Goal: Information Seeking & Learning: Learn about a topic

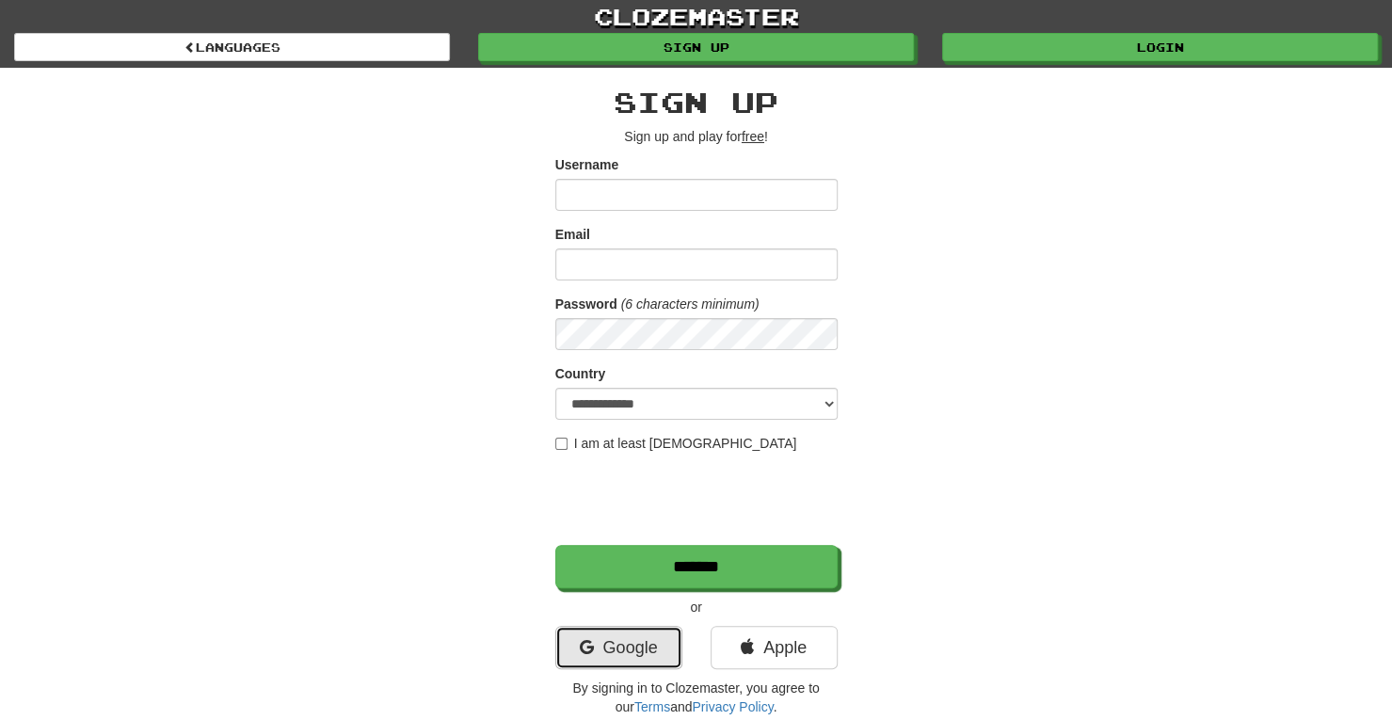
click at [651, 651] on link "Google" at bounding box center [618, 647] width 127 height 43
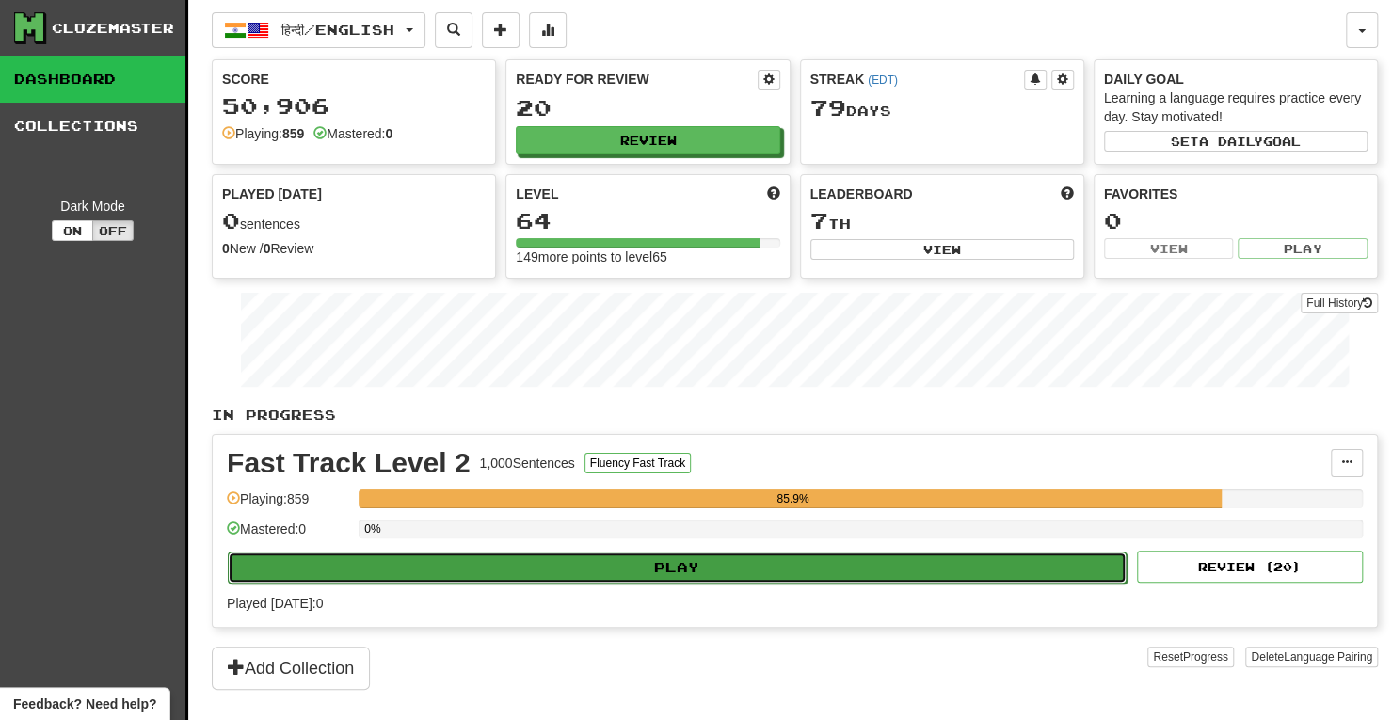
click at [649, 574] on button "Play" at bounding box center [677, 568] width 899 height 32
select select "**"
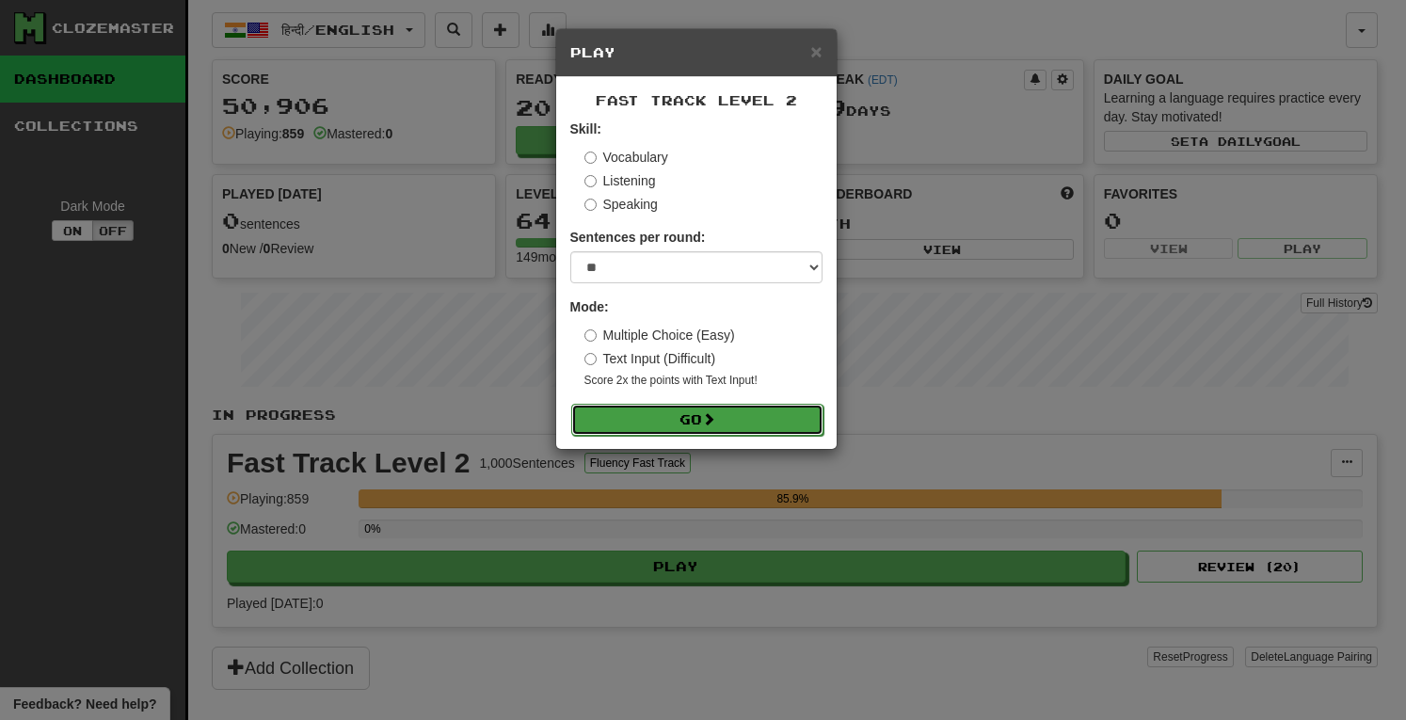
drag, startPoint x: 685, startPoint y: 417, endPoint x: 620, endPoint y: 423, distance: 65.2
click at [620, 423] on button "Go" at bounding box center [697, 420] width 252 height 32
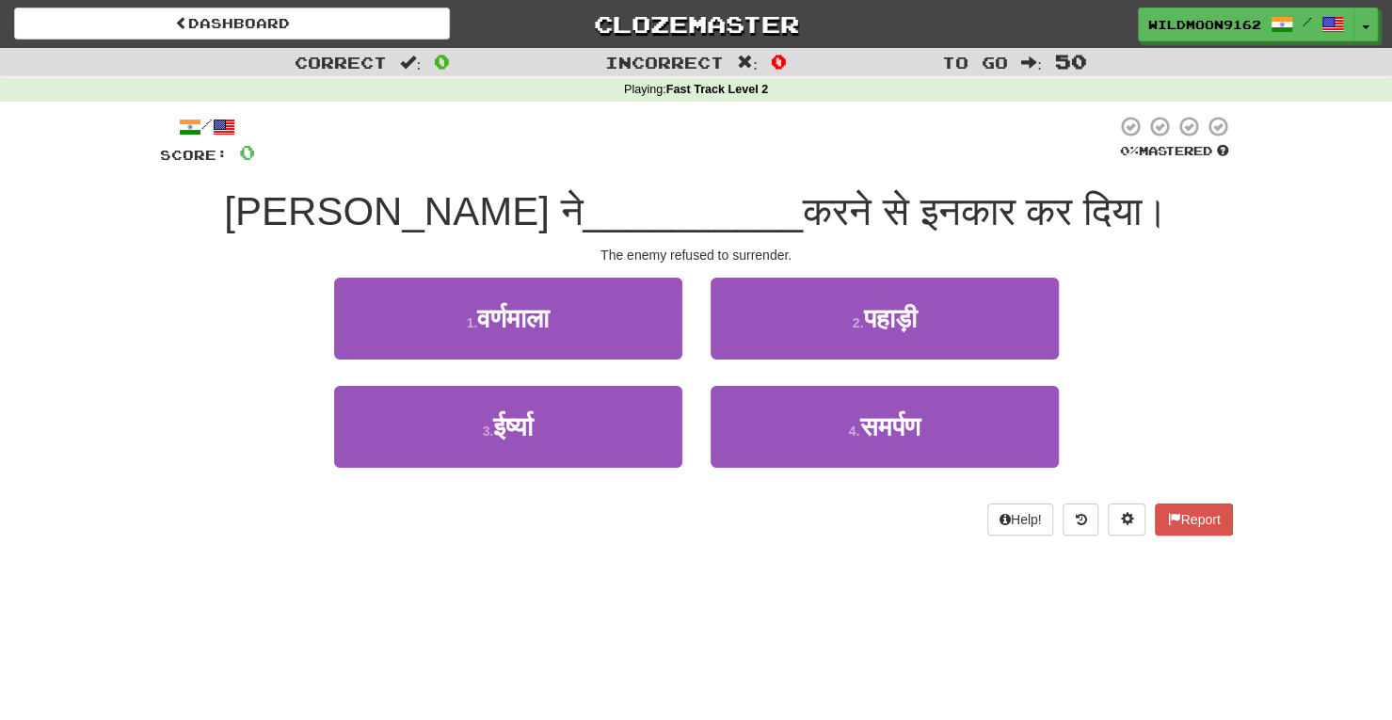
click at [752, 584] on div "Dashboard Clozemaster WildMoon9162 / Toggle Dropdown Dashboard Leaderboard Acti…" at bounding box center [696, 360] width 1392 height 720
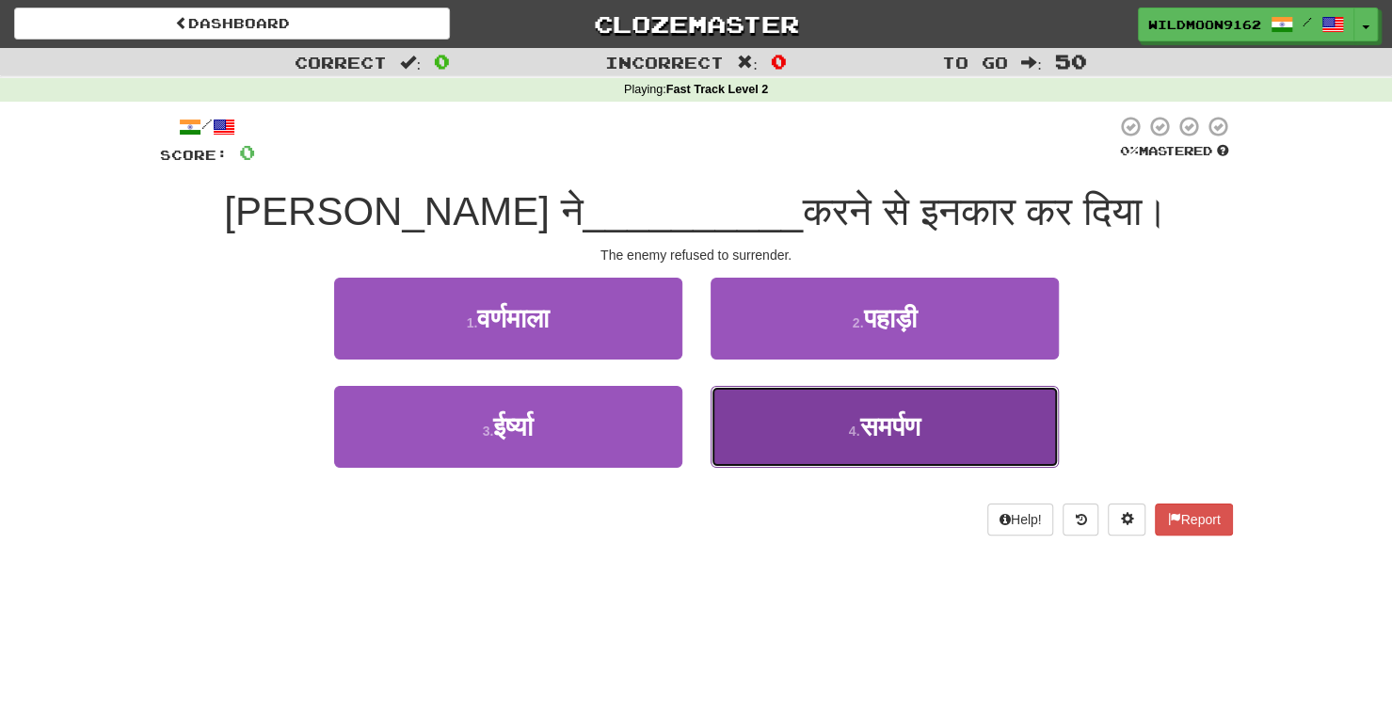
click at [851, 426] on small "4 ." at bounding box center [854, 431] width 11 height 15
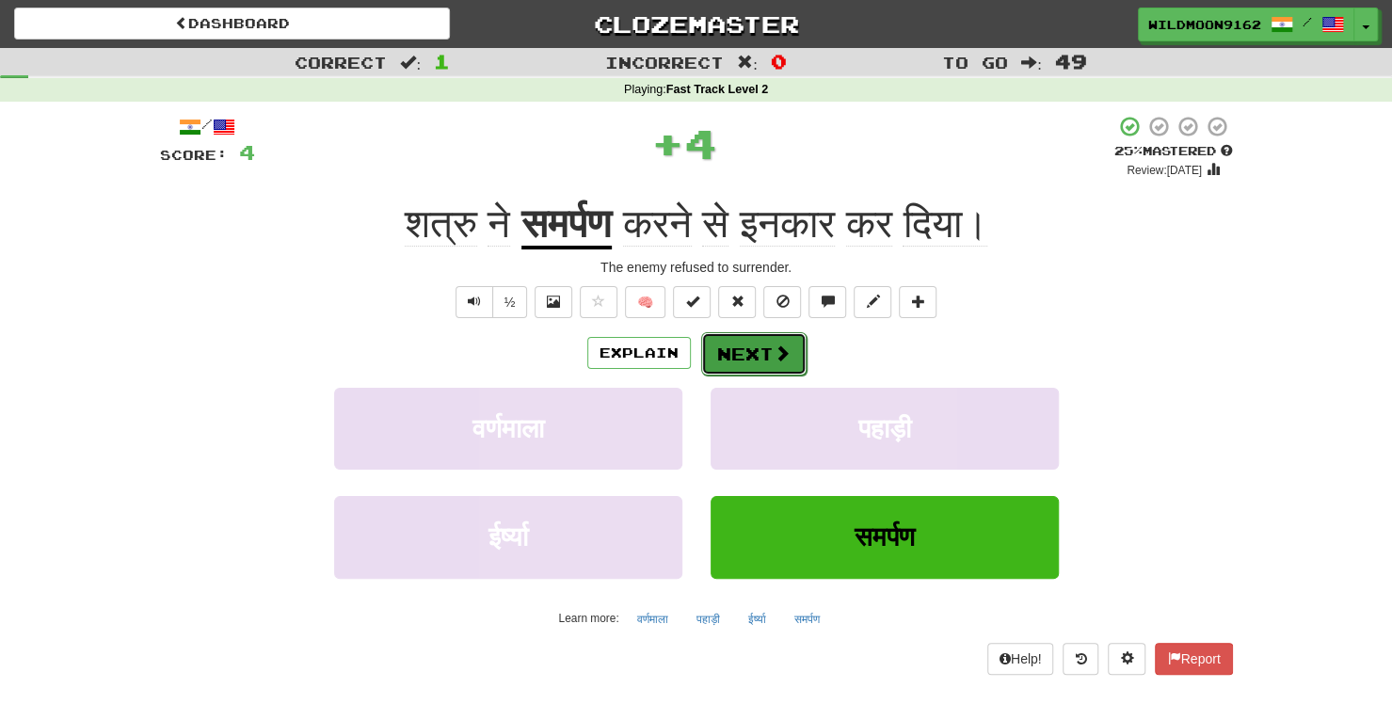
click at [752, 346] on button "Next" at bounding box center [753, 353] width 105 height 43
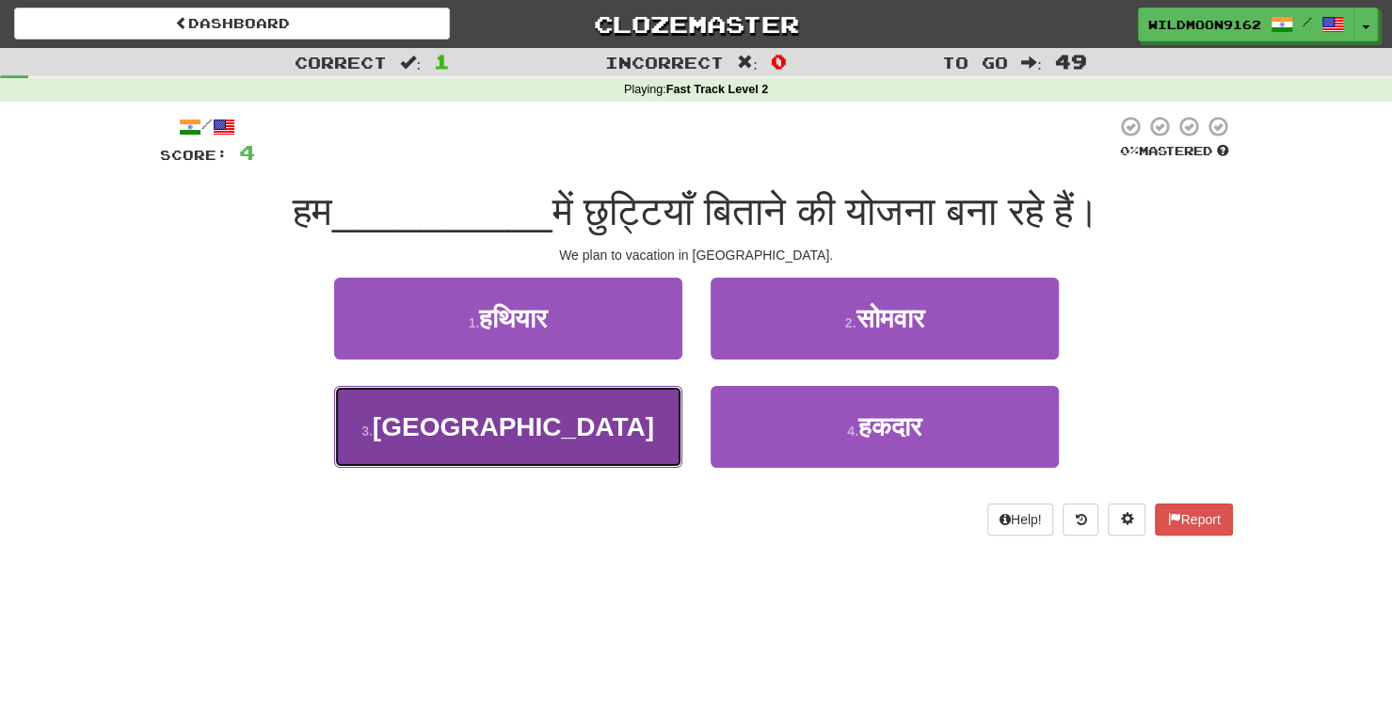
click at [535, 422] on span "इटली" at bounding box center [513, 426] width 281 height 29
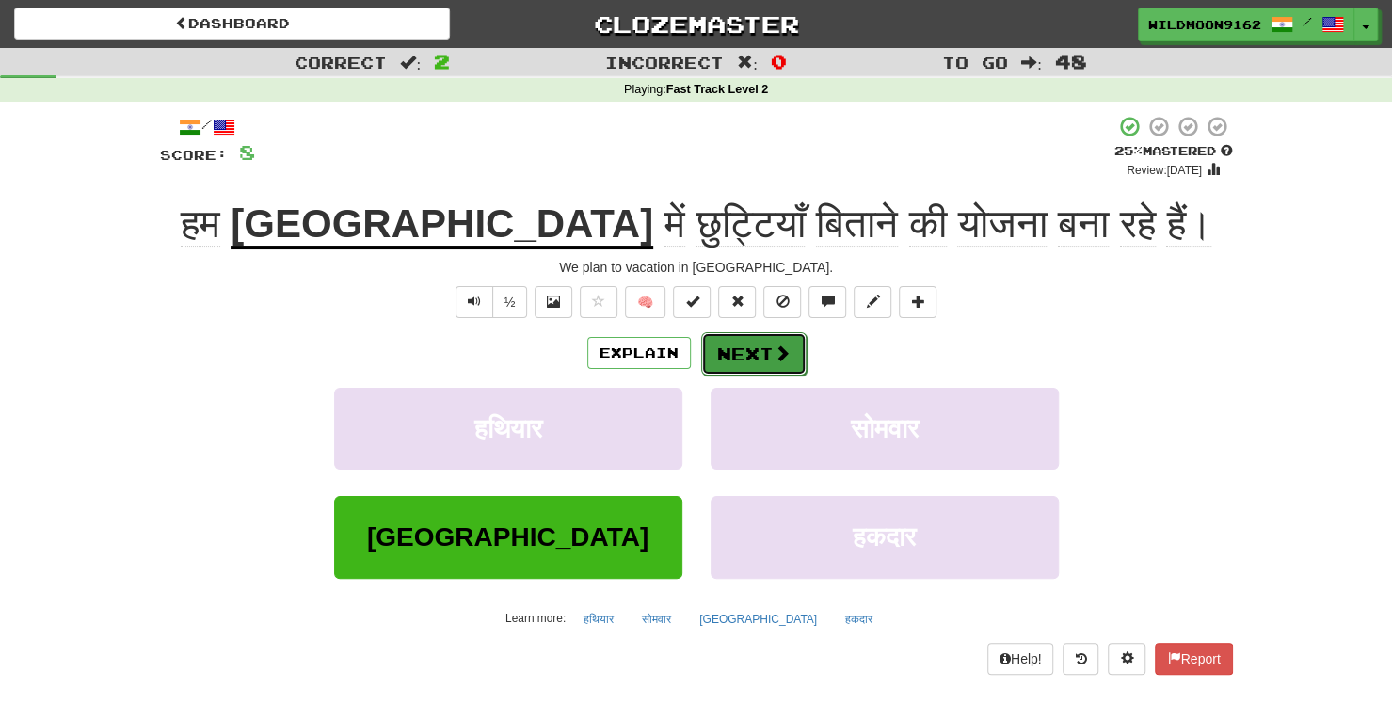
drag, startPoint x: 747, startPoint y: 351, endPoint x: 721, endPoint y: 358, distance: 27.2
click at [721, 358] on button "Next" at bounding box center [753, 353] width 105 height 43
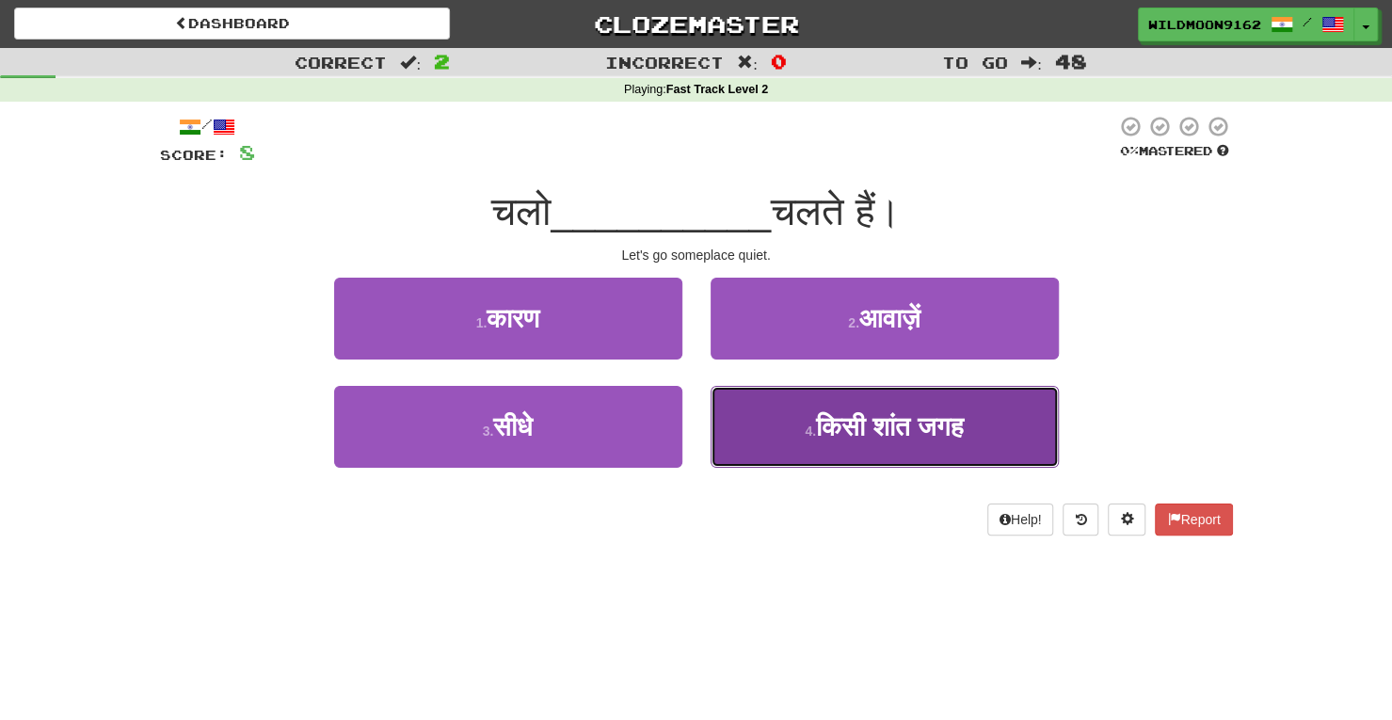
click at [874, 425] on span "किसी शांत जगह" at bounding box center [890, 426] width 148 height 29
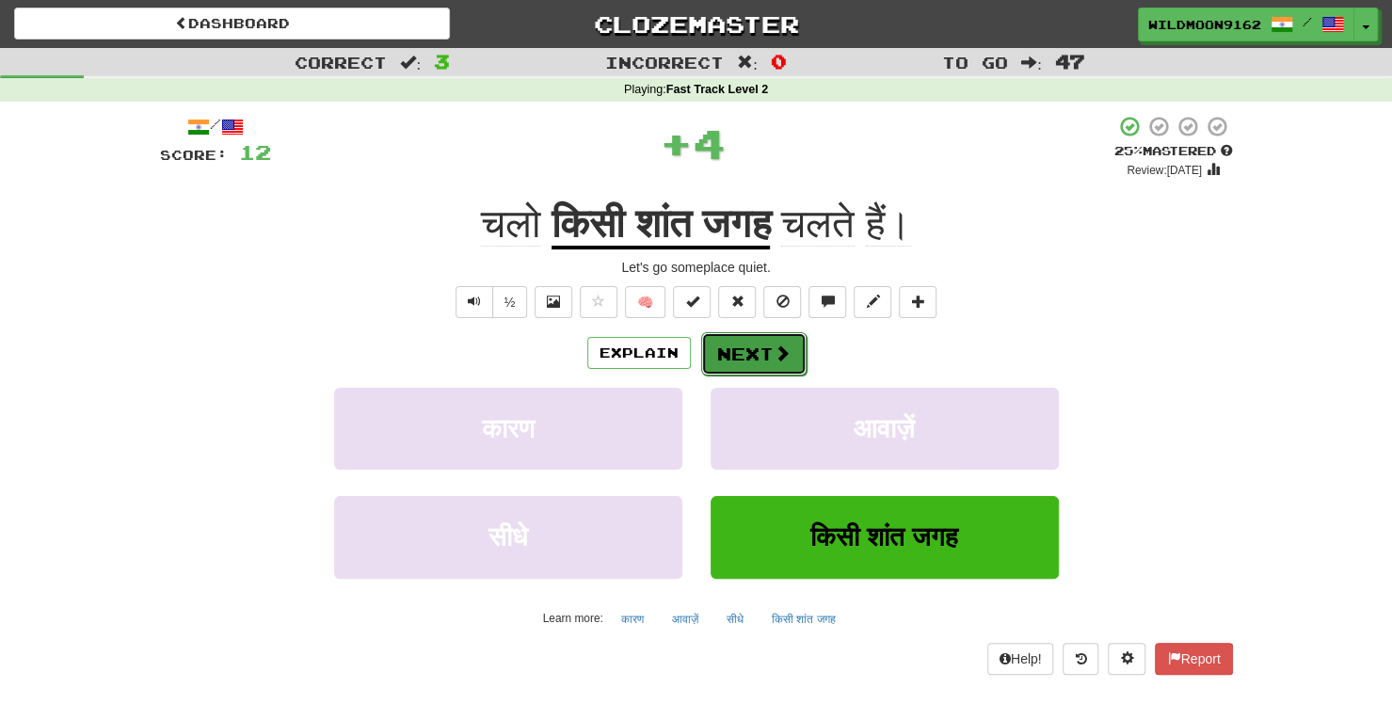
click at [770, 359] on button "Next" at bounding box center [753, 353] width 105 height 43
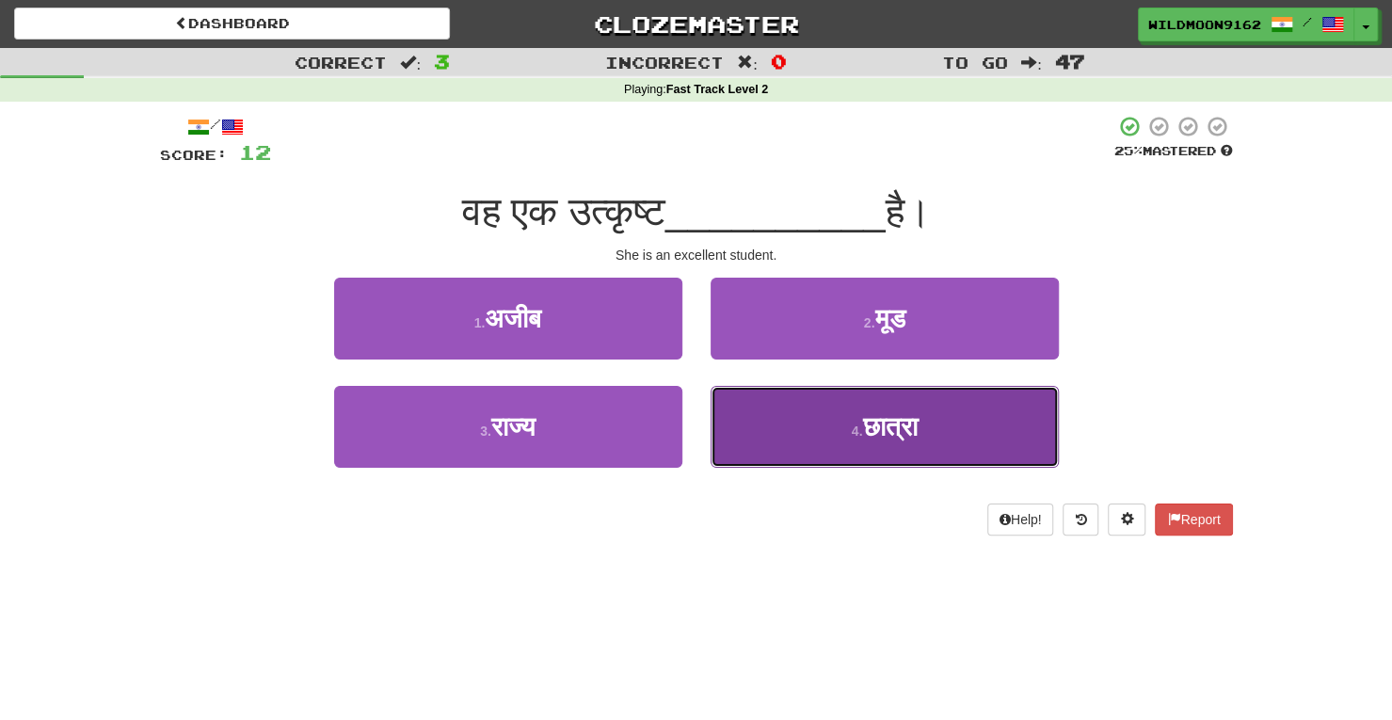
click at [856, 438] on button "4 . छात्रा" at bounding box center [885, 427] width 348 height 82
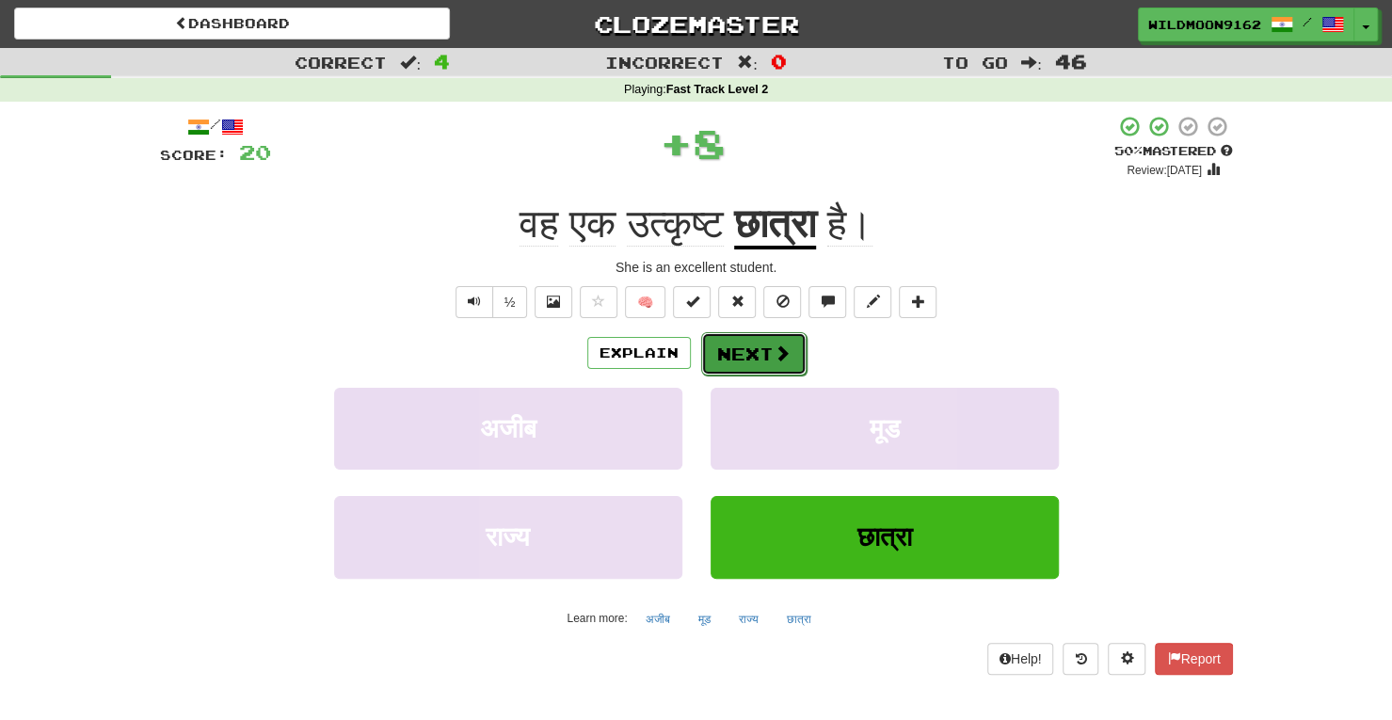
click at [734, 347] on button "Next" at bounding box center [753, 353] width 105 height 43
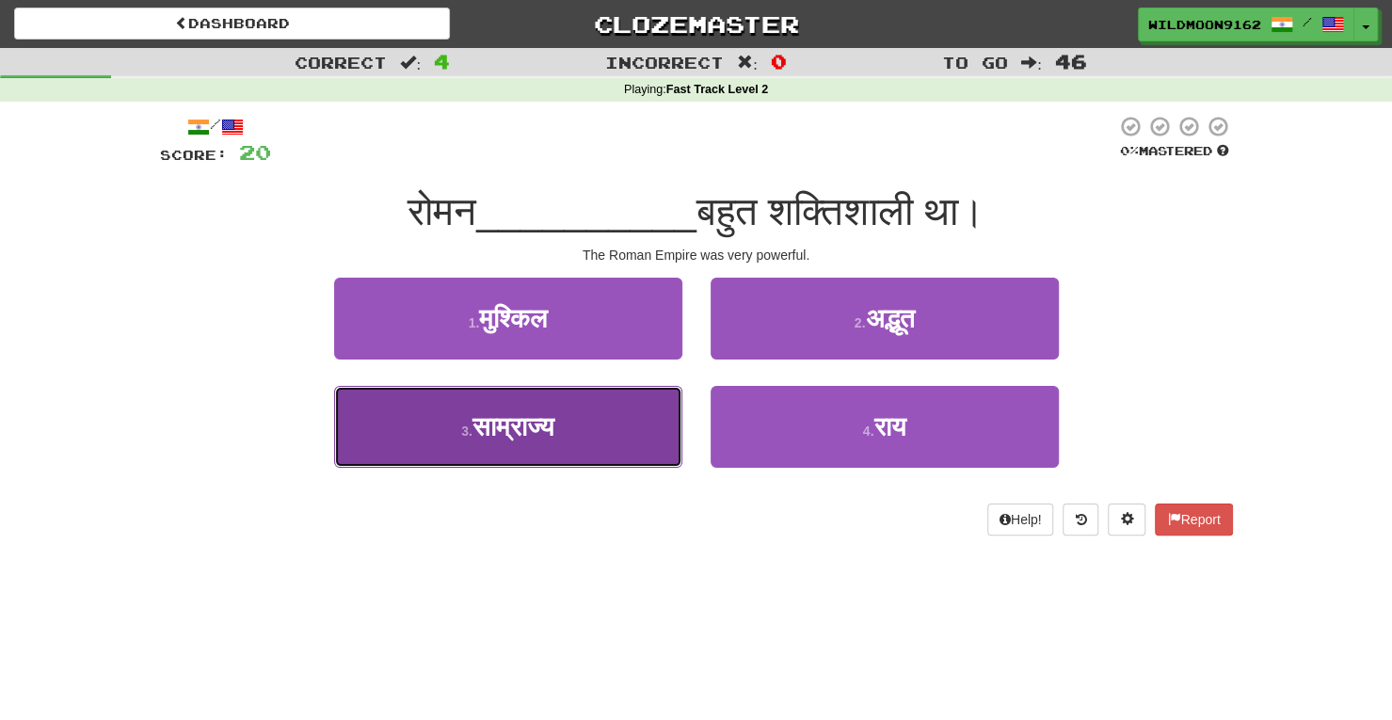
click at [590, 426] on button "3 . साम्राज्य" at bounding box center [508, 427] width 348 height 82
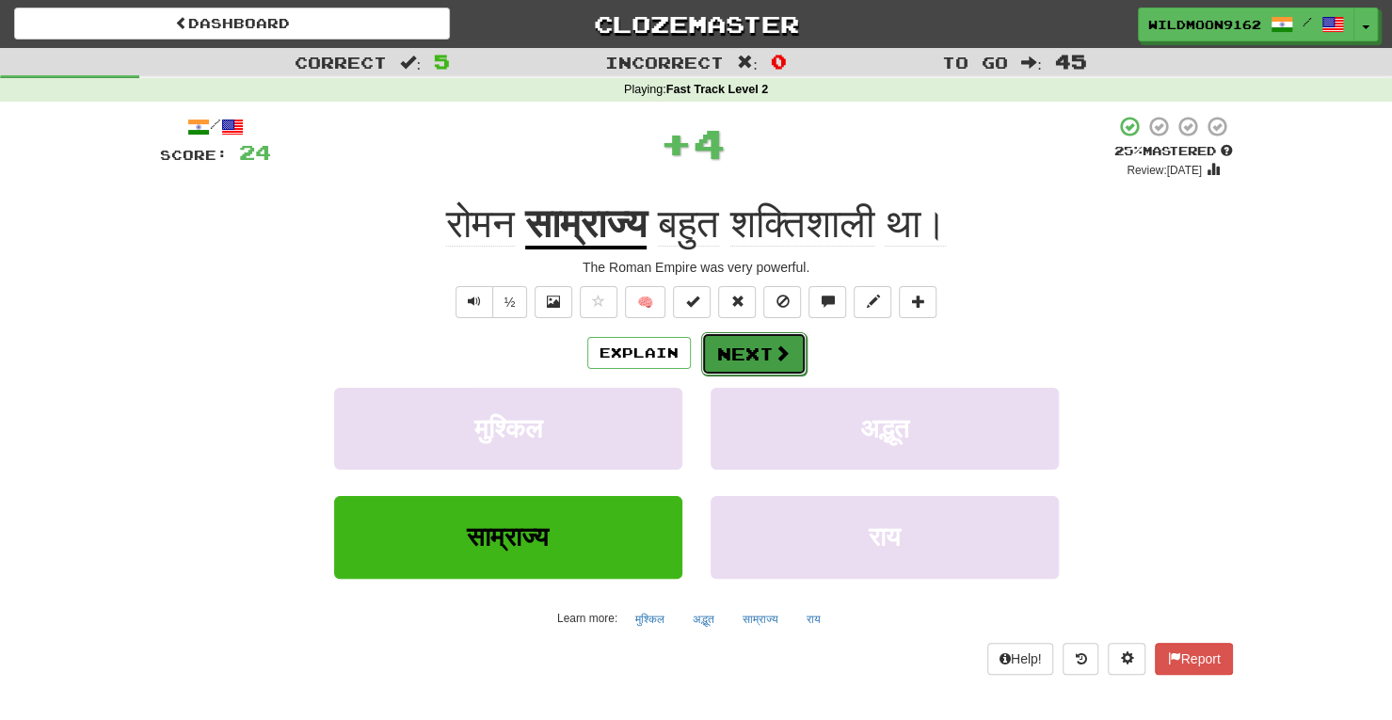
click at [739, 350] on button "Next" at bounding box center [753, 353] width 105 height 43
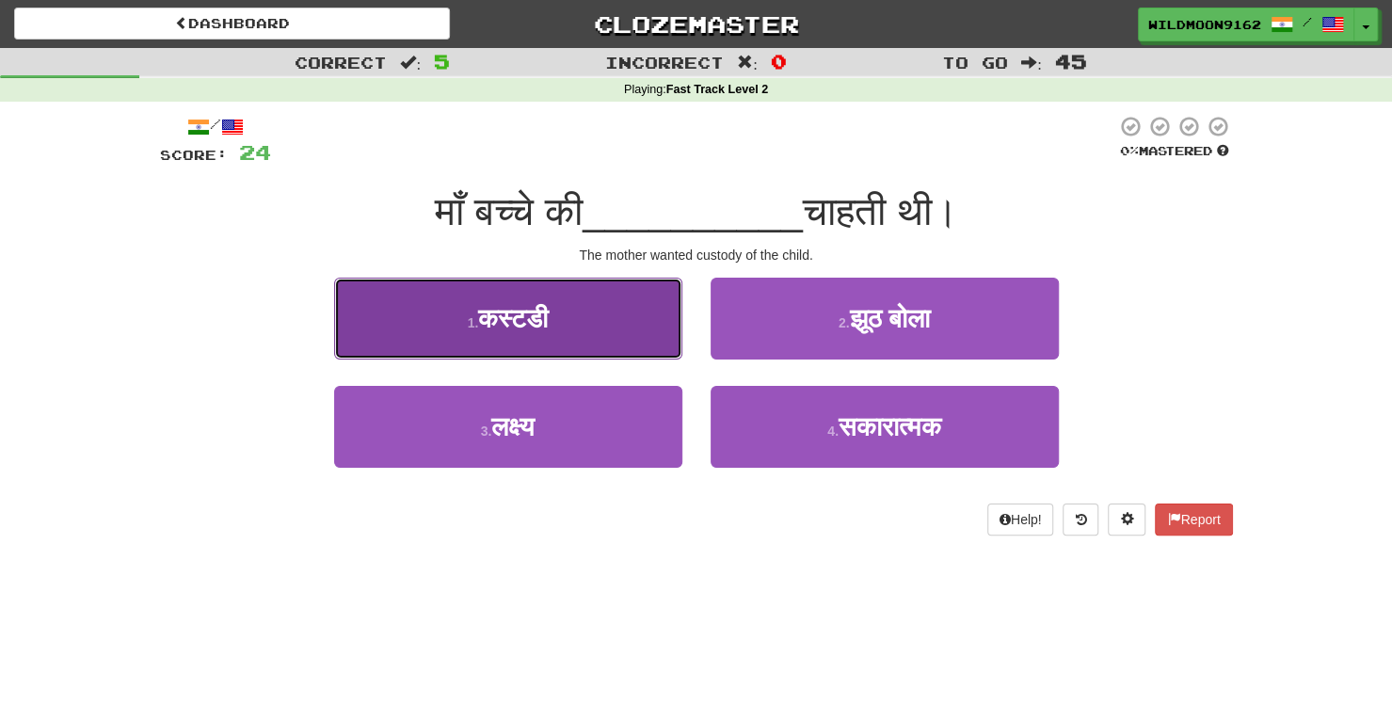
click at [536, 316] on span "कस्टडी" at bounding box center [513, 318] width 70 height 29
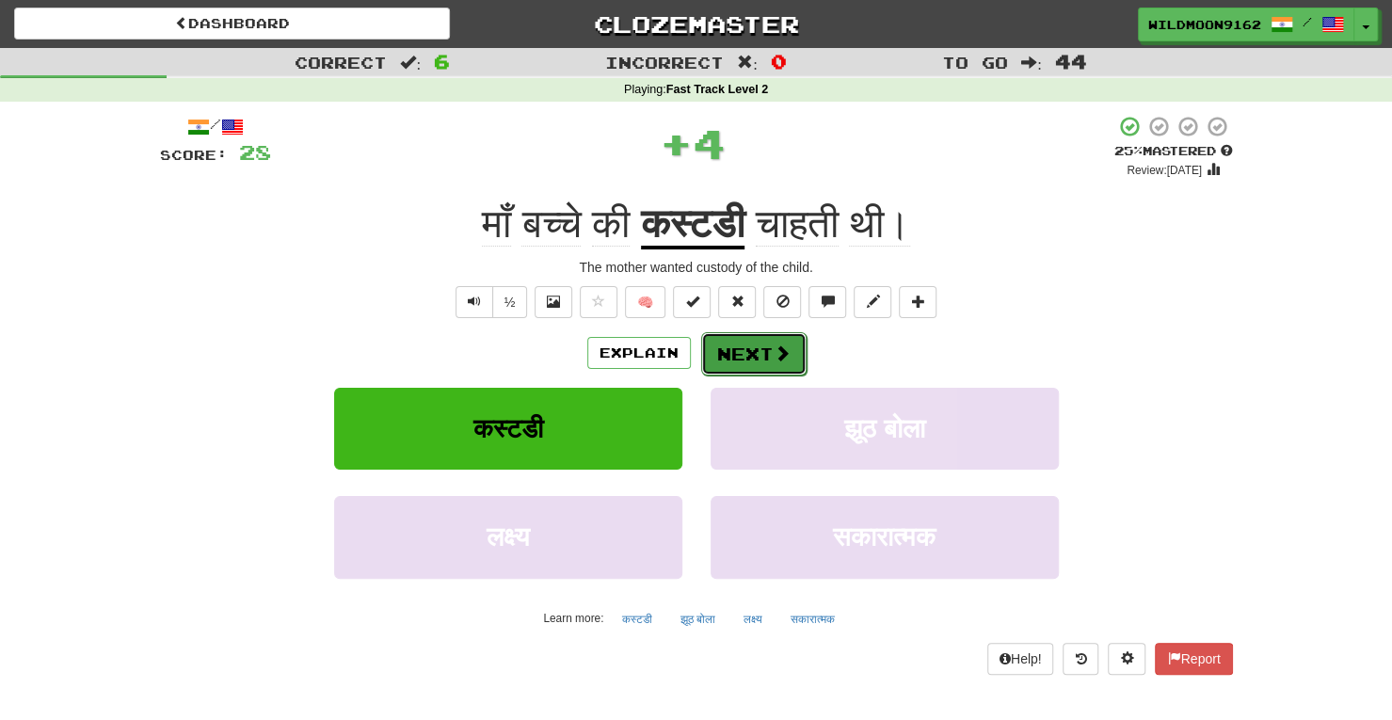
click at [777, 354] on span at bounding box center [782, 353] width 17 height 17
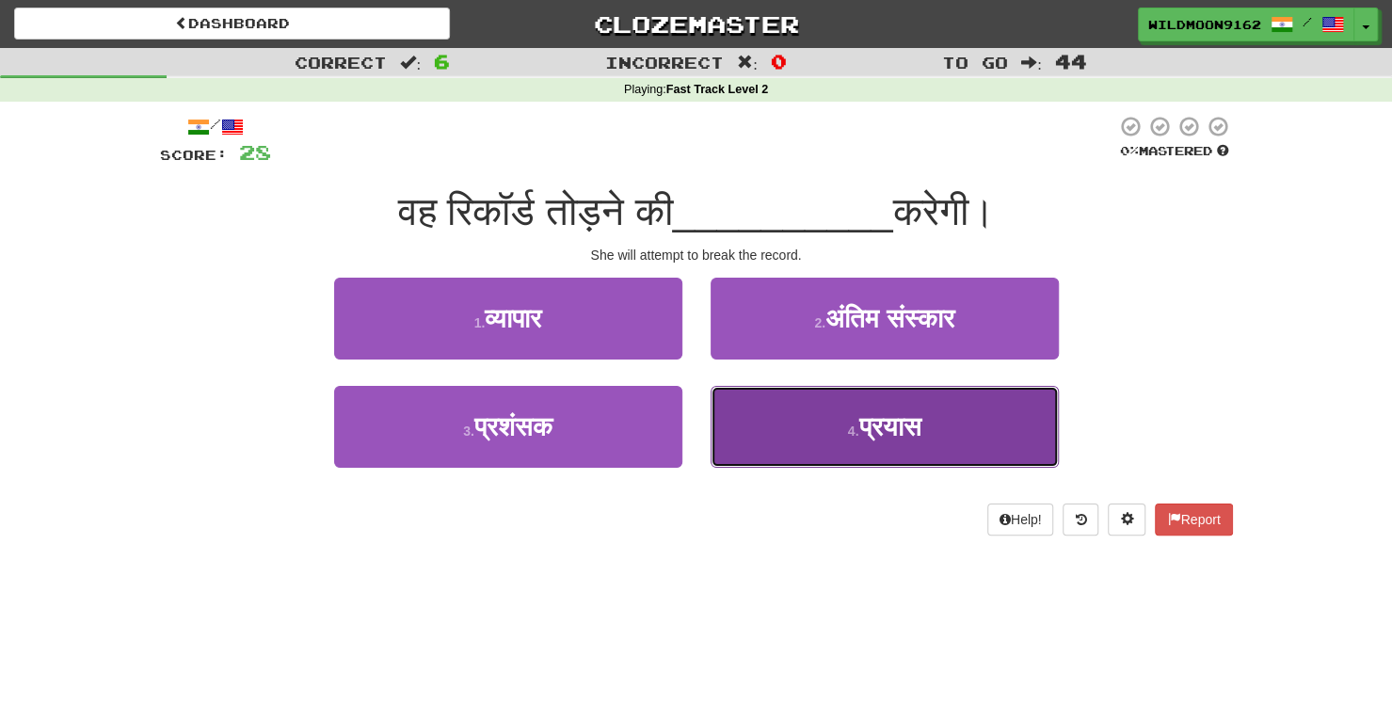
click at [848, 426] on small "4 ." at bounding box center [853, 431] width 11 height 15
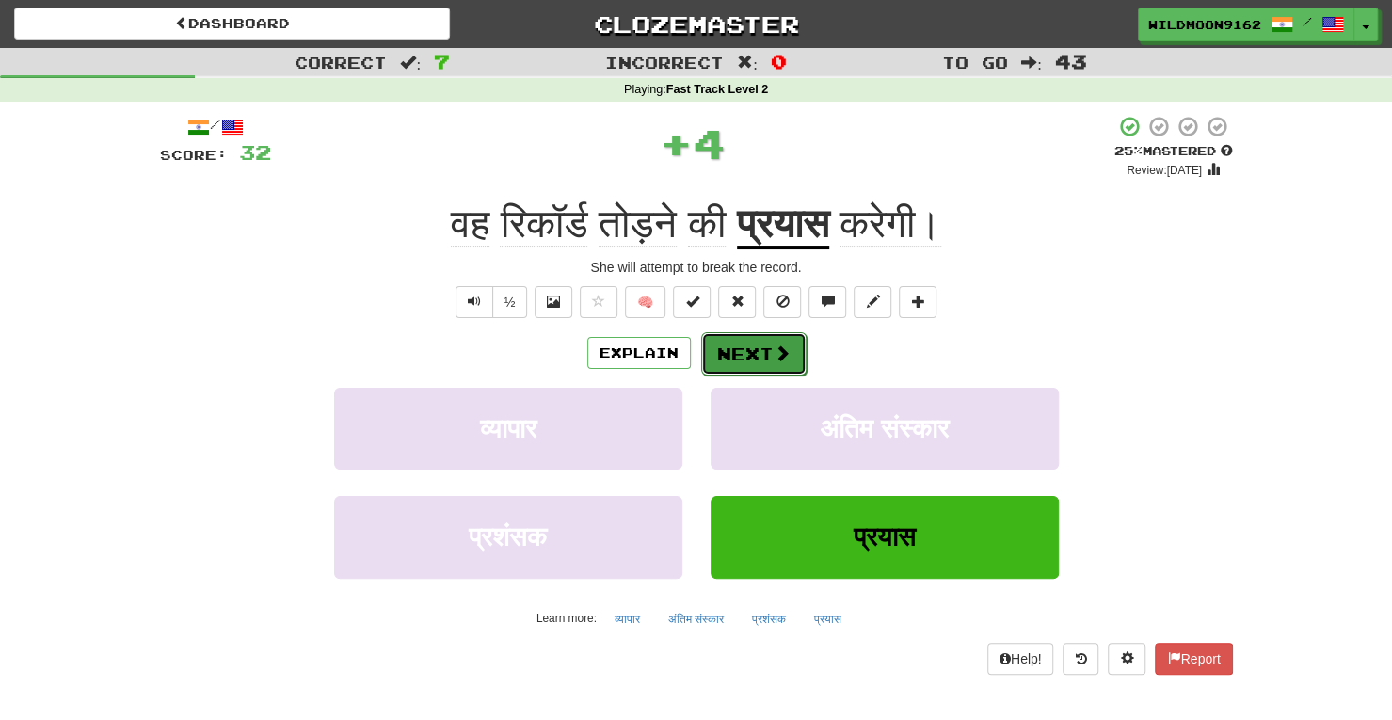
click at [755, 351] on button "Next" at bounding box center [753, 353] width 105 height 43
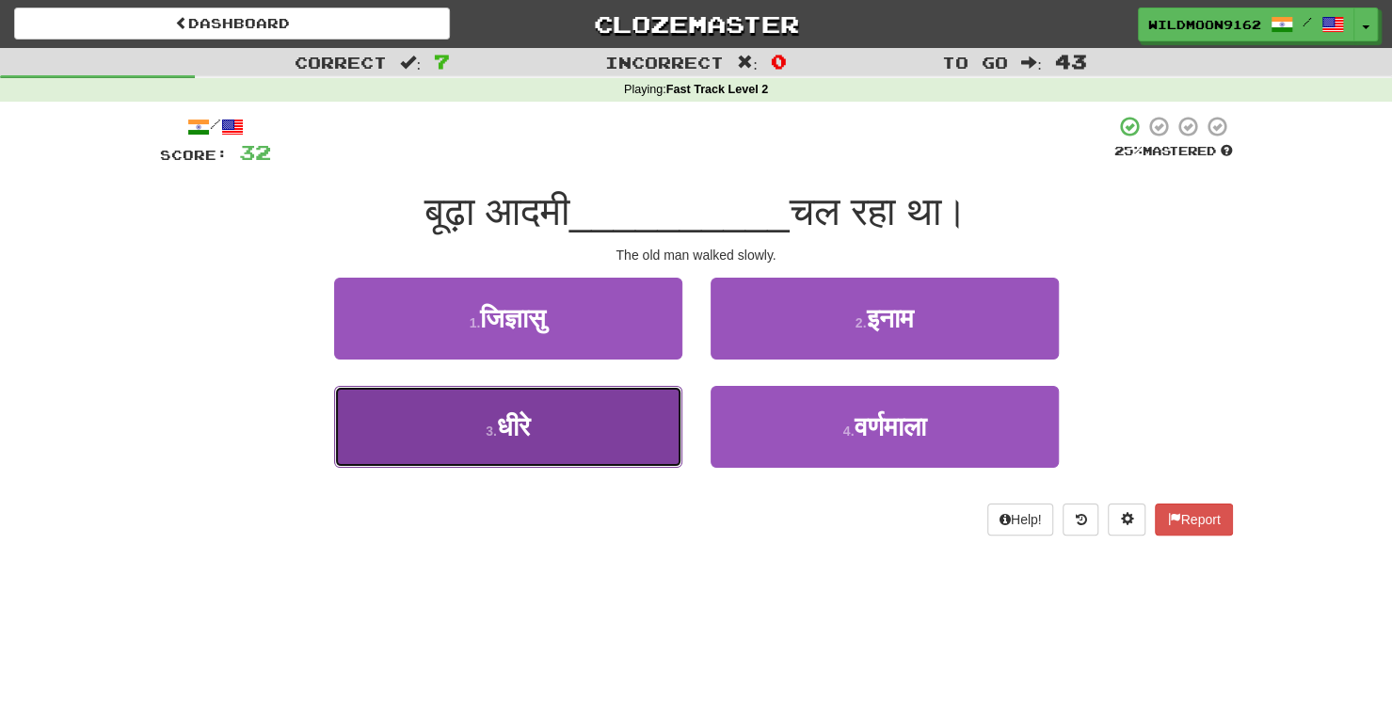
click at [610, 424] on button "3 . धीरे" at bounding box center [508, 427] width 348 height 82
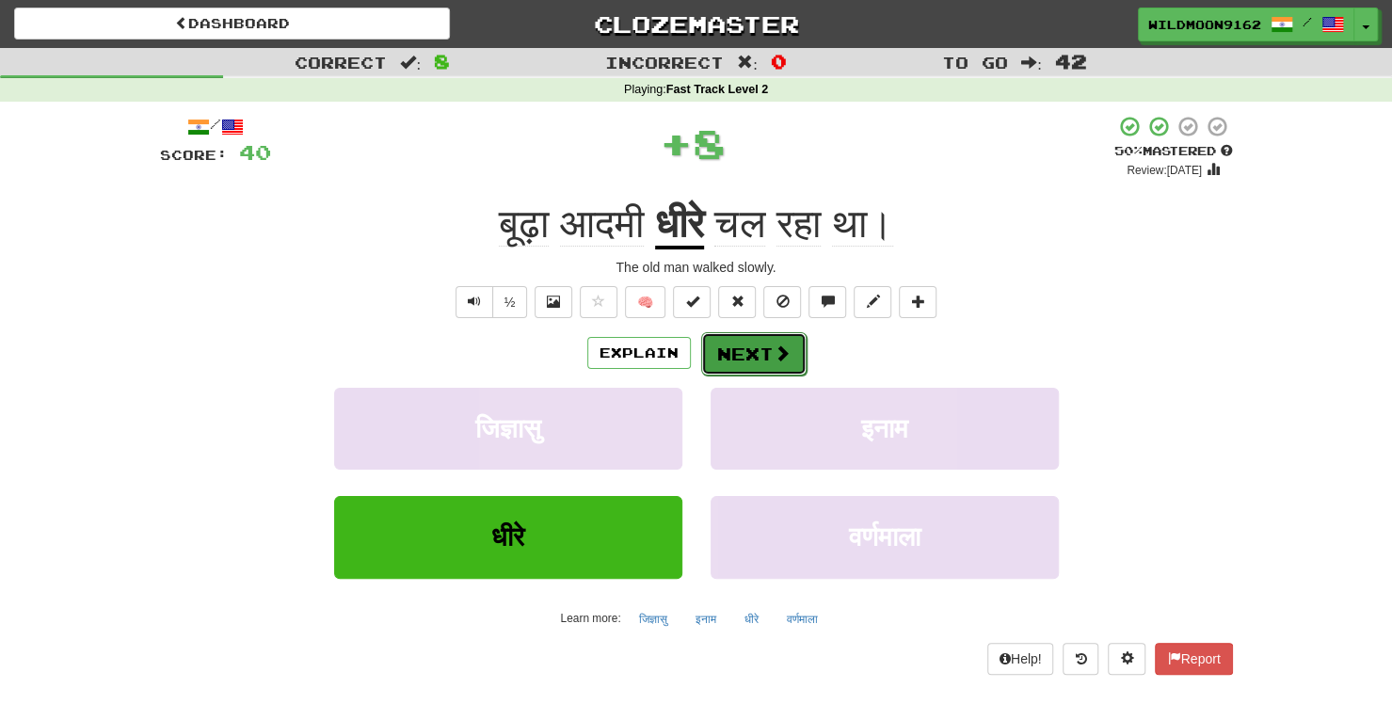
click at [735, 355] on button "Next" at bounding box center [753, 353] width 105 height 43
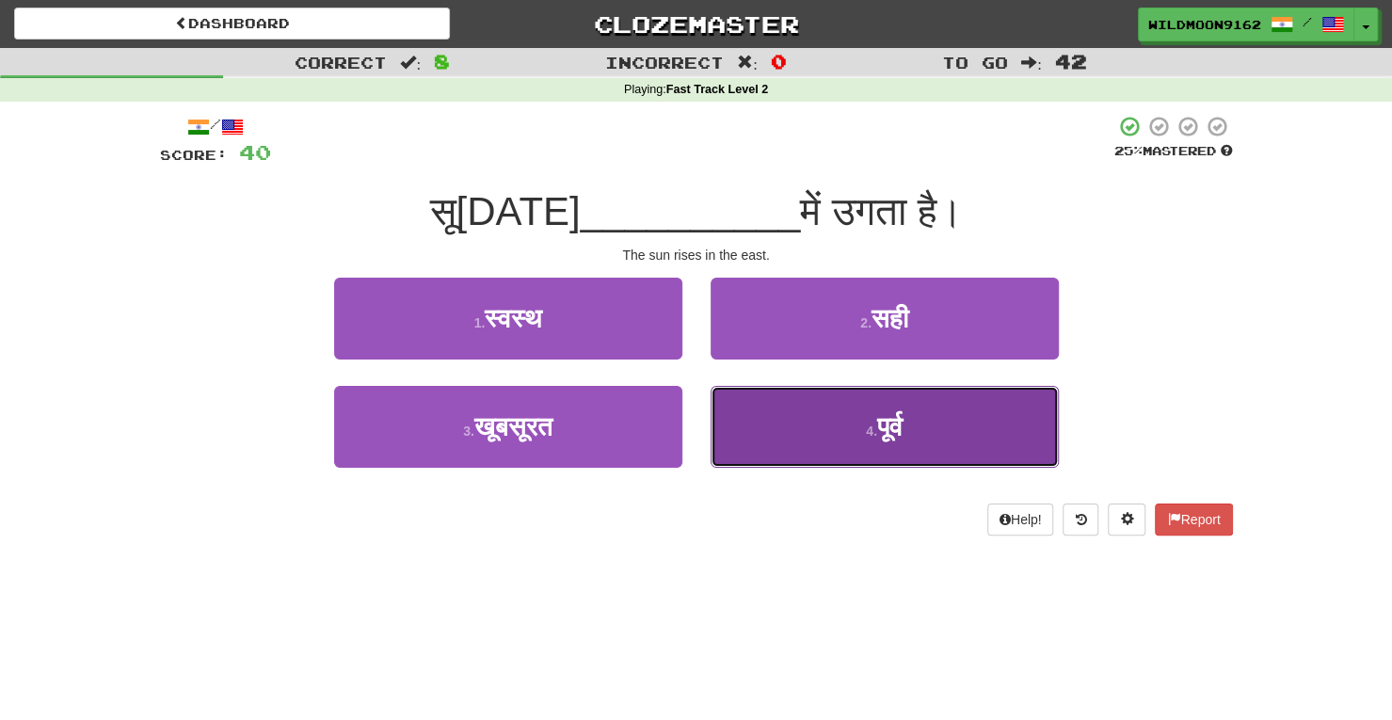
click at [825, 434] on button "4 . पूर्व" at bounding box center [885, 427] width 348 height 82
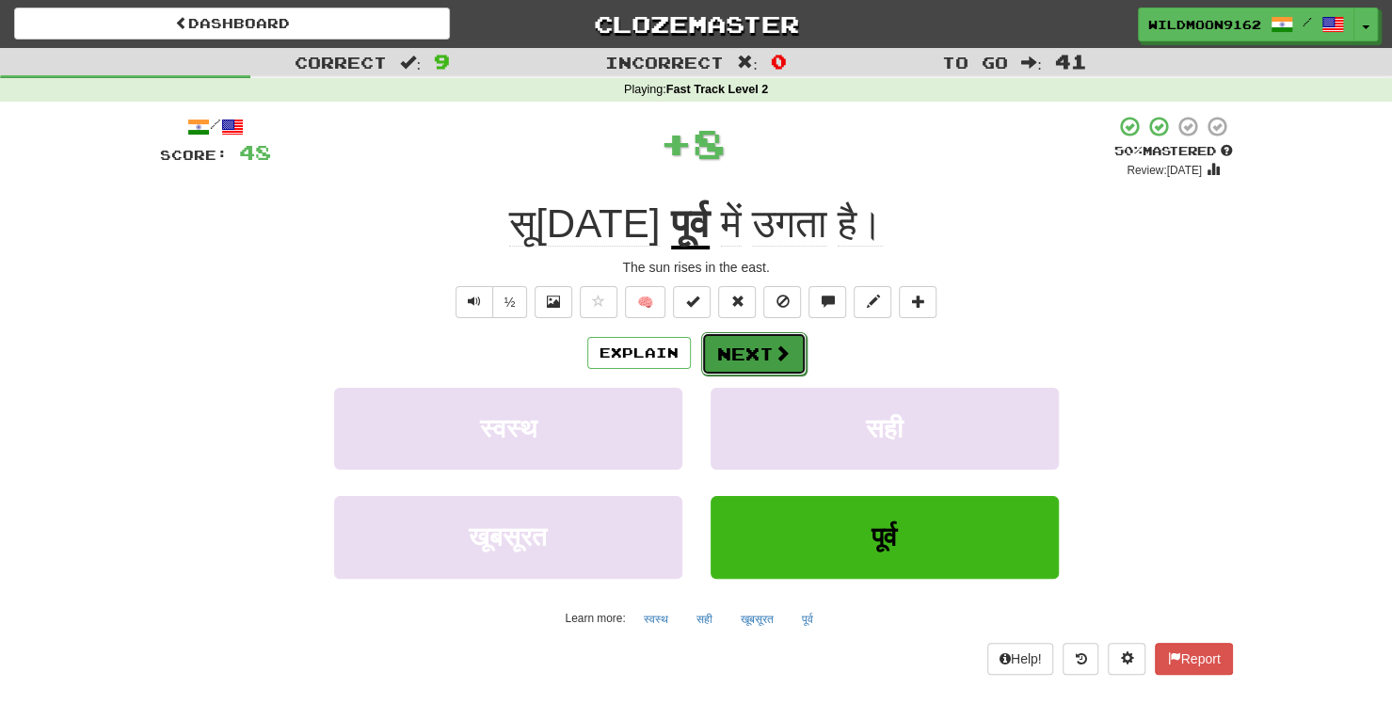
click at [751, 356] on button "Next" at bounding box center [753, 353] width 105 height 43
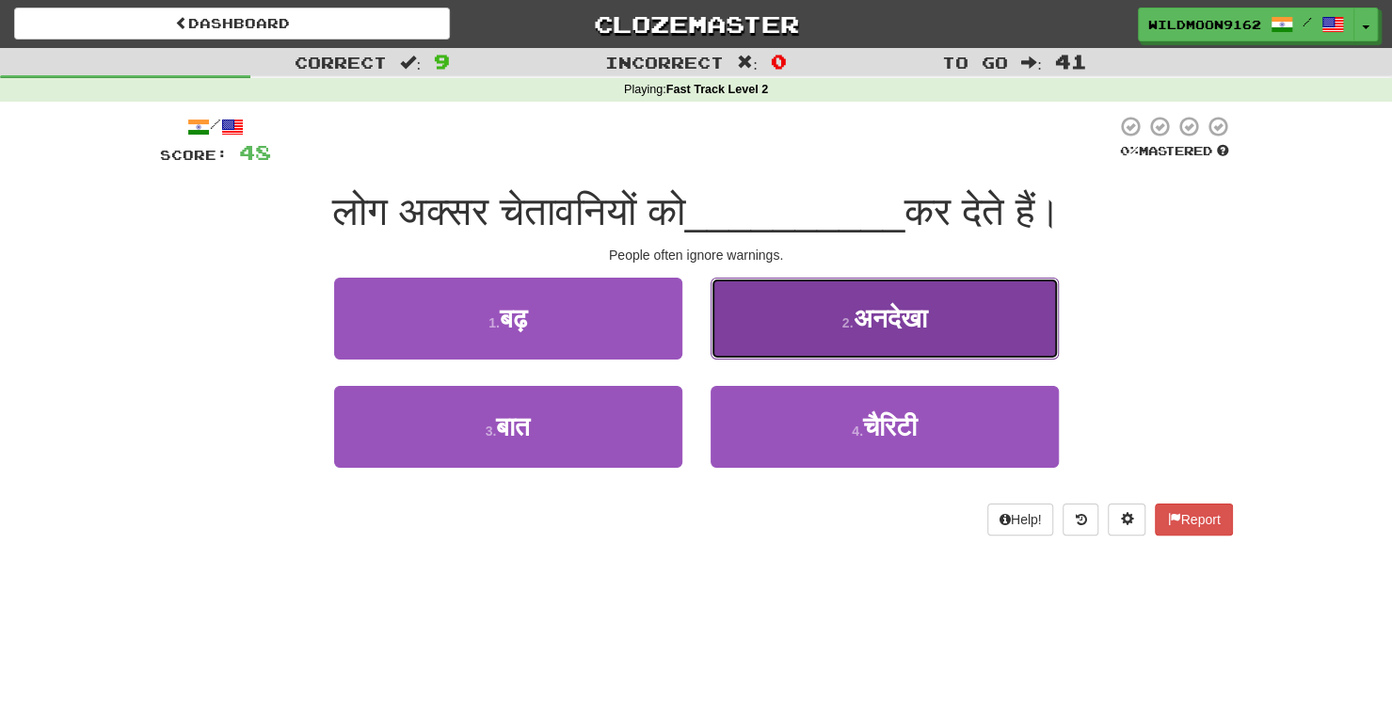
click at [871, 332] on button "2 . अनदेखा" at bounding box center [885, 319] width 348 height 82
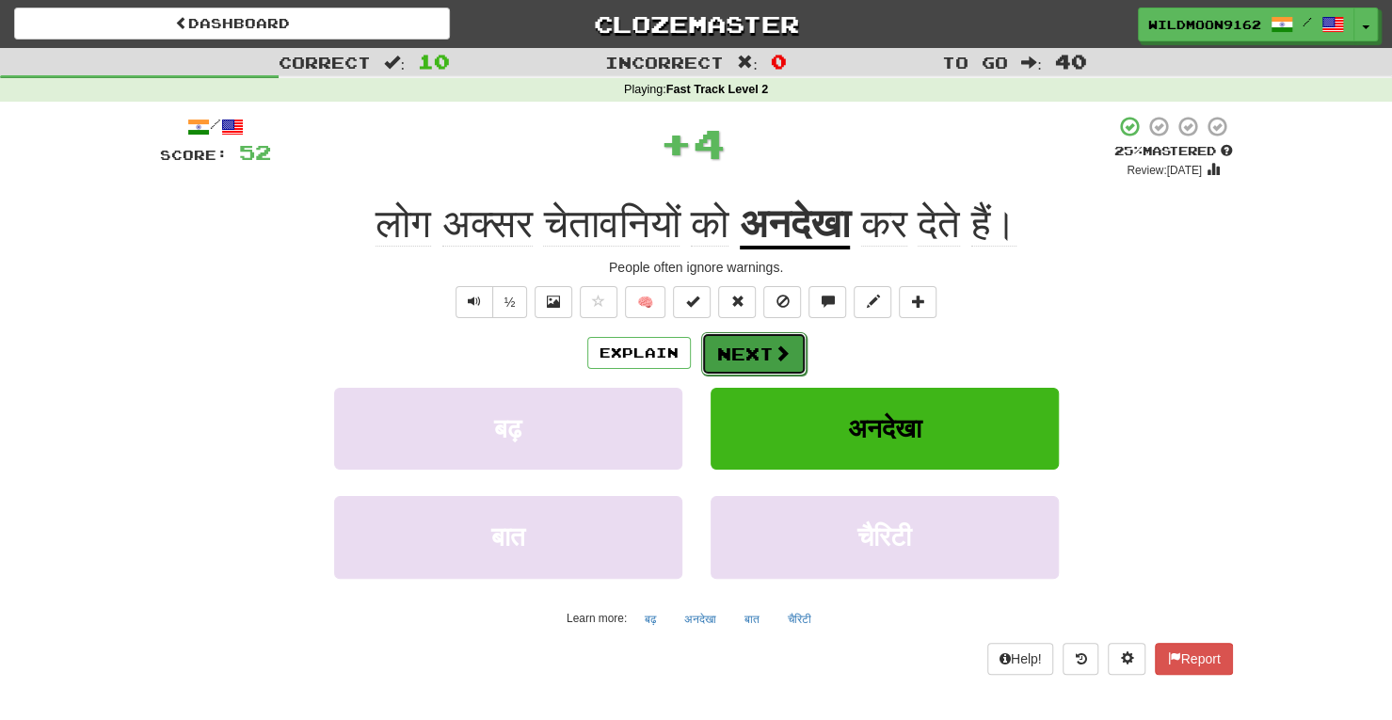
click at [779, 357] on span at bounding box center [782, 353] width 17 height 17
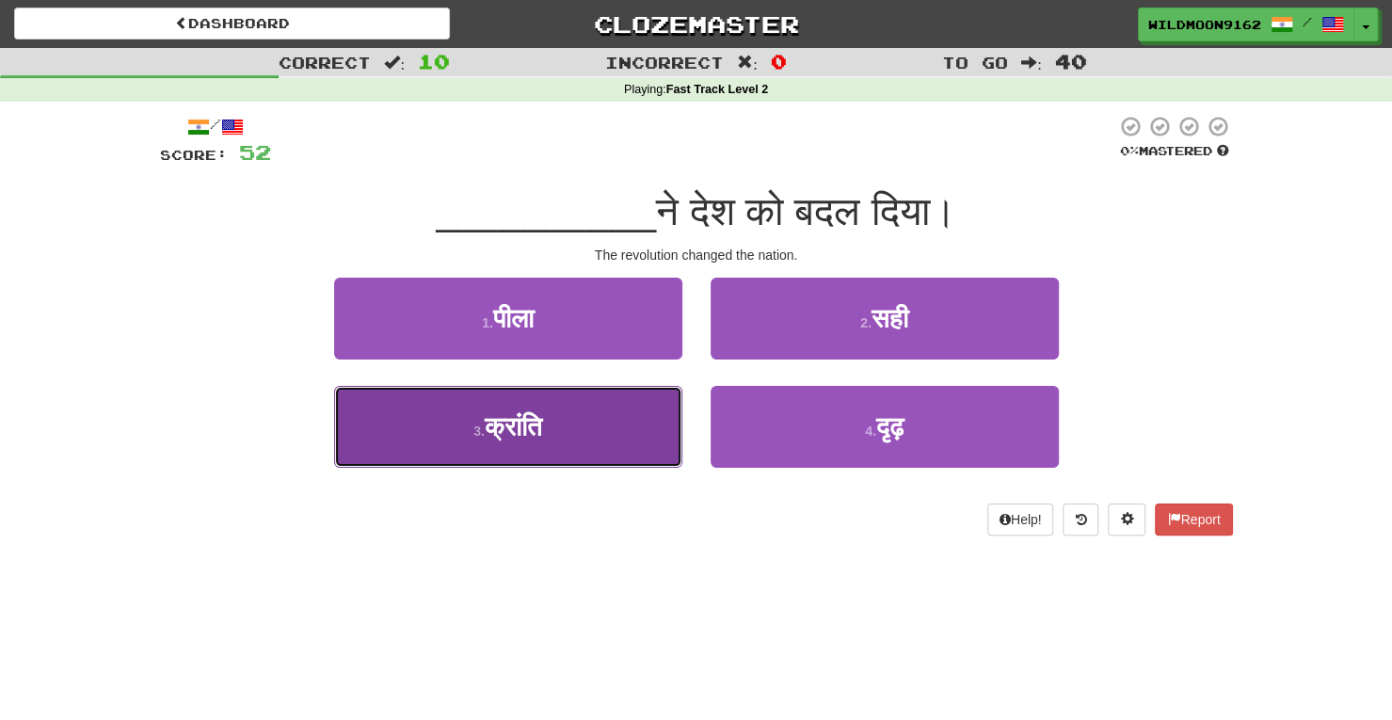
click at [616, 421] on button "3 . क्रांति" at bounding box center [508, 427] width 348 height 82
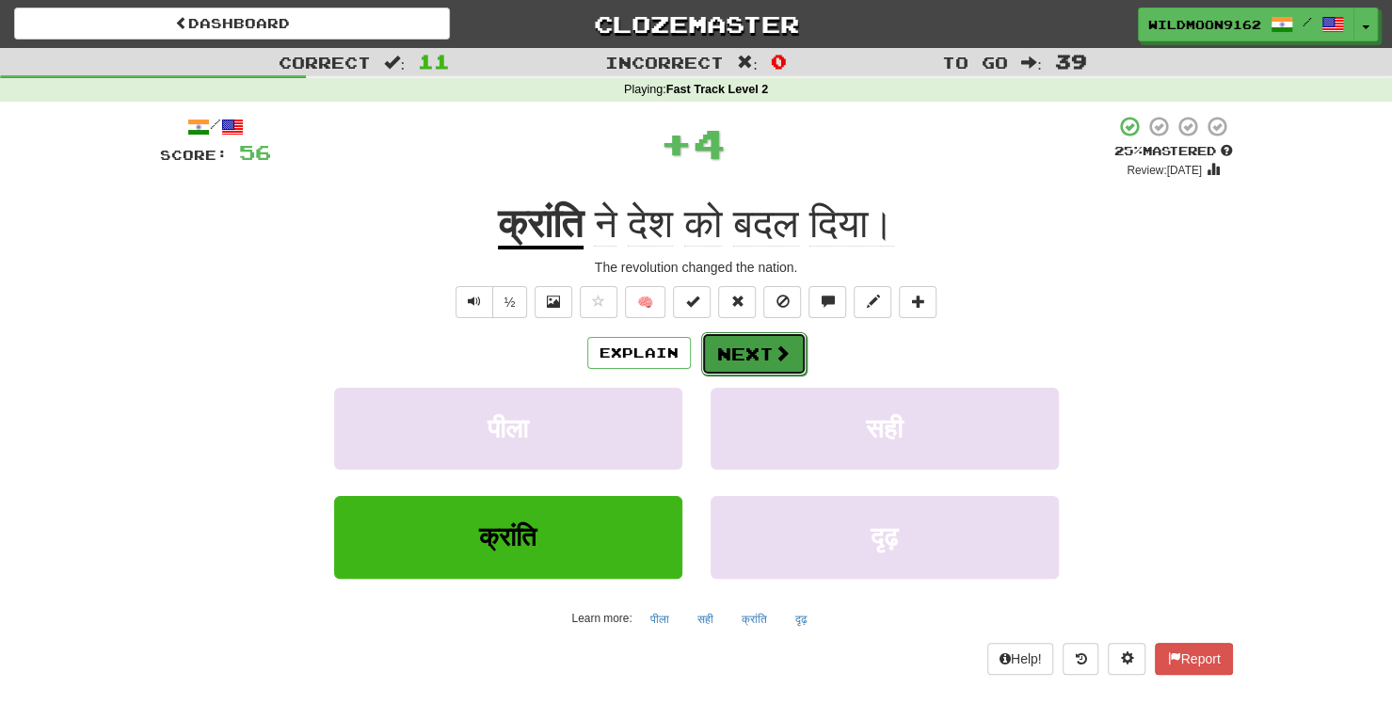
click at [745, 345] on button "Next" at bounding box center [753, 353] width 105 height 43
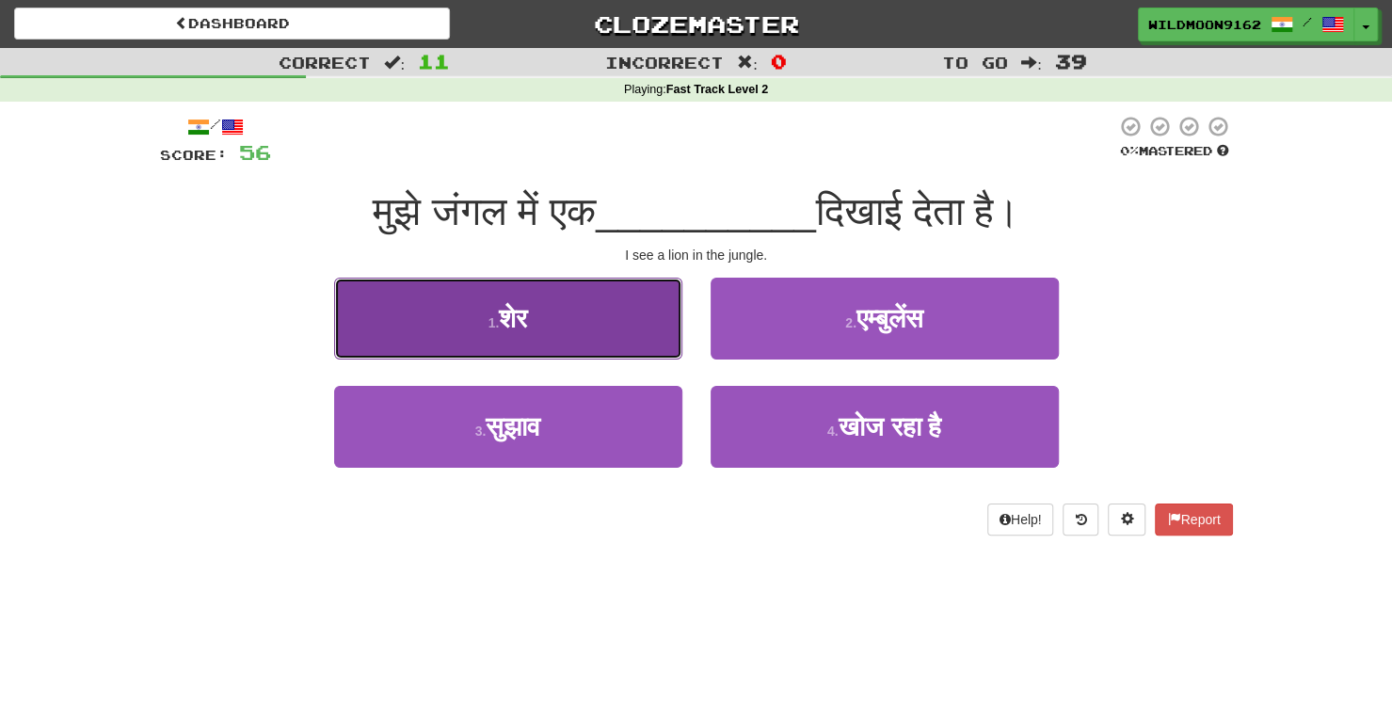
click at [569, 342] on button "1 . शेर" at bounding box center [508, 319] width 348 height 82
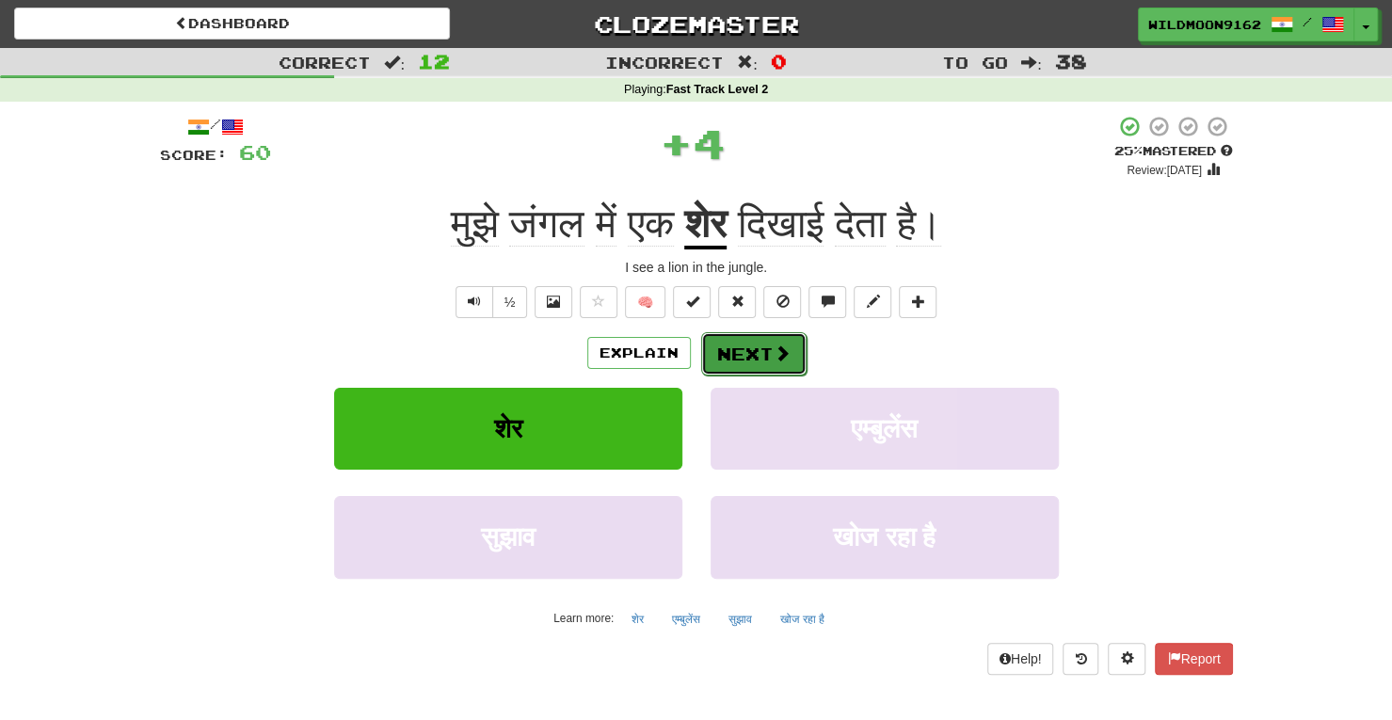
click at [737, 351] on button "Next" at bounding box center [753, 353] width 105 height 43
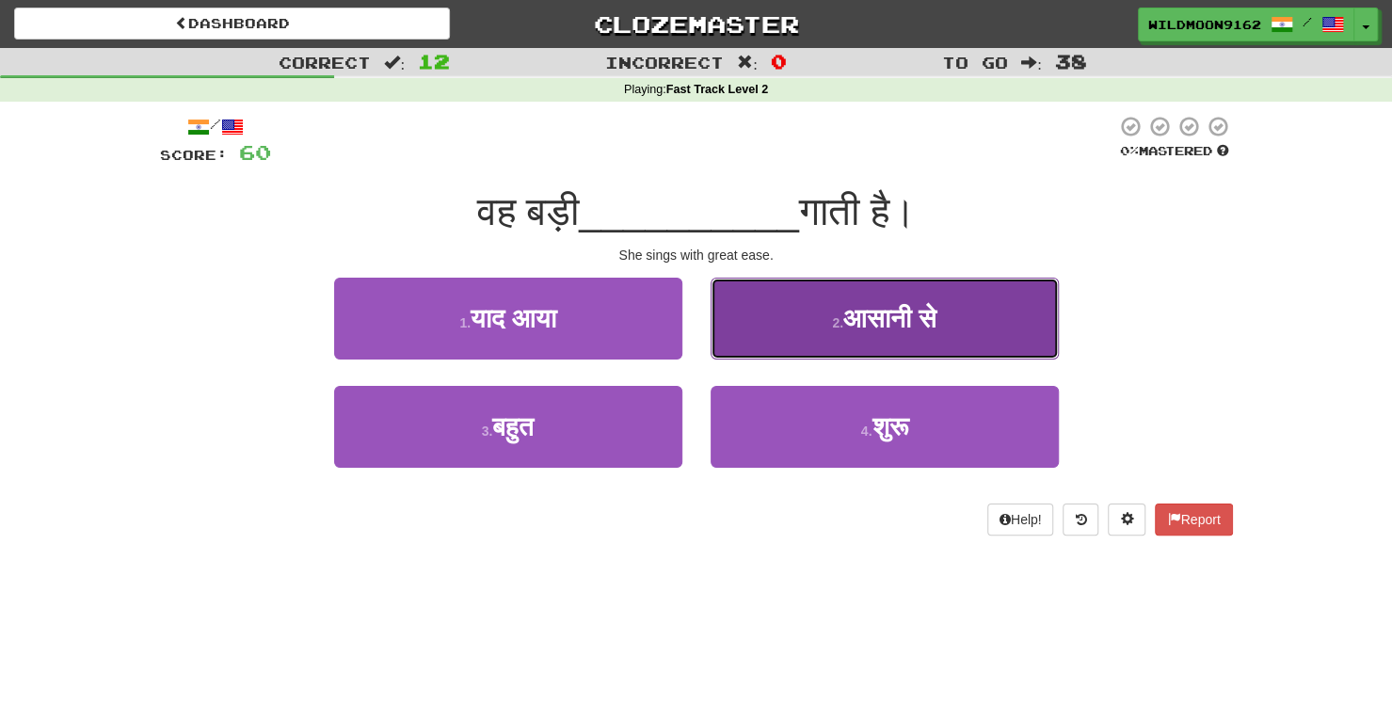
click at [817, 327] on button "2 . आसानी से" at bounding box center [885, 319] width 348 height 82
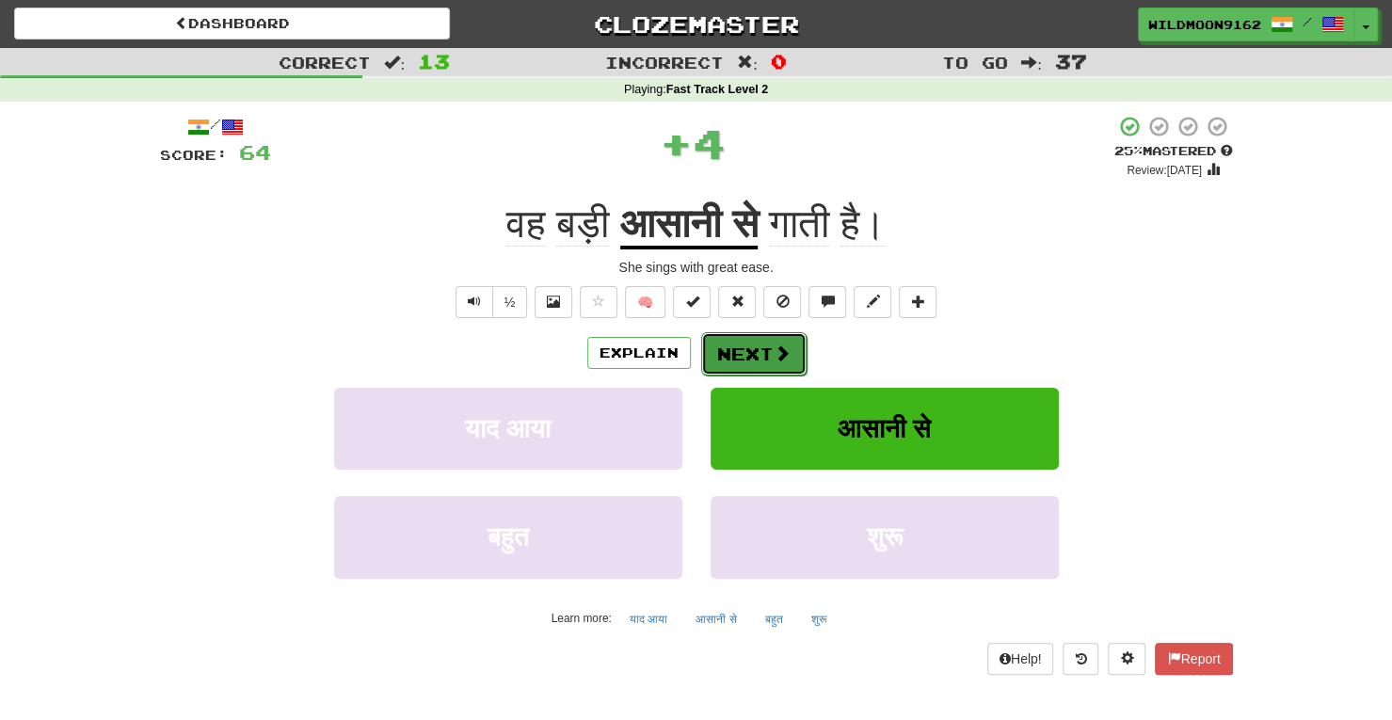
click at [760, 349] on button "Next" at bounding box center [753, 353] width 105 height 43
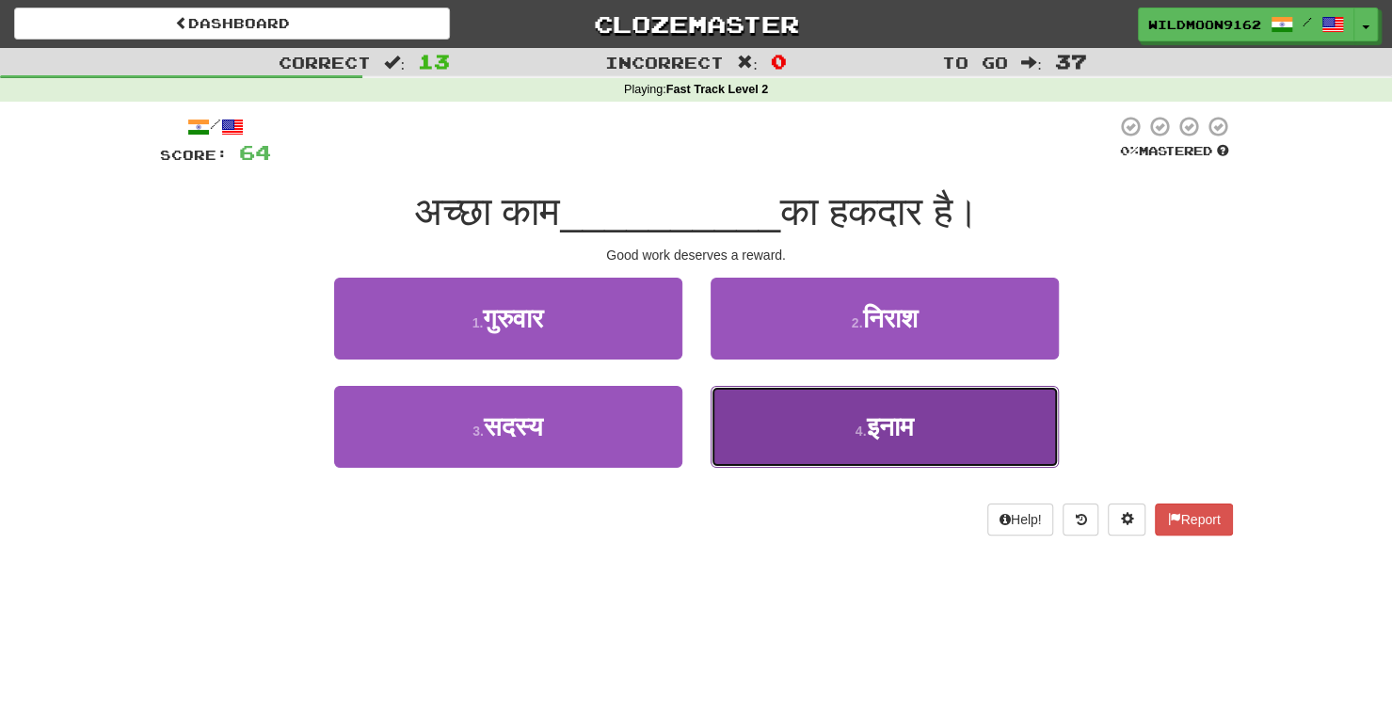
click at [856, 430] on small "4 ." at bounding box center [861, 431] width 11 height 15
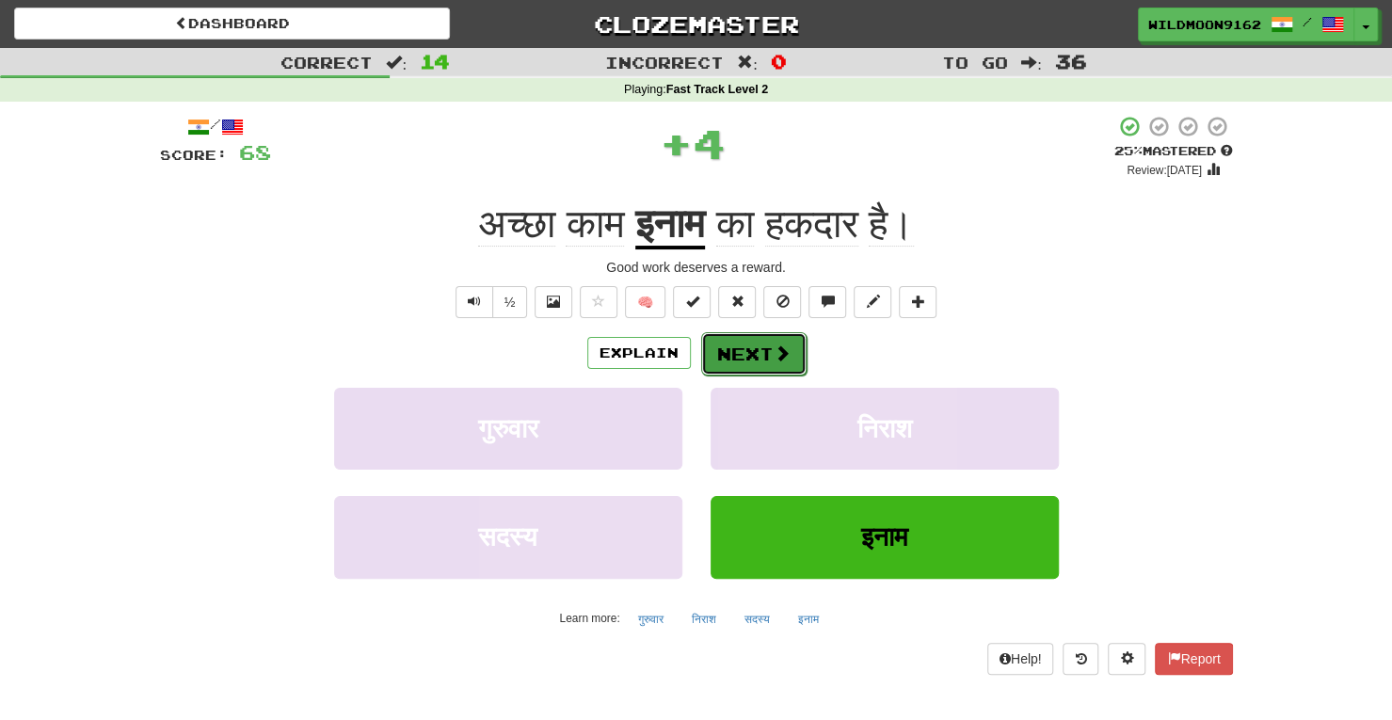
click at [754, 353] on button "Next" at bounding box center [753, 353] width 105 height 43
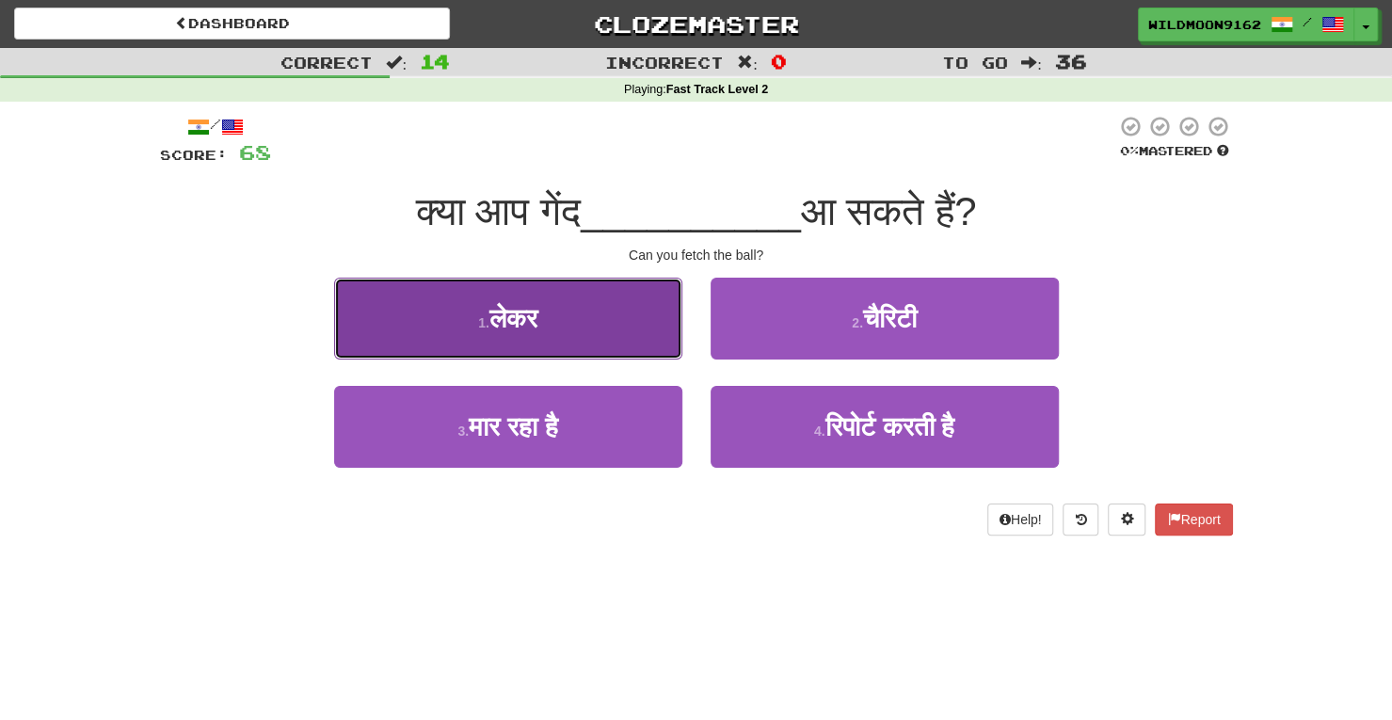
click at [622, 313] on button "1 . लेकर" at bounding box center [508, 319] width 348 height 82
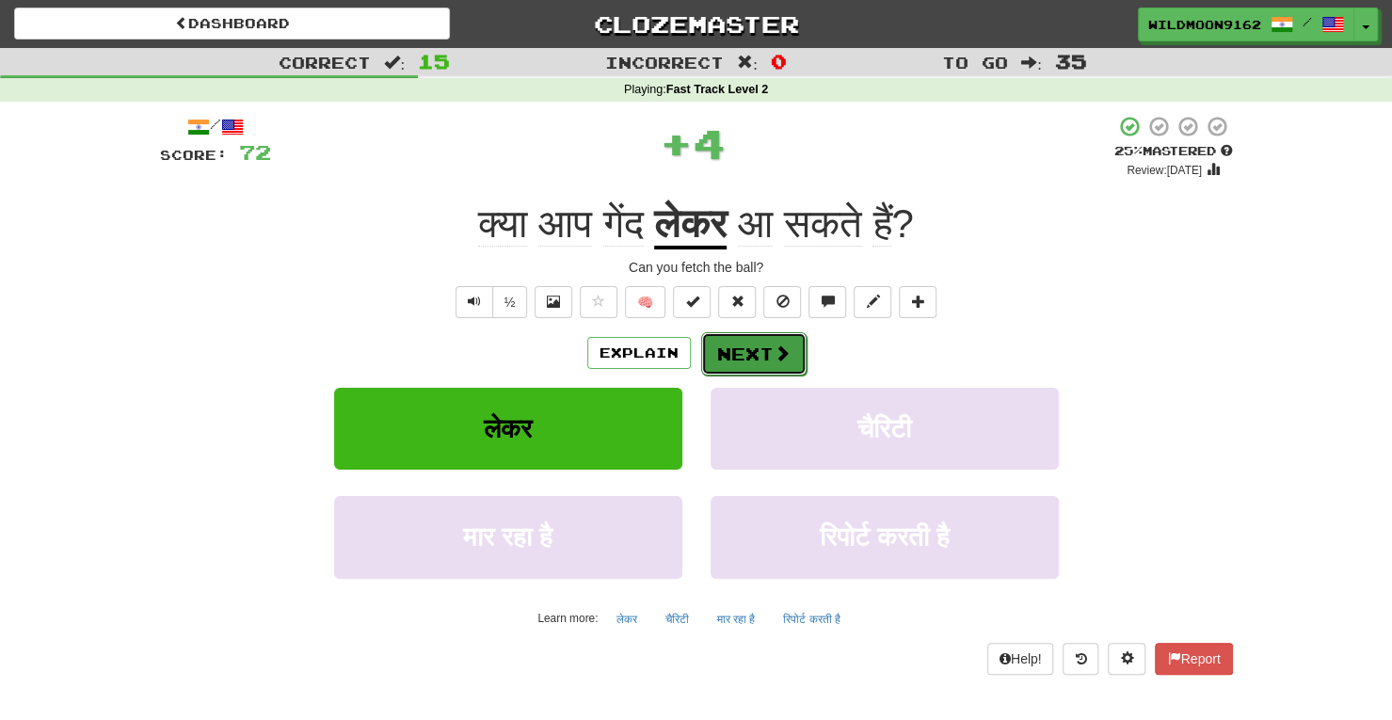
click at [745, 361] on button "Next" at bounding box center [753, 353] width 105 height 43
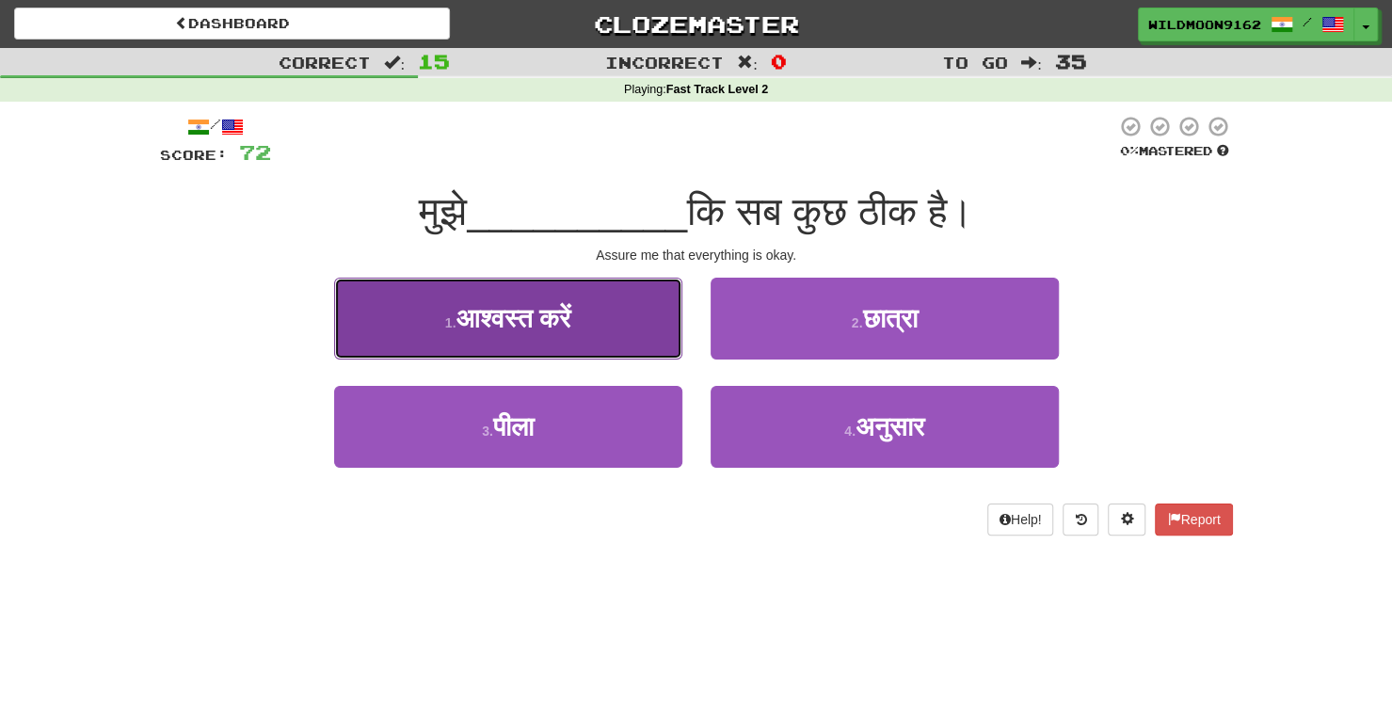
drag, startPoint x: 601, startPoint y: 314, endPoint x: 467, endPoint y: 317, distance: 133.7
click at [467, 317] on span "आश्वस्त करें" at bounding box center [513, 318] width 115 height 29
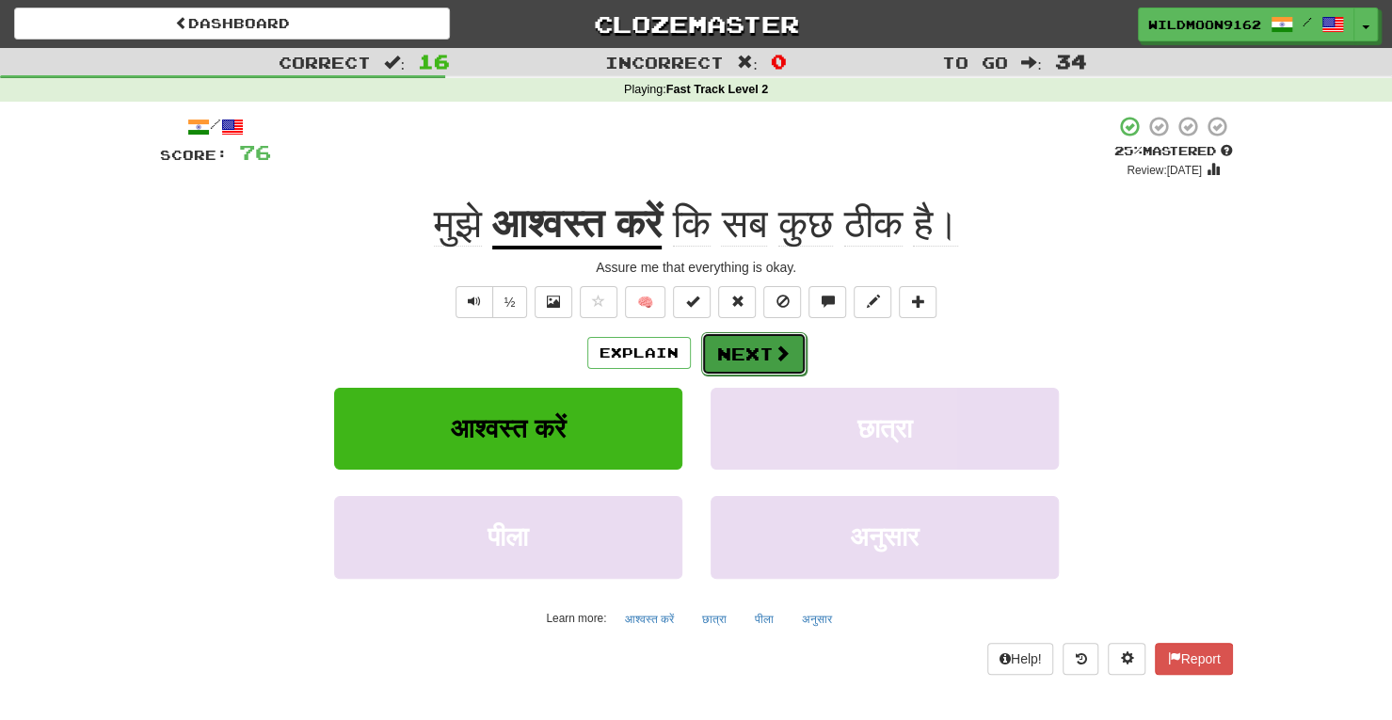
click at [747, 347] on button "Next" at bounding box center [753, 353] width 105 height 43
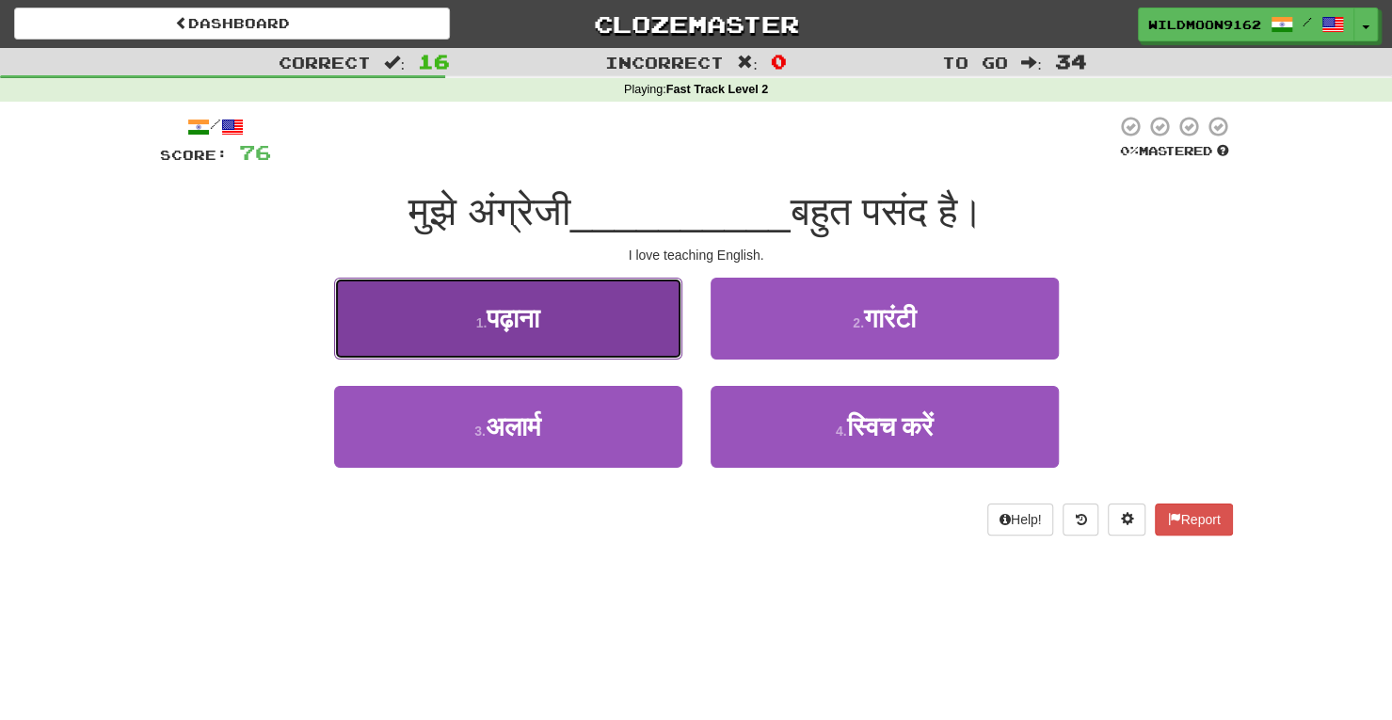
click at [636, 330] on button "1 . पढ़ाना" at bounding box center [508, 319] width 348 height 82
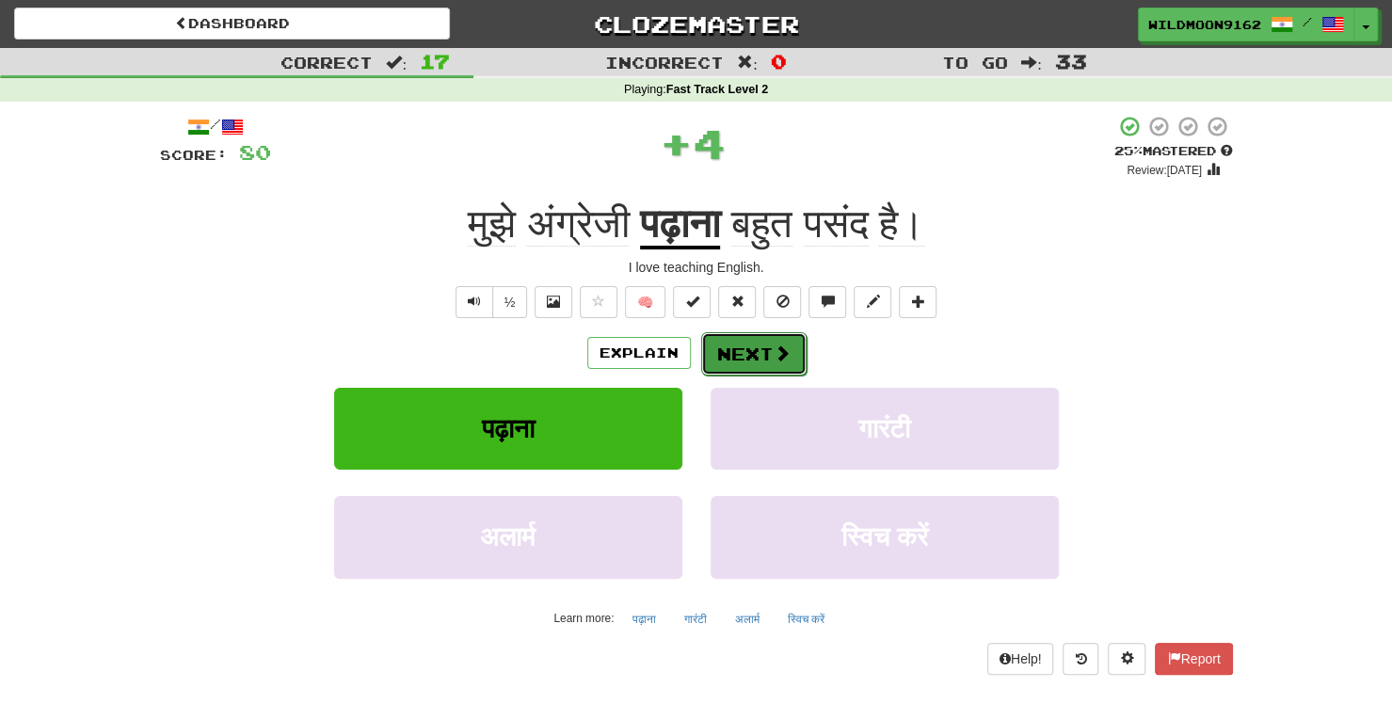
click at [770, 354] on button "Next" at bounding box center [753, 353] width 105 height 43
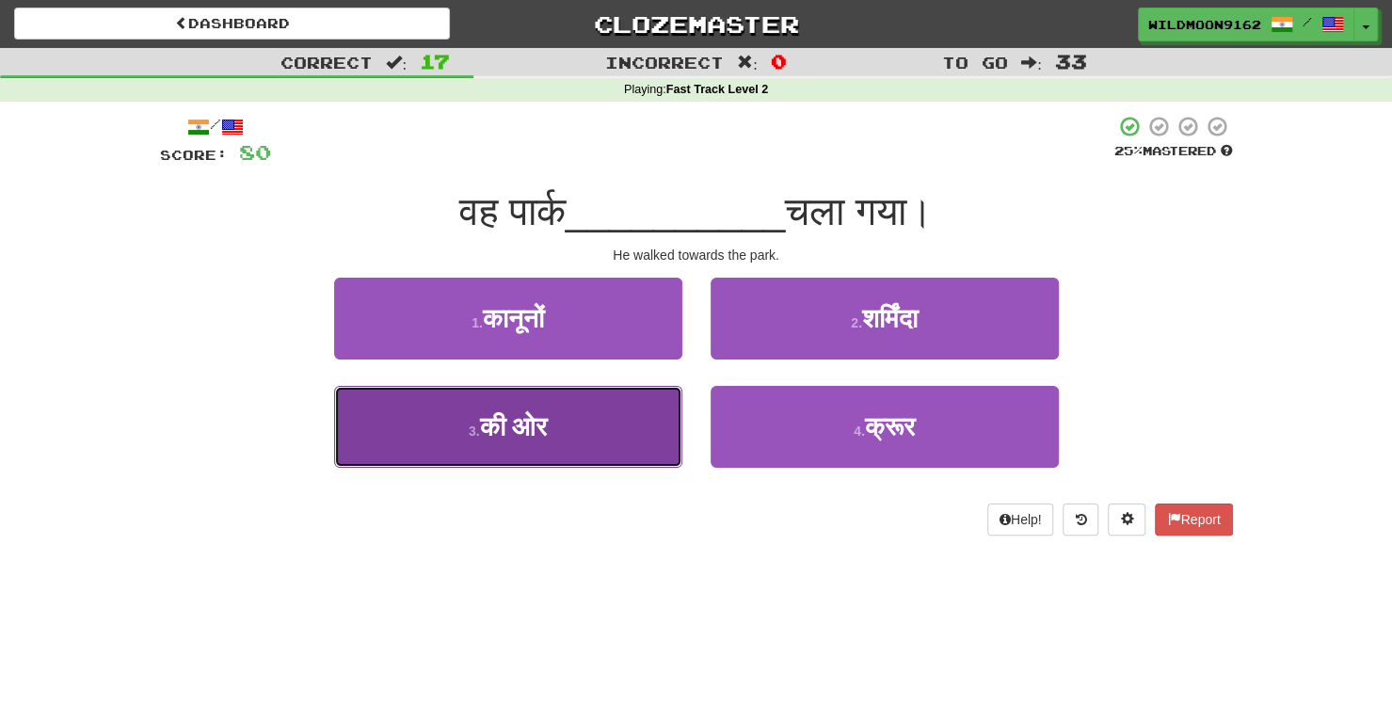
click at [608, 425] on button "3 . की ओर" at bounding box center [508, 427] width 348 height 82
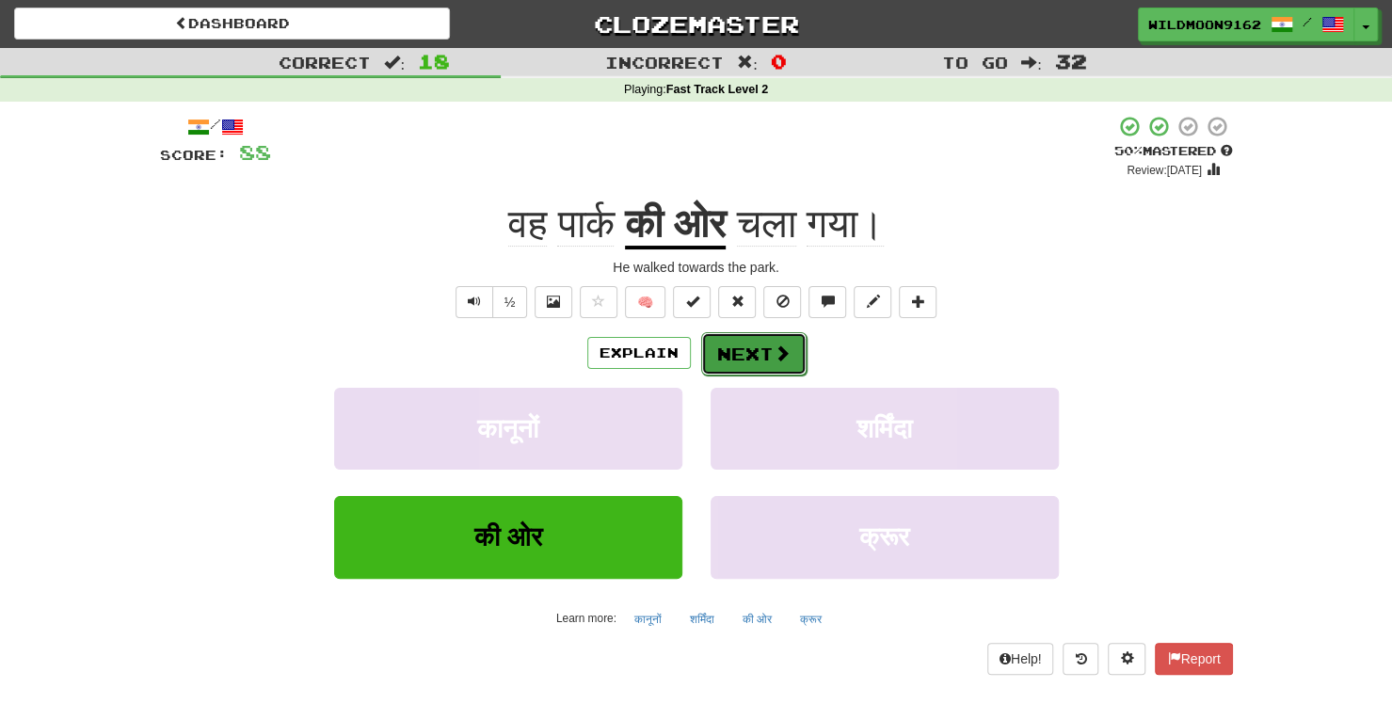
click at [761, 349] on button "Next" at bounding box center [753, 353] width 105 height 43
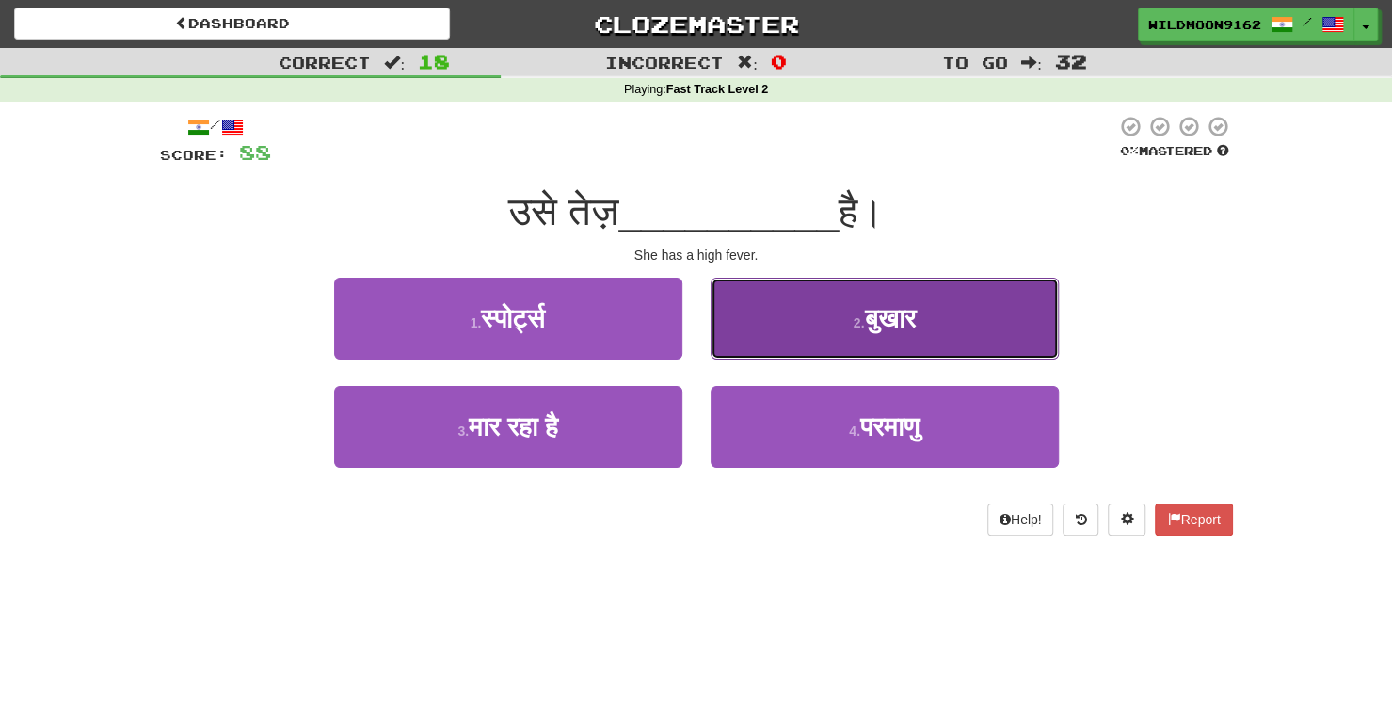
click at [813, 327] on button "2 . बुखार" at bounding box center [885, 319] width 348 height 82
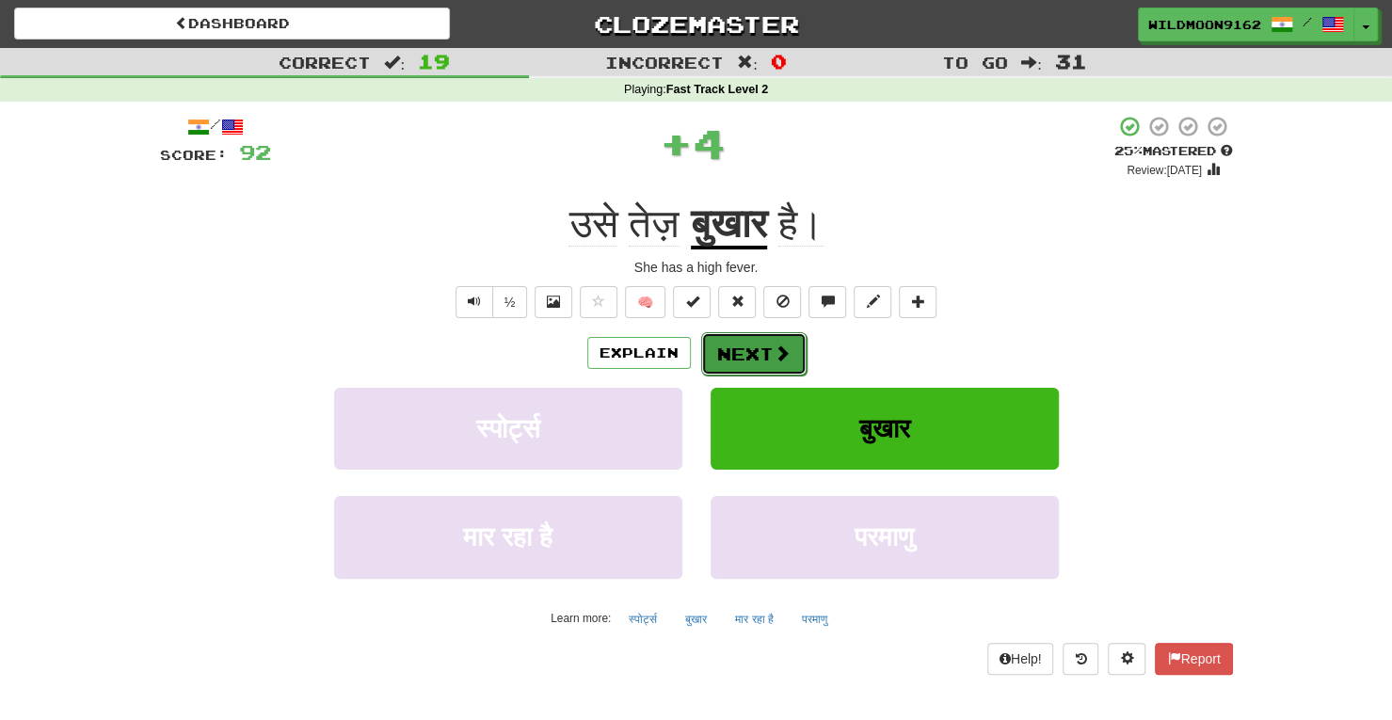
click at [734, 356] on button "Next" at bounding box center [753, 353] width 105 height 43
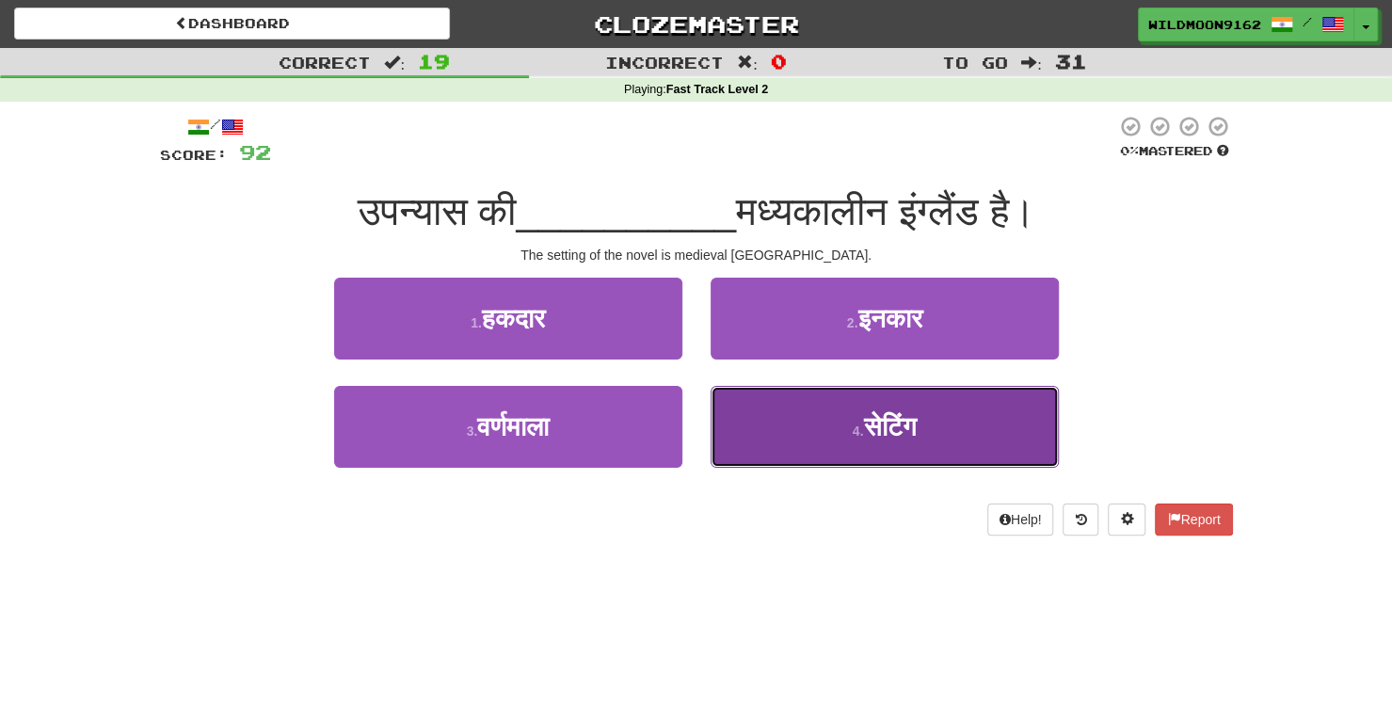
click at [863, 419] on span "सेटिंग" at bounding box center [889, 426] width 53 height 29
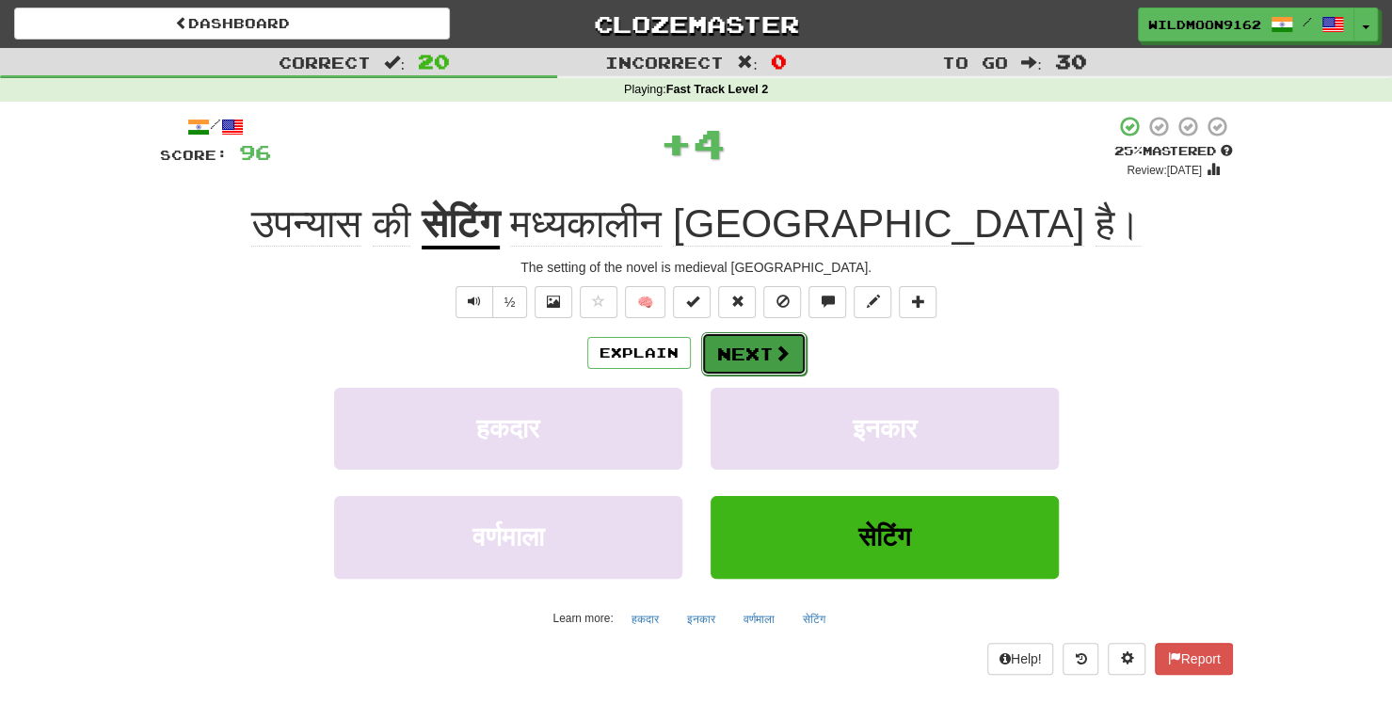
click at [736, 346] on button "Next" at bounding box center [753, 353] width 105 height 43
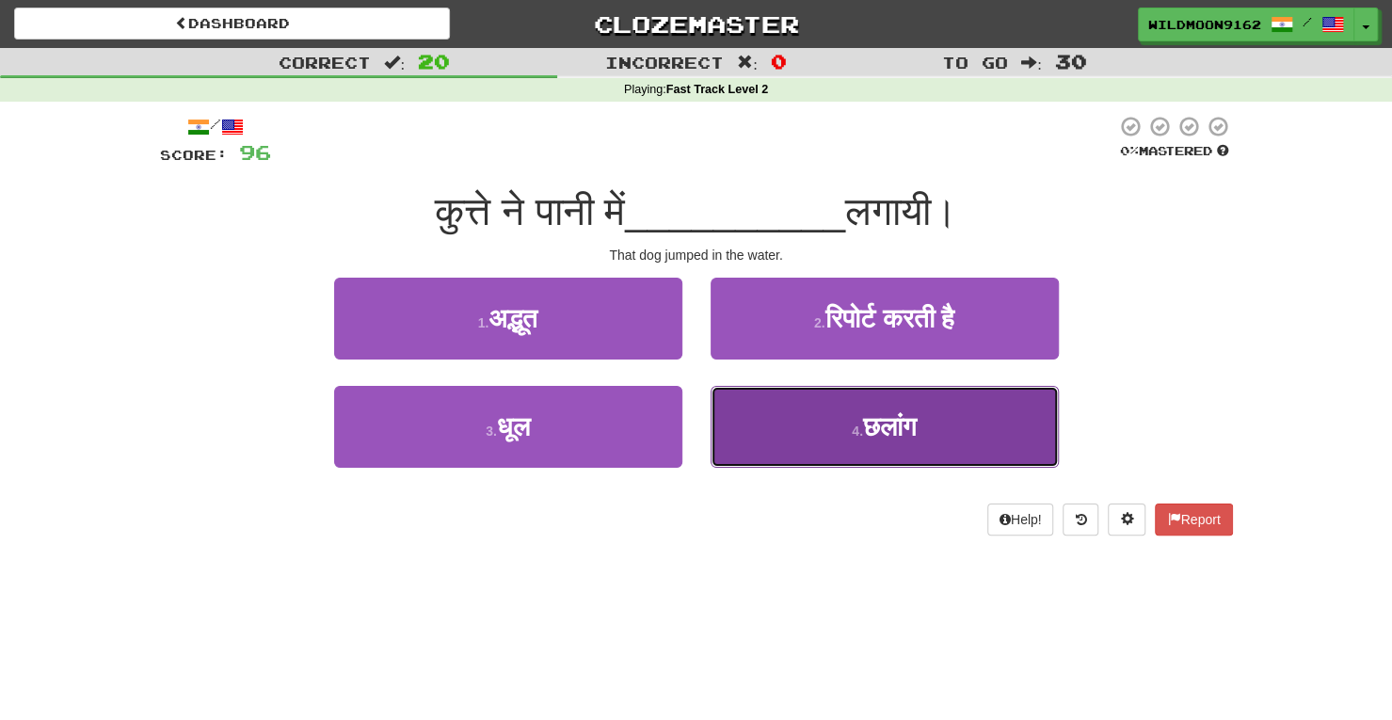
click at [828, 421] on button "4 . छलांग" at bounding box center [885, 427] width 348 height 82
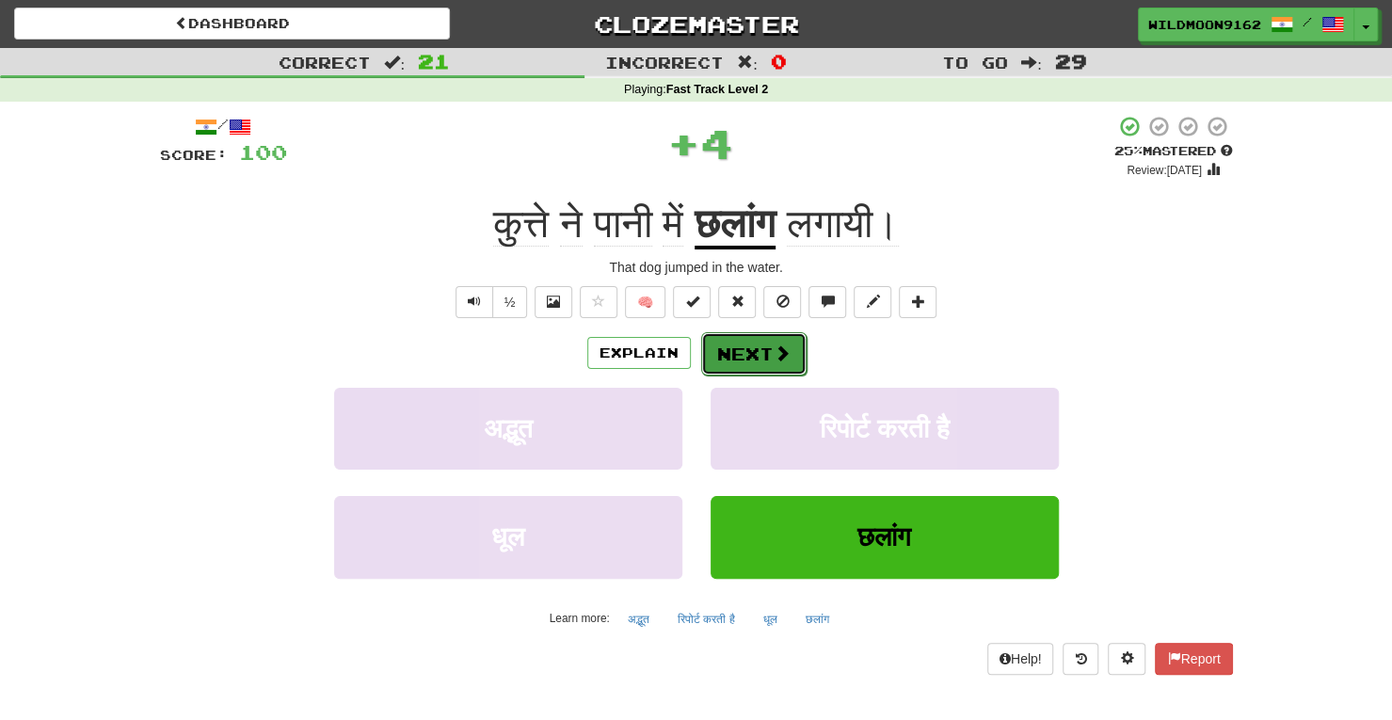
click at [783, 351] on span at bounding box center [782, 353] width 17 height 17
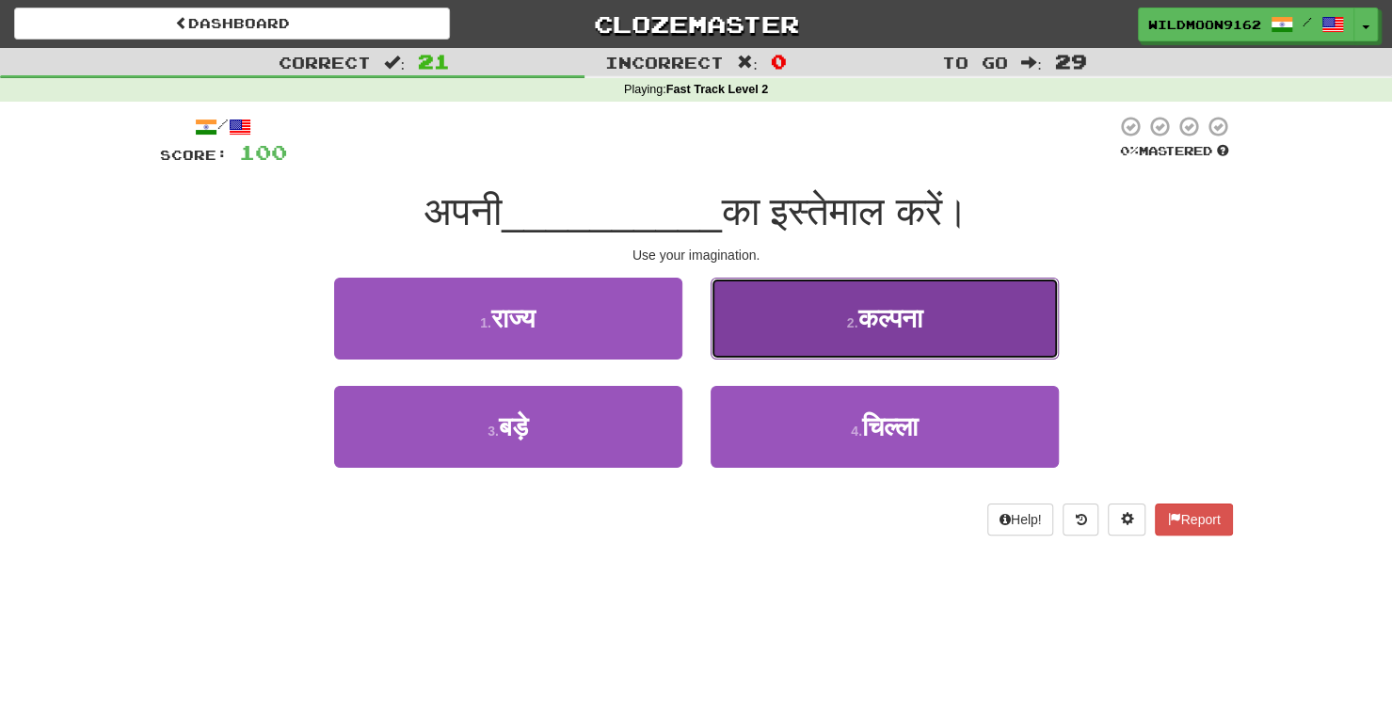
click at [901, 326] on span "कल्पना" at bounding box center [890, 318] width 64 height 29
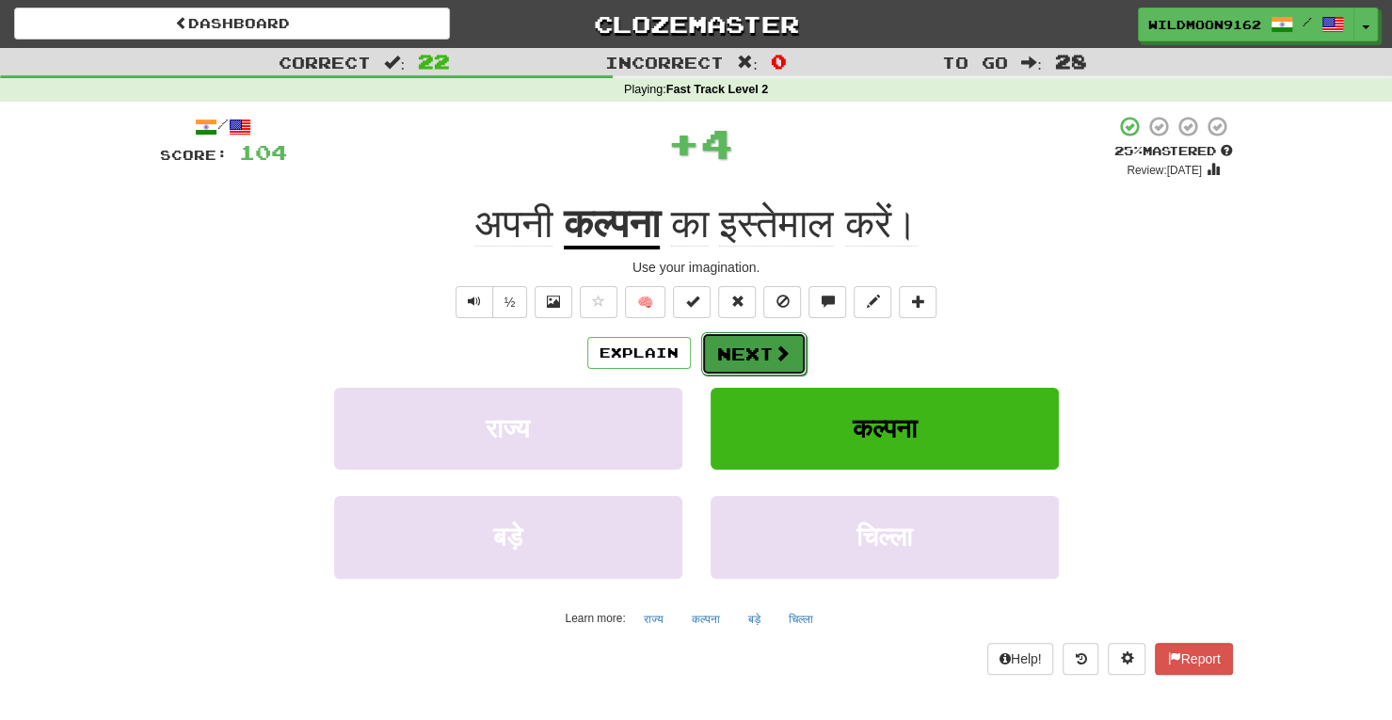
click at [749, 361] on button "Next" at bounding box center [753, 353] width 105 height 43
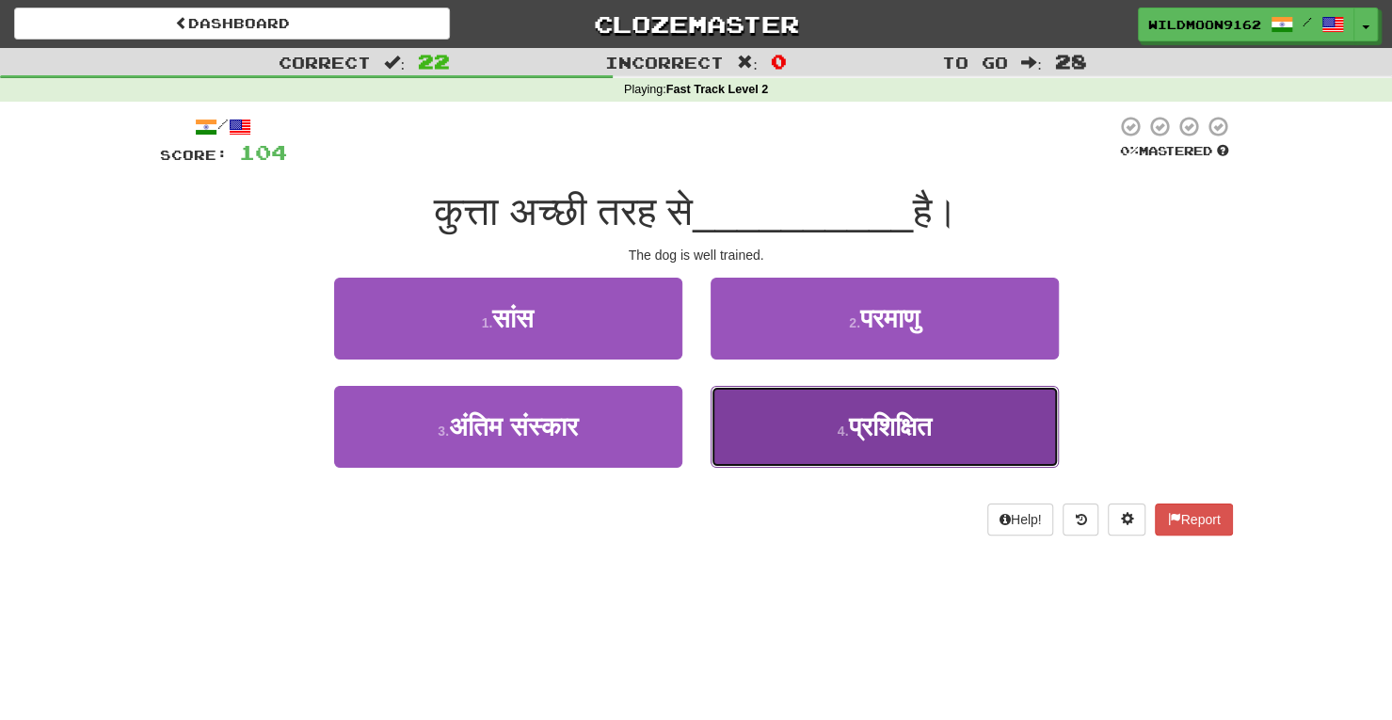
drag, startPoint x: 872, startPoint y: 437, endPoint x: 870, endPoint y: 422, distance: 15.2
click at [870, 422] on span "प्रशिक्षित" at bounding box center [889, 426] width 83 height 29
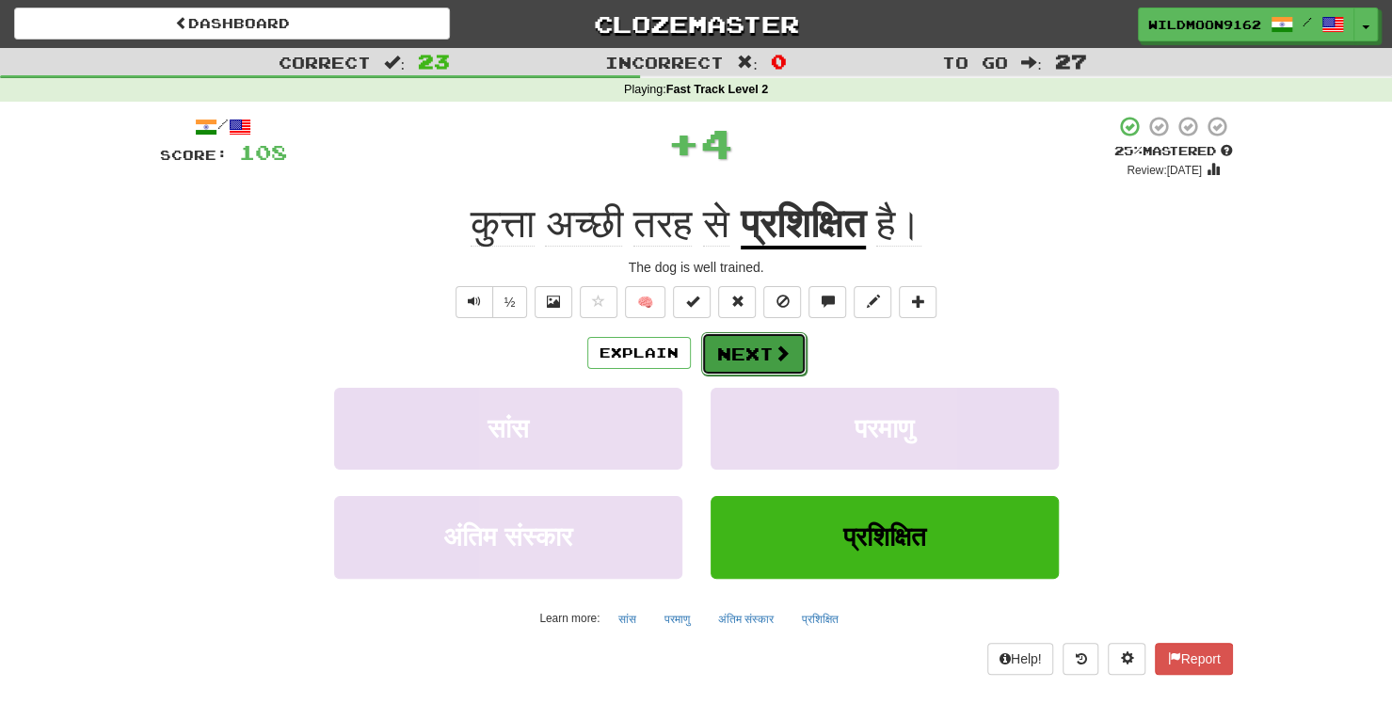
click at [768, 345] on button "Next" at bounding box center [753, 353] width 105 height 43
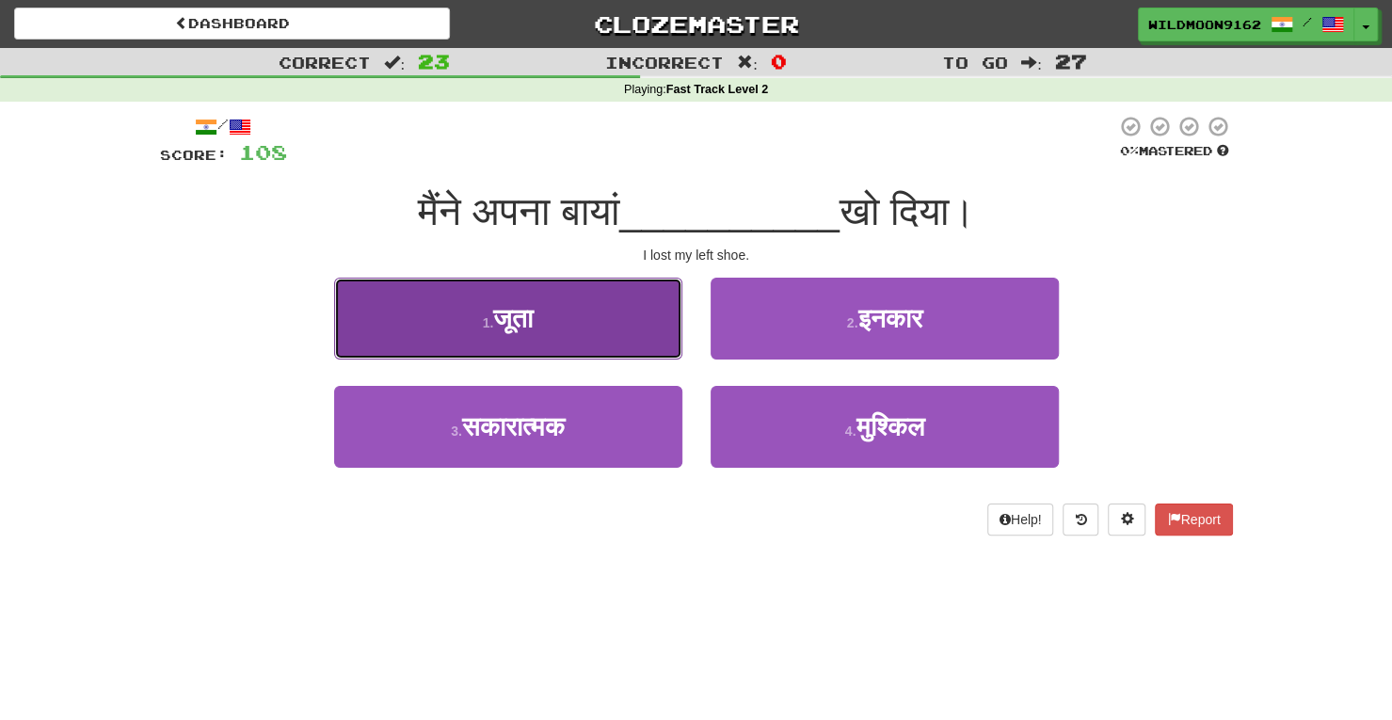
click at [632, 325] on button "1 . जूता" at bounding box center [508, 319] width 348 height 82
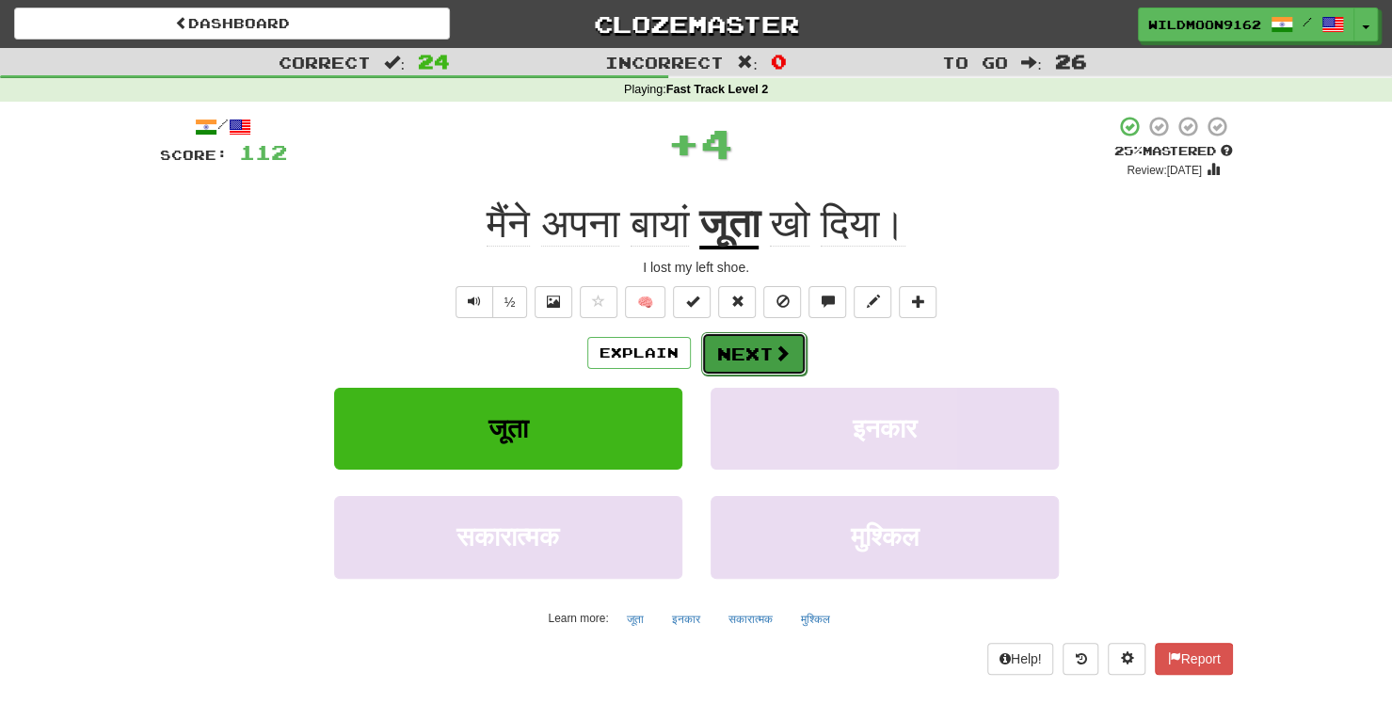
click at [763, 351] on button "Next" at bounding box center [753, 353] width 105 height 43
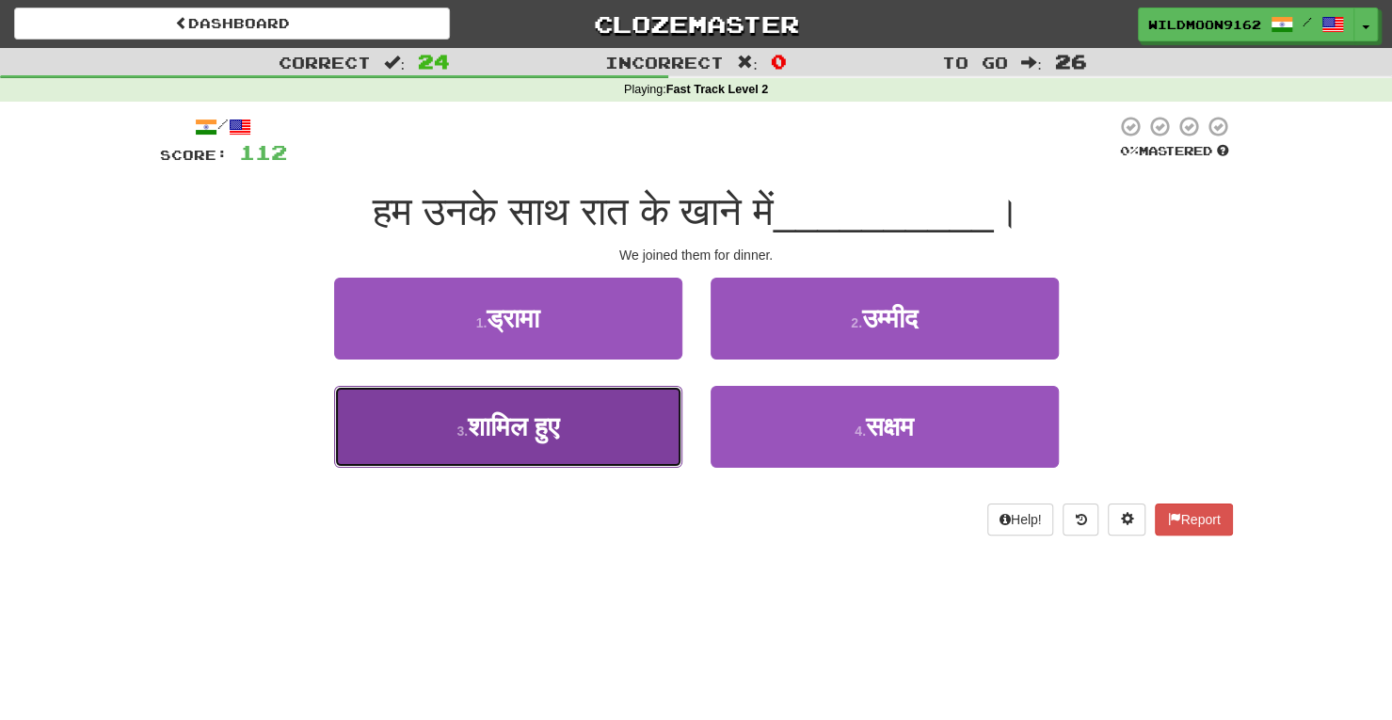
click at [578, 432] on button "3 . शामिल हुए" at bounding box center [508, 427] width 348 height 82
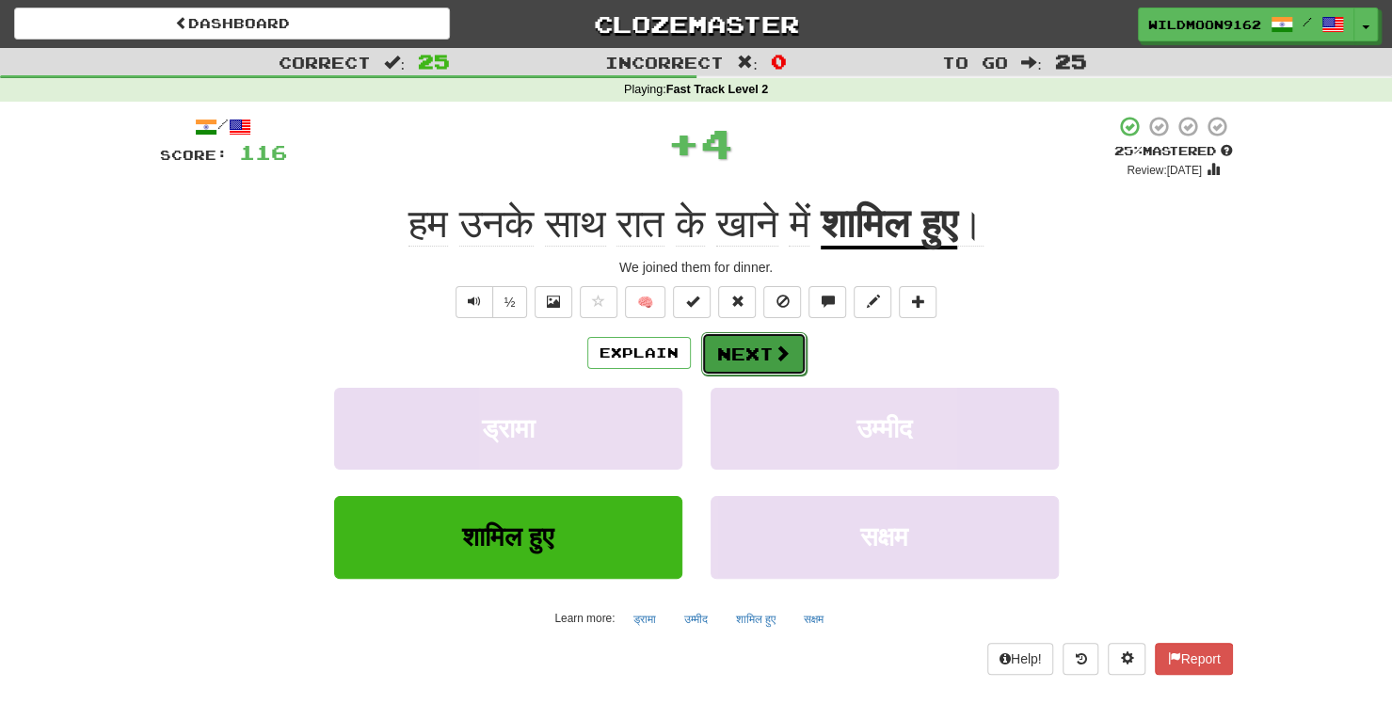
click at [759, 358] on button "Next" at bounding box center [753, 353] width 105 height 43
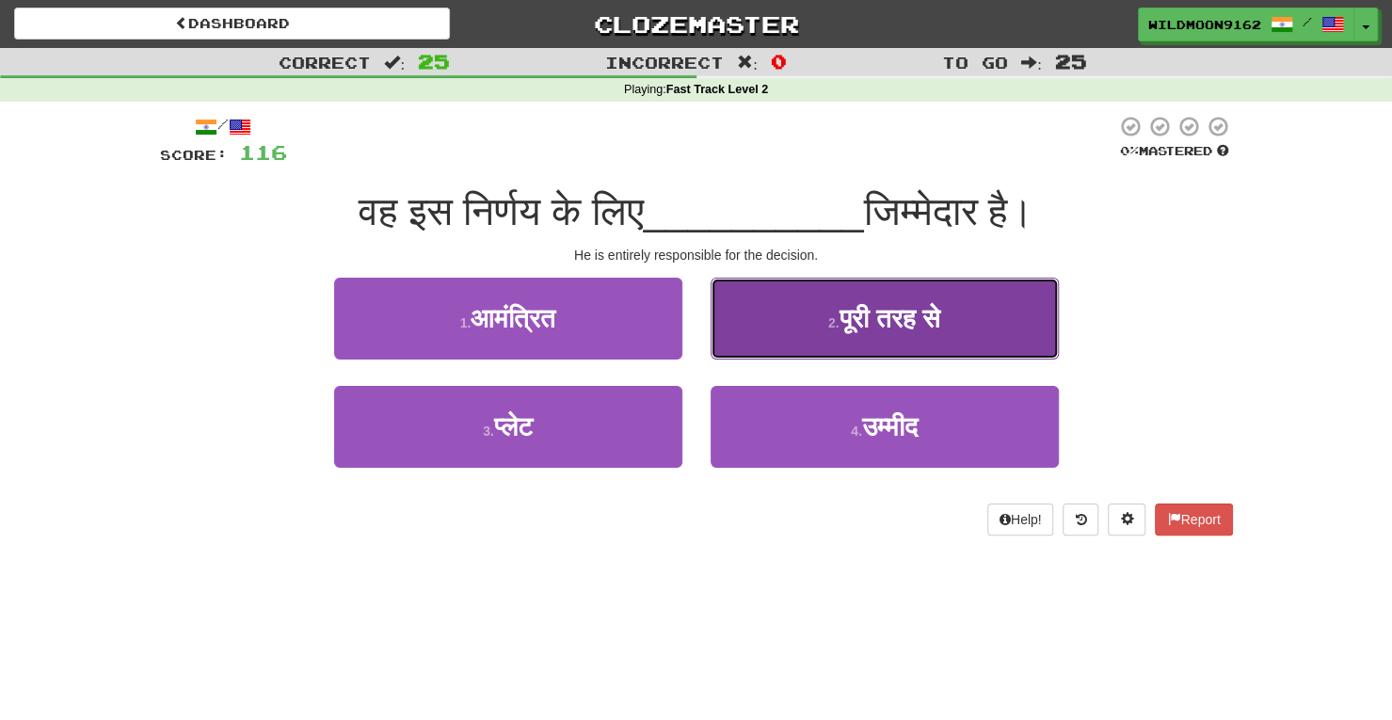
click at [781, 323] on button "2 . पूरी तरह से" at bounding box center [885, 319] width 348 height 82
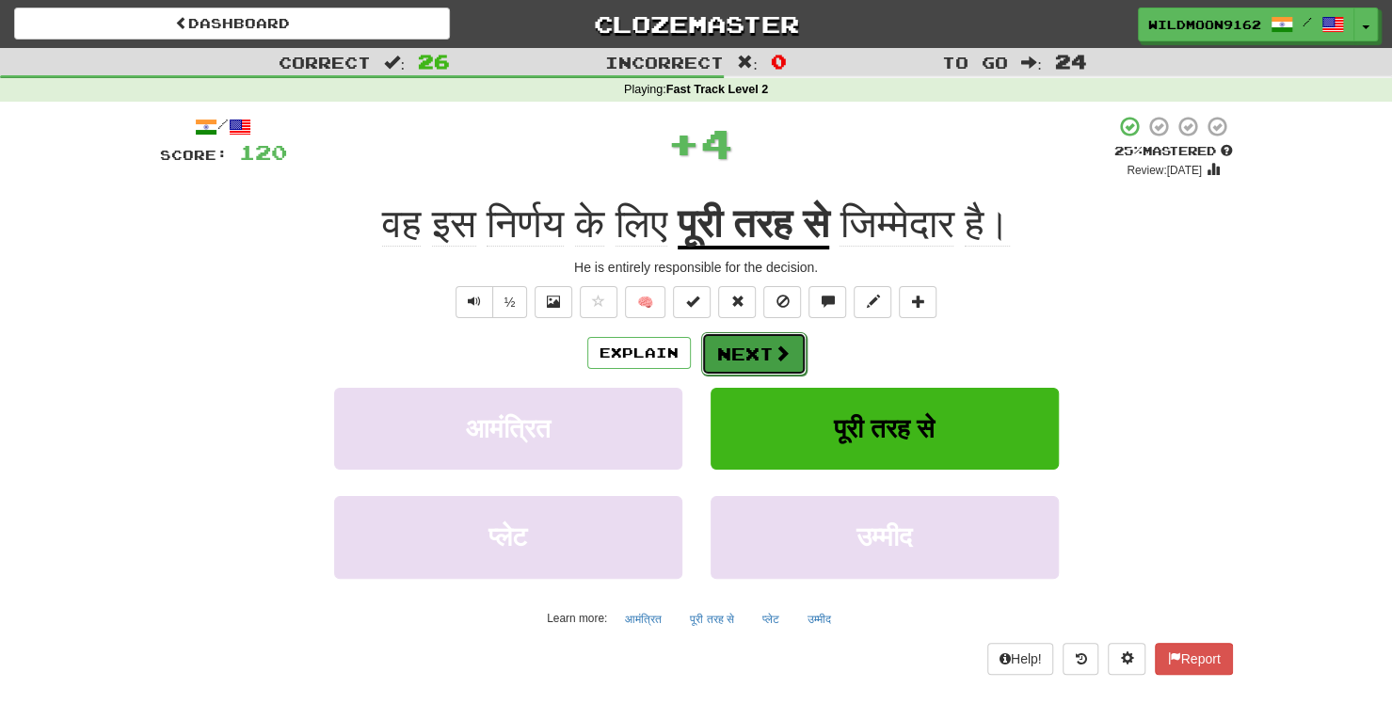
click at [735, 346] on button "Next" at bounding box center [753, 353] width 105 height 43
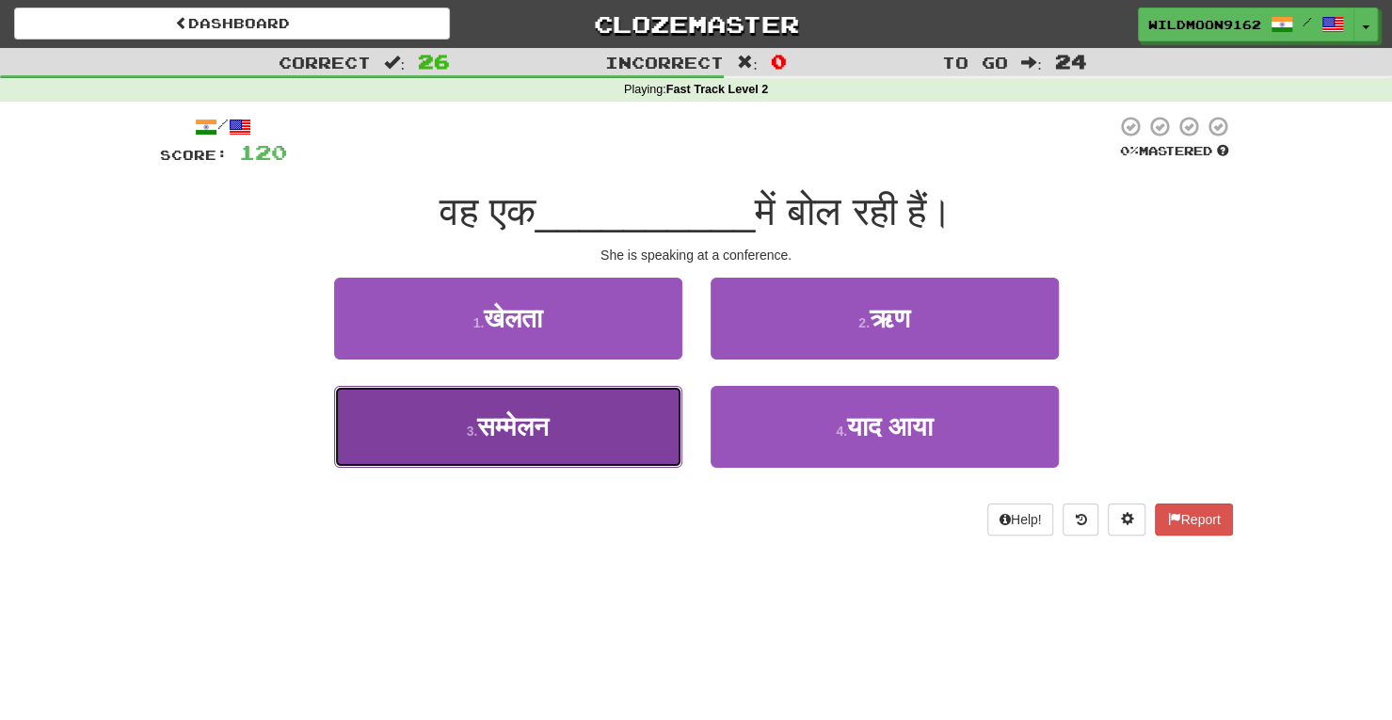
click at [596, 435] on button "3 . सम्मेलन" at bounding box center [508, 427] width 348 height 82
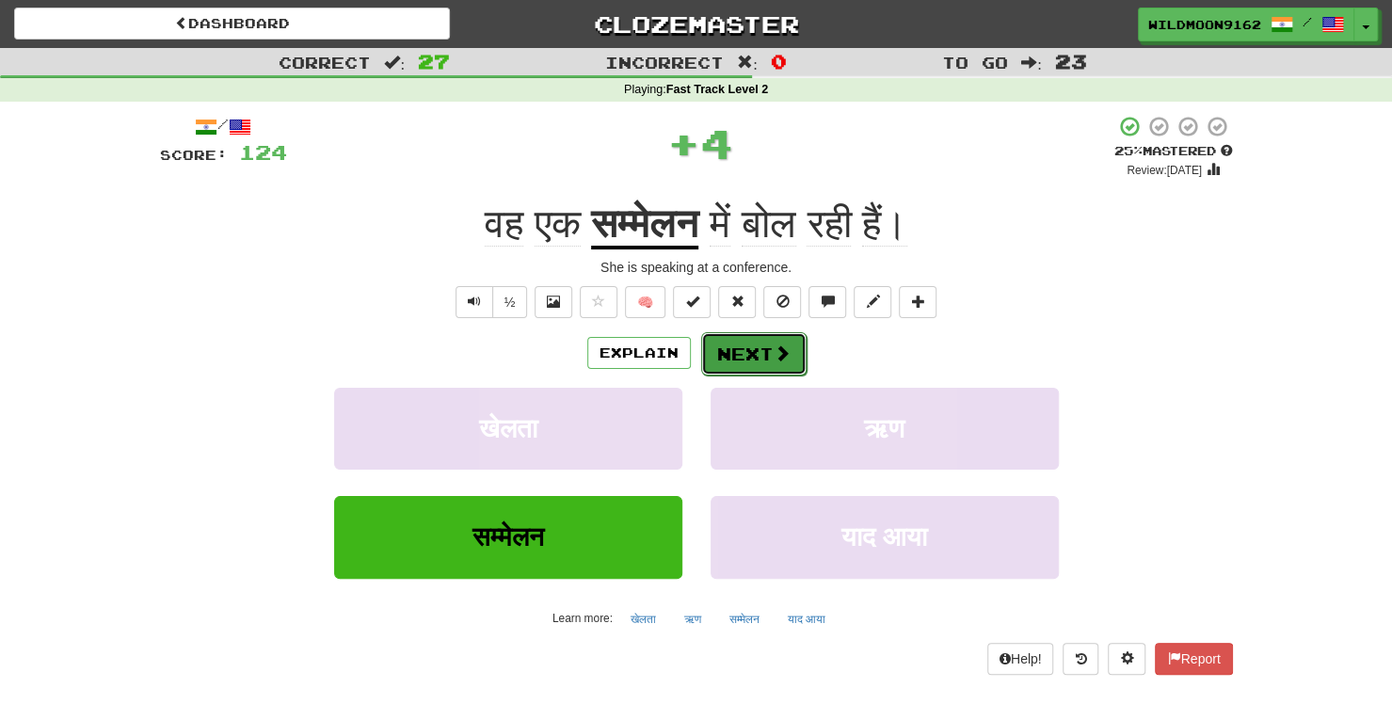
click at [724, 347] on button "Next" at bounding box center [753, 353] width 105 height 43
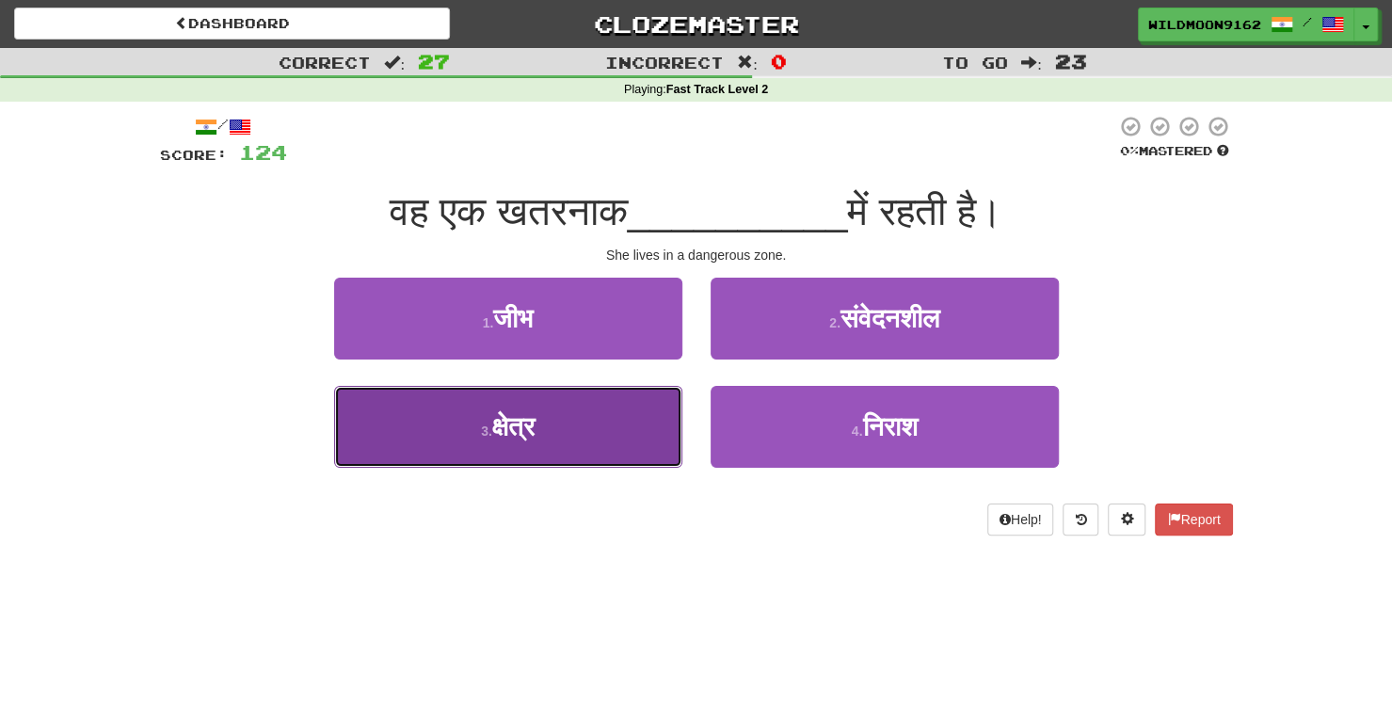
click at [582, 428] on button "3 . क्षेत्र" at bounding box center [508, 427] width 348 height 82
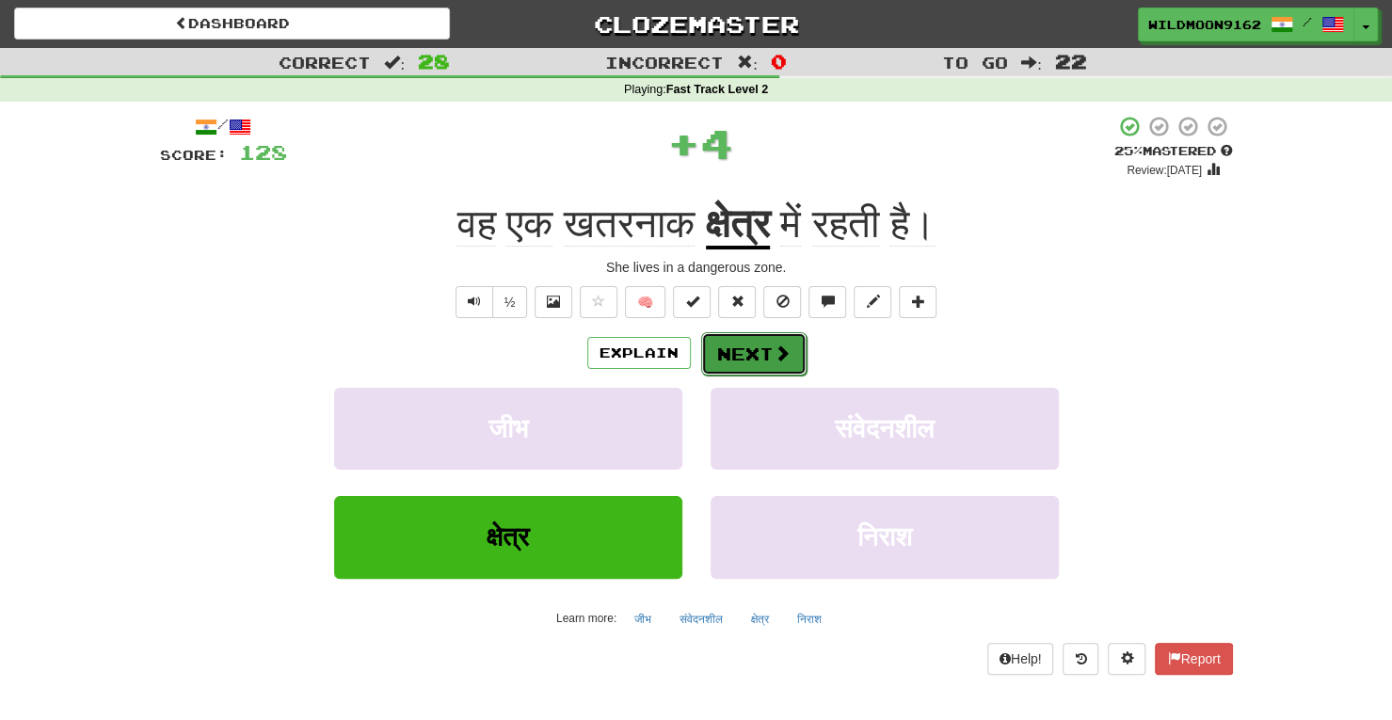
click at [731, 347] on button "Next" at bounding box center [753, 353] width 105 height 43
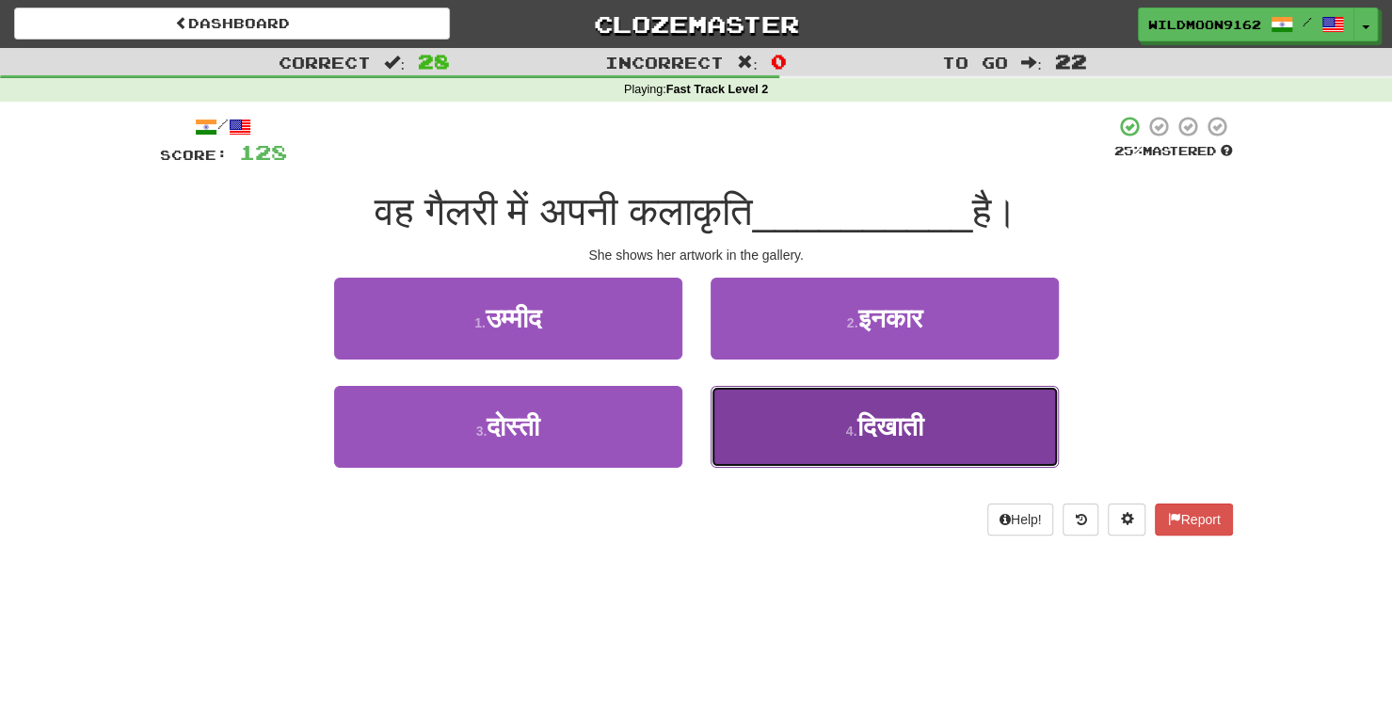
click at [830, 432] on button "4 . दिखाती" at bounding box center [885, 427] width 348 height 82
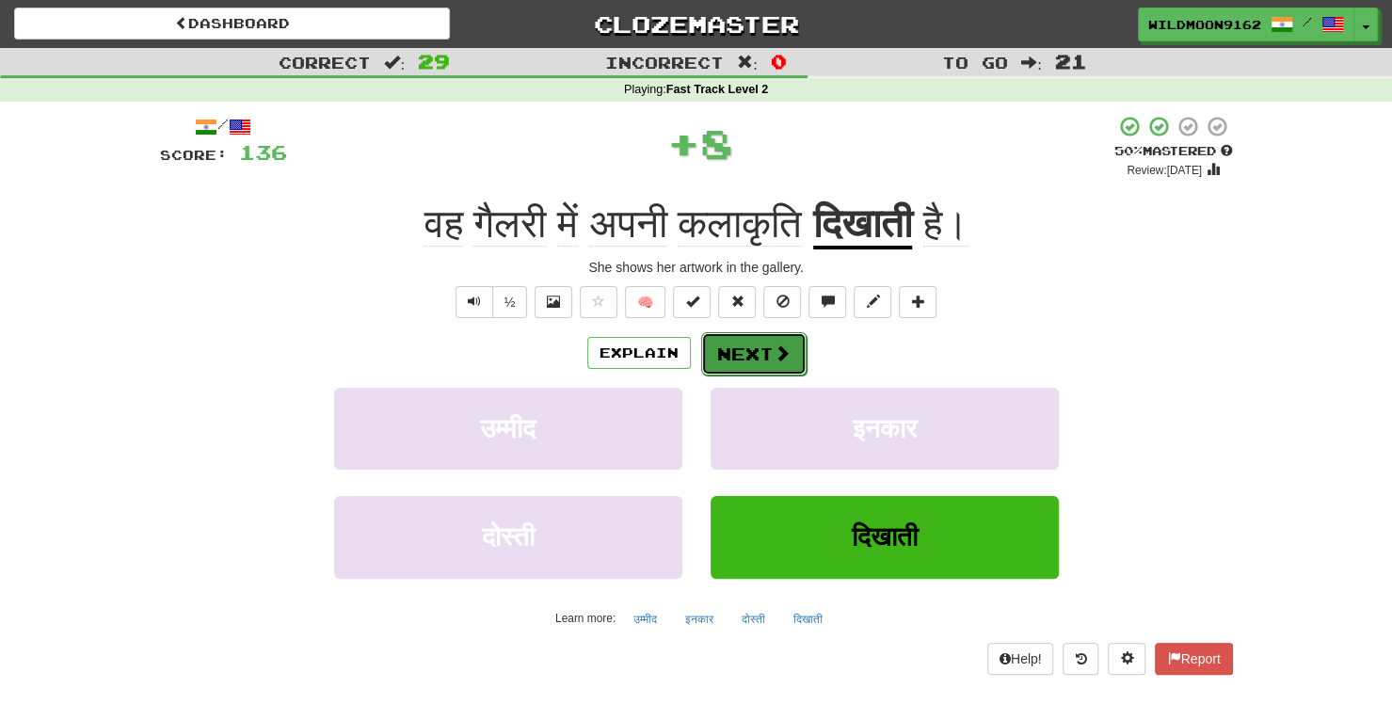
click at [744, 343] on button "Next" at bounding box center [753, 353] width 105 height 43
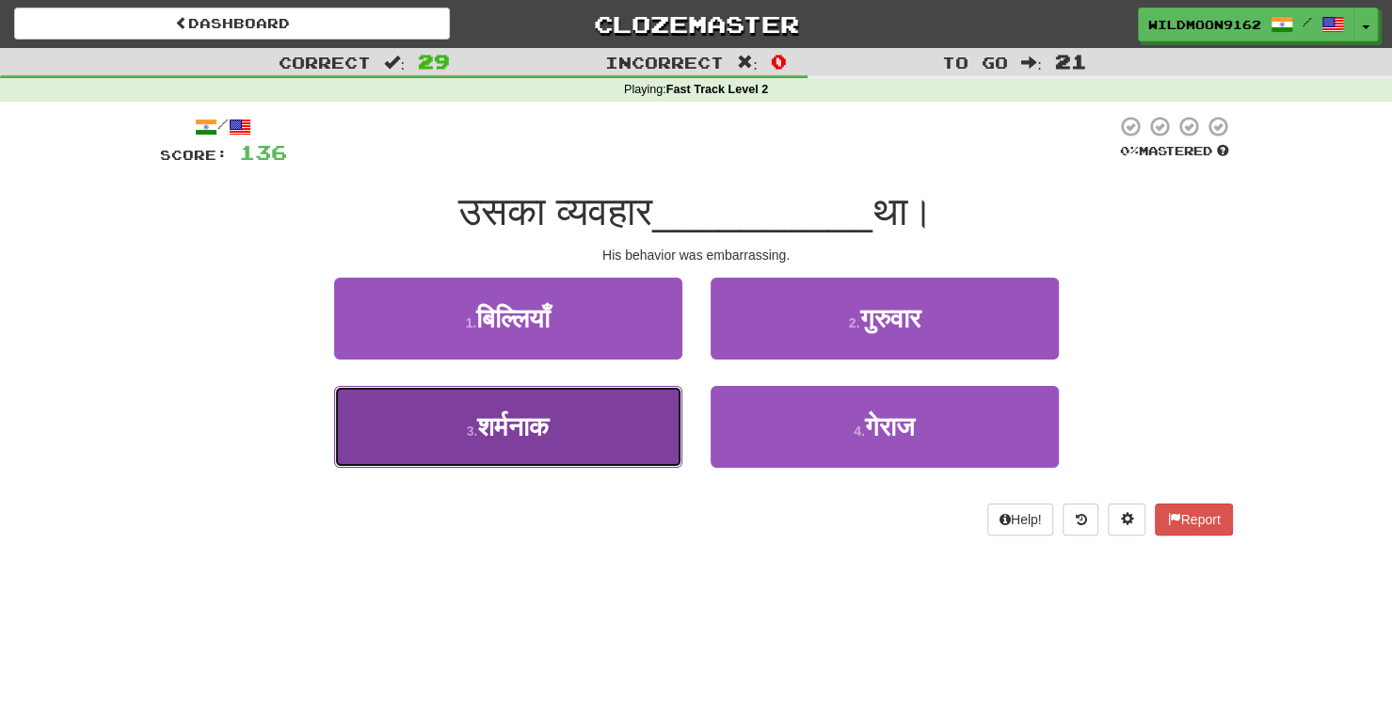
click at [599, 424] on button "3 . शर्मनाक" at bounding box center [508, 427] width 348 height 82
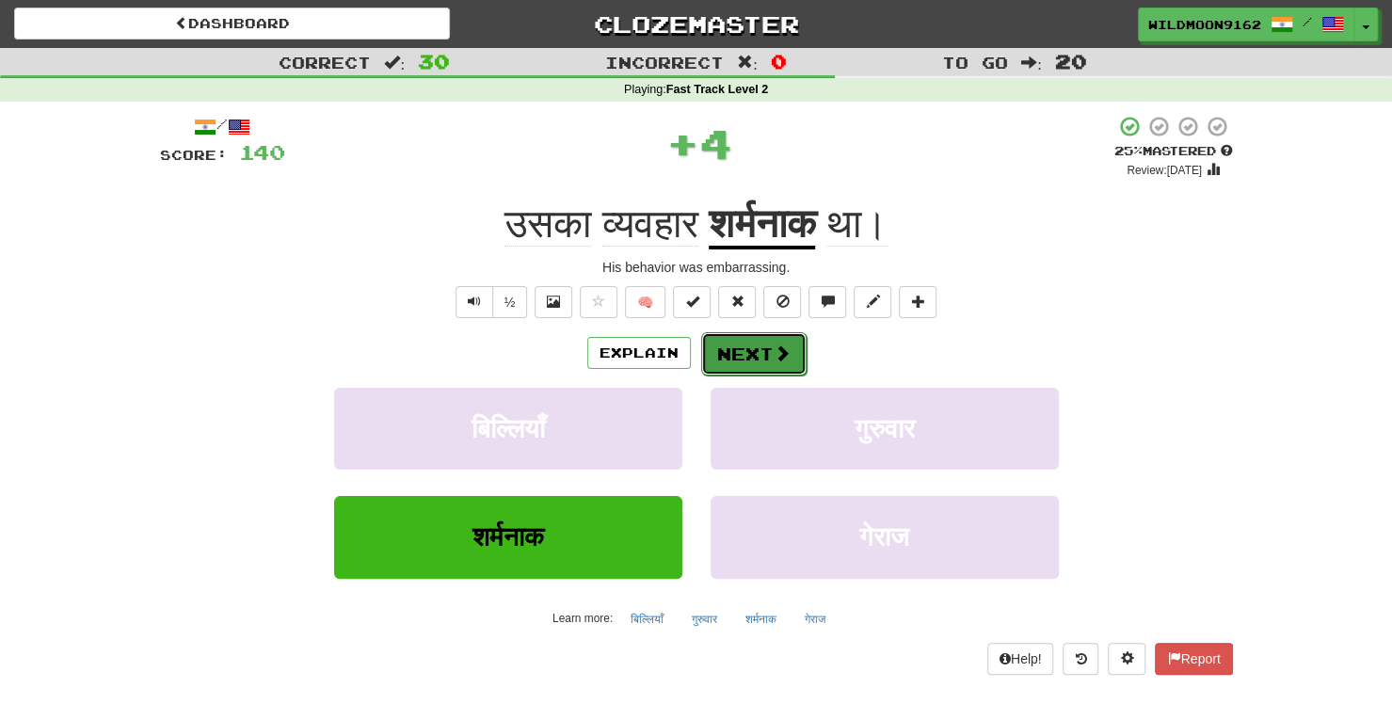
click at [759, 355] on button "Next" at bounding box center [753, 353] width 105 height 43
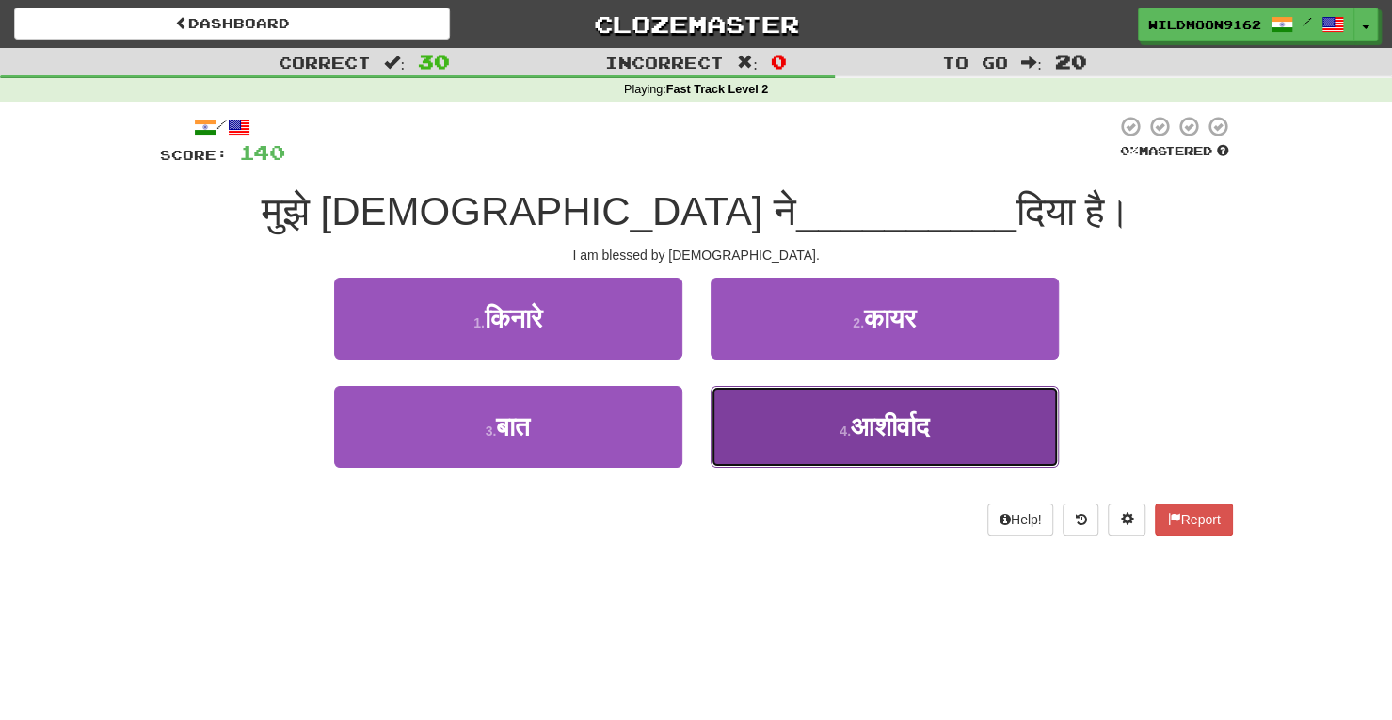
click at [851, 426] on span "आशीर्वाद" at bounding box center [890, 426] width 78 height 29
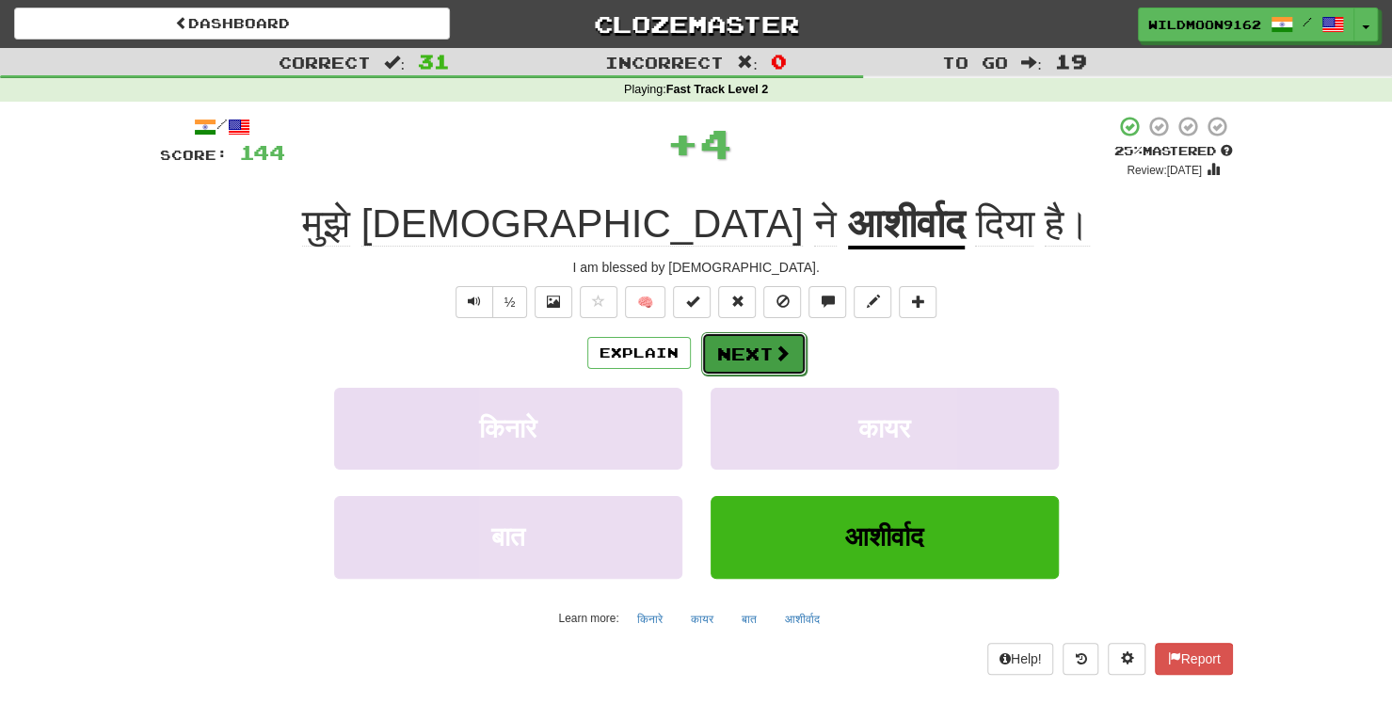
click at [736, 349] on button "Next" at bounding box center [753, 353] width 105 height 43
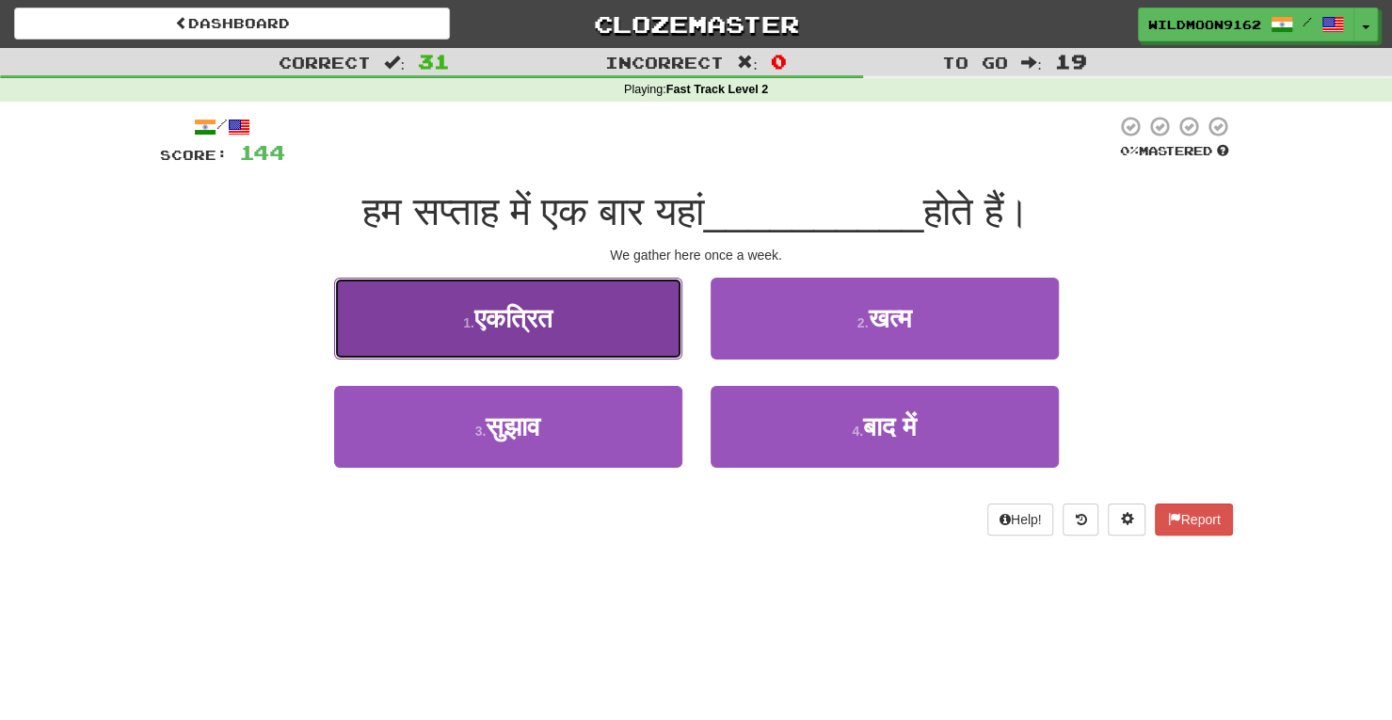
click at [595, 315] on button "1 . एकत्रित" at bounding box center [508, 319] width 348 height 82
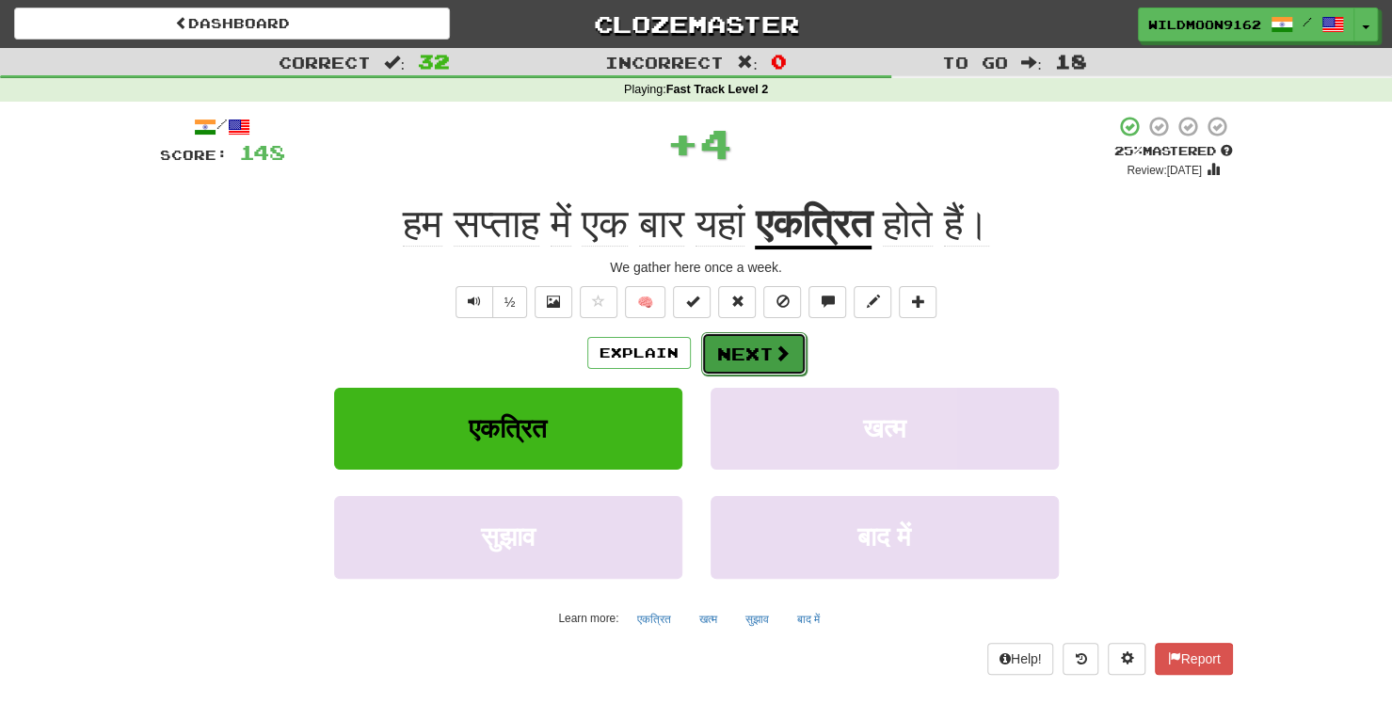
click at [760, 349] on button "Next" at bounding box center [753, 353] width 105 height 43
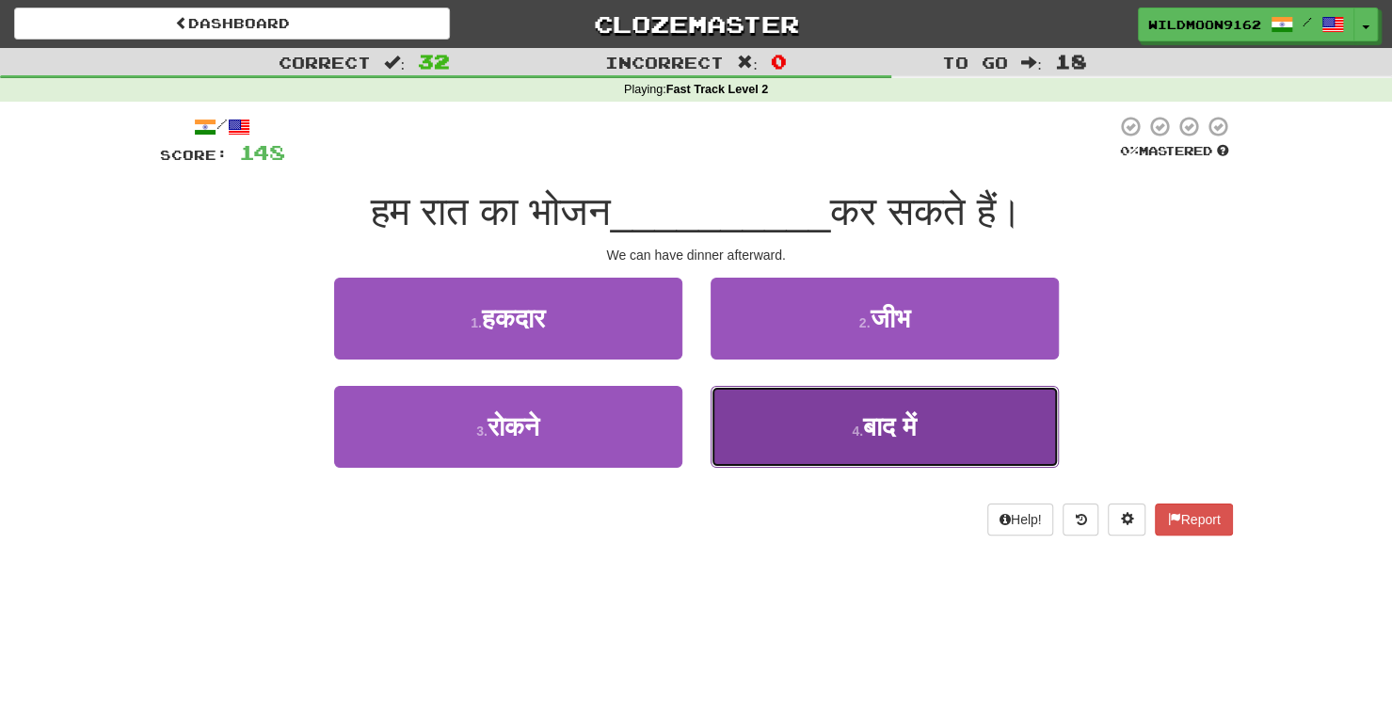
click at [843, 419] on button "4 . बाद में" at bounding box center [885, 427] width 348 height 82
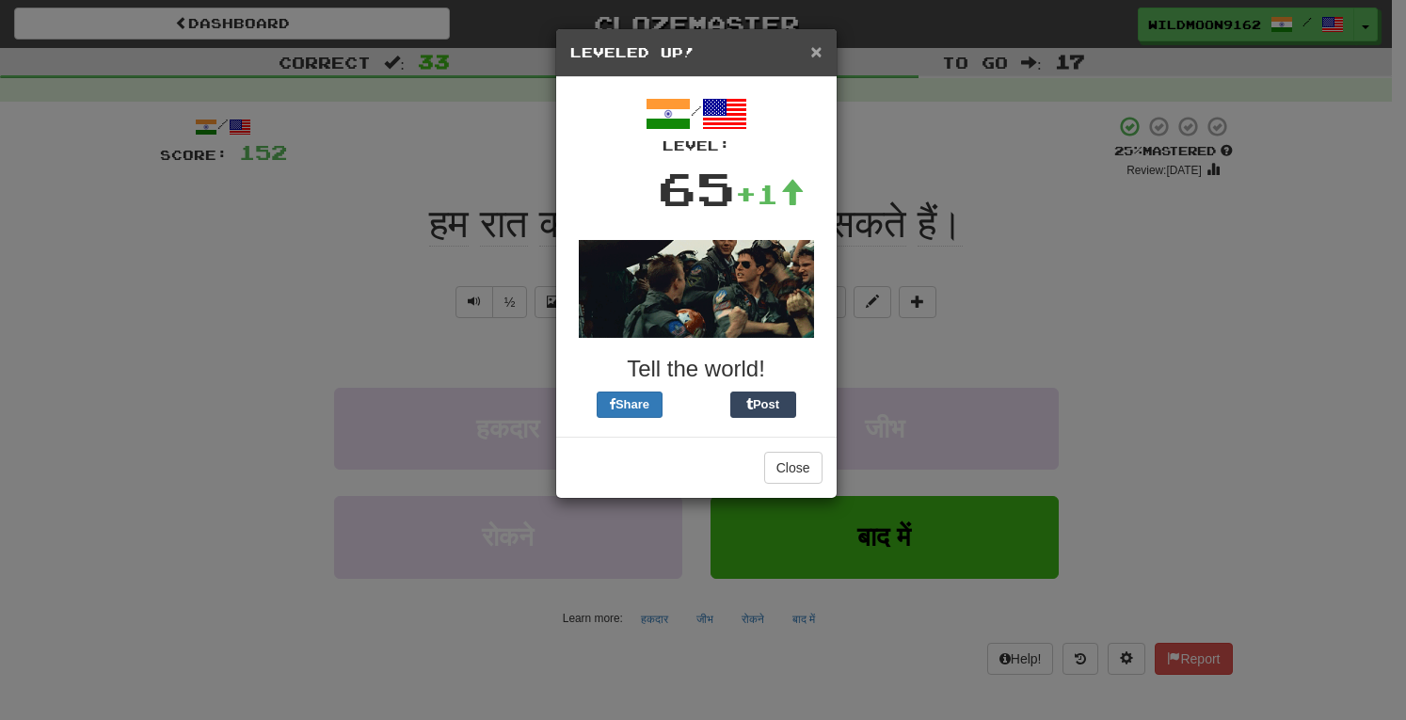
click at [819, 49] on span "×" at bounding box center [816, 51] width 11 height 22
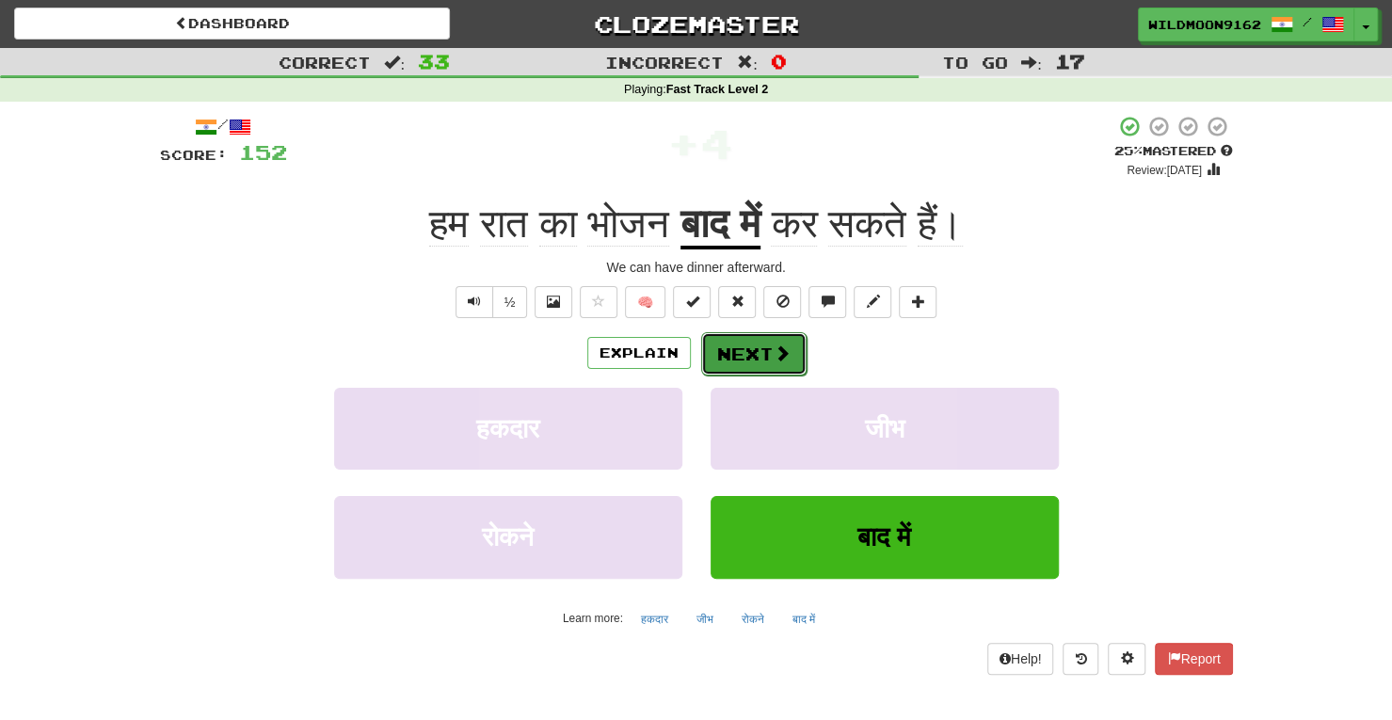
click at [748, 361] on button "Next" at bounding box center [753, 353] width 105 height 43
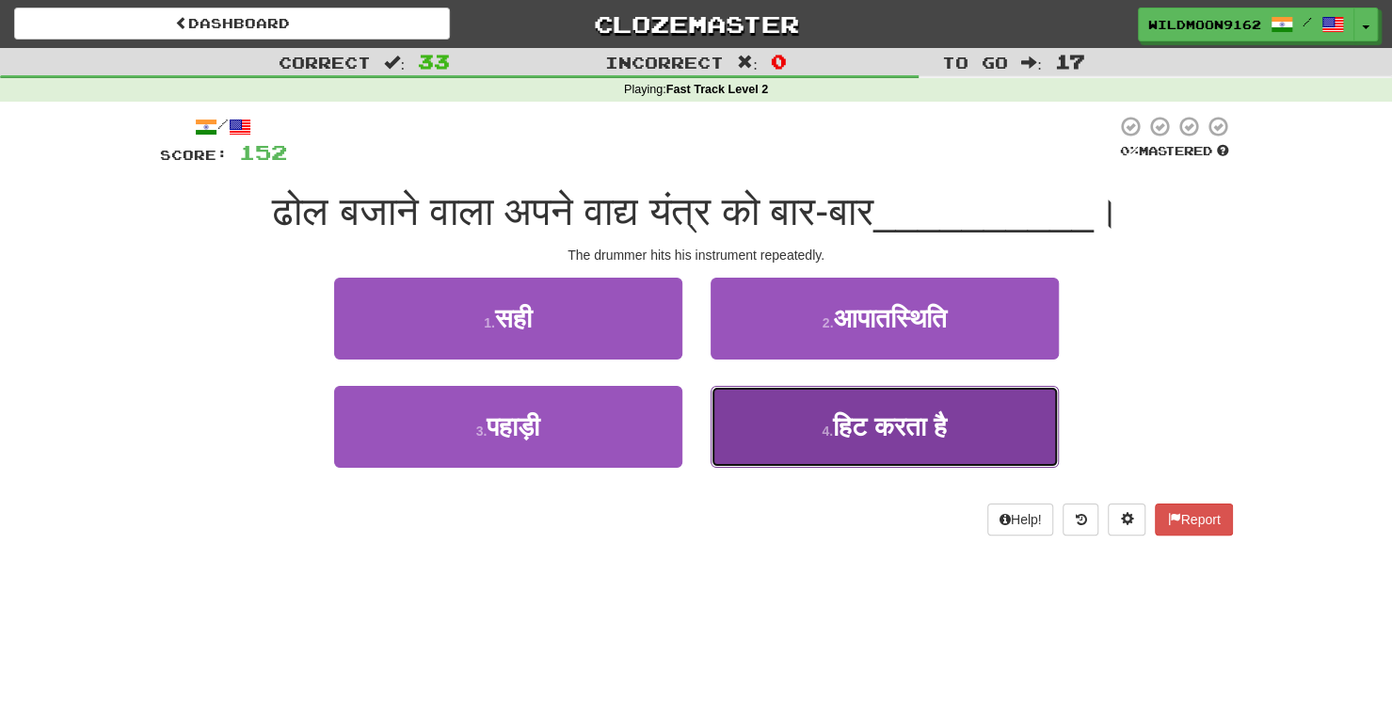
click at [833, 413] on span "हिट करता है" at bounding box center [890, 426] width 114 height 29
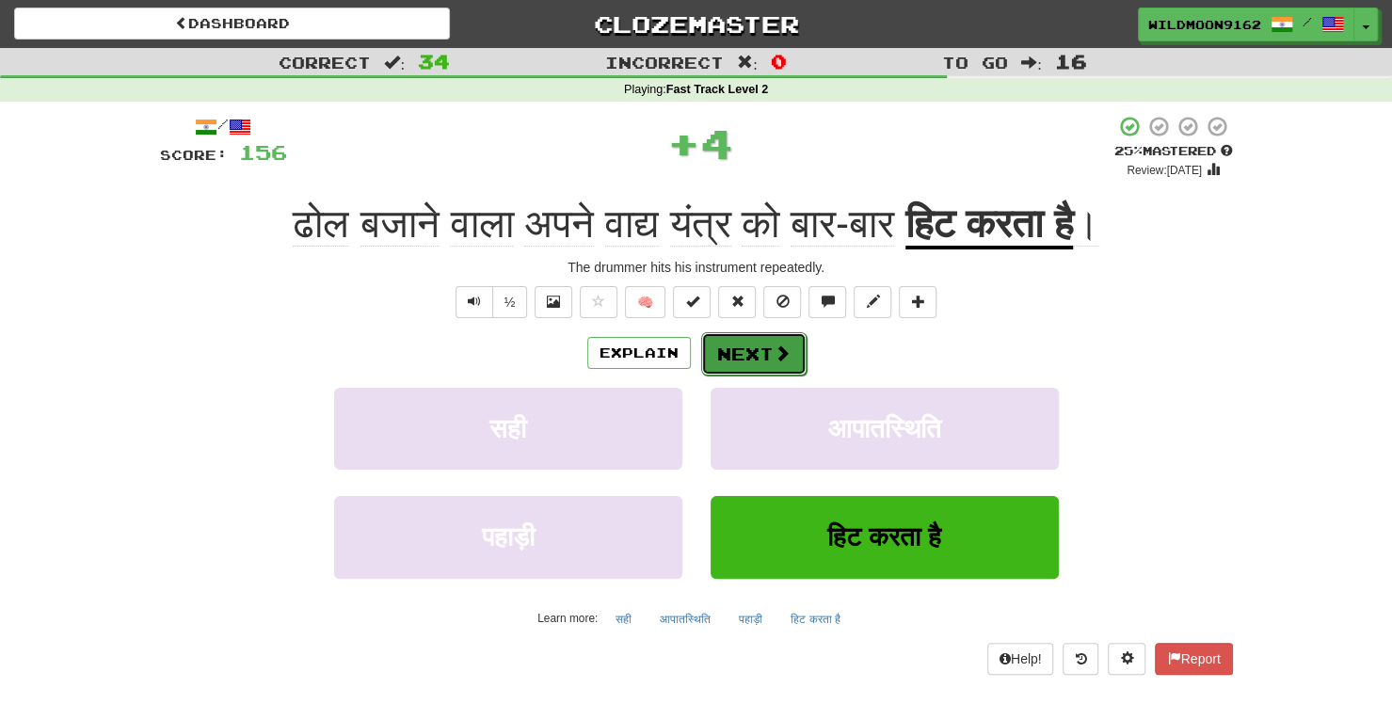
click at [757, 351] on button "Next" at bounding box center [753, 353] width 105 height 43
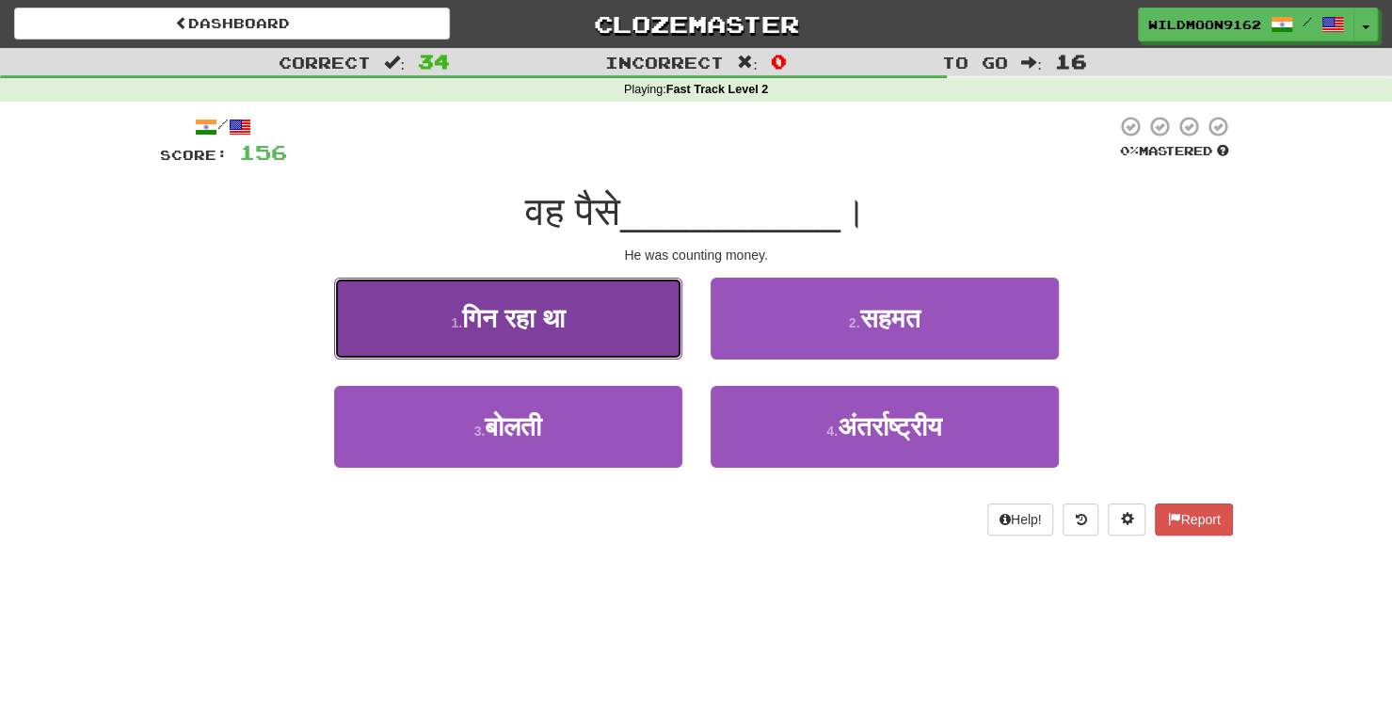
click at [582, 329] on button "1 . गिन रहा था" at bounding box center [508, 319] width 348 height 82
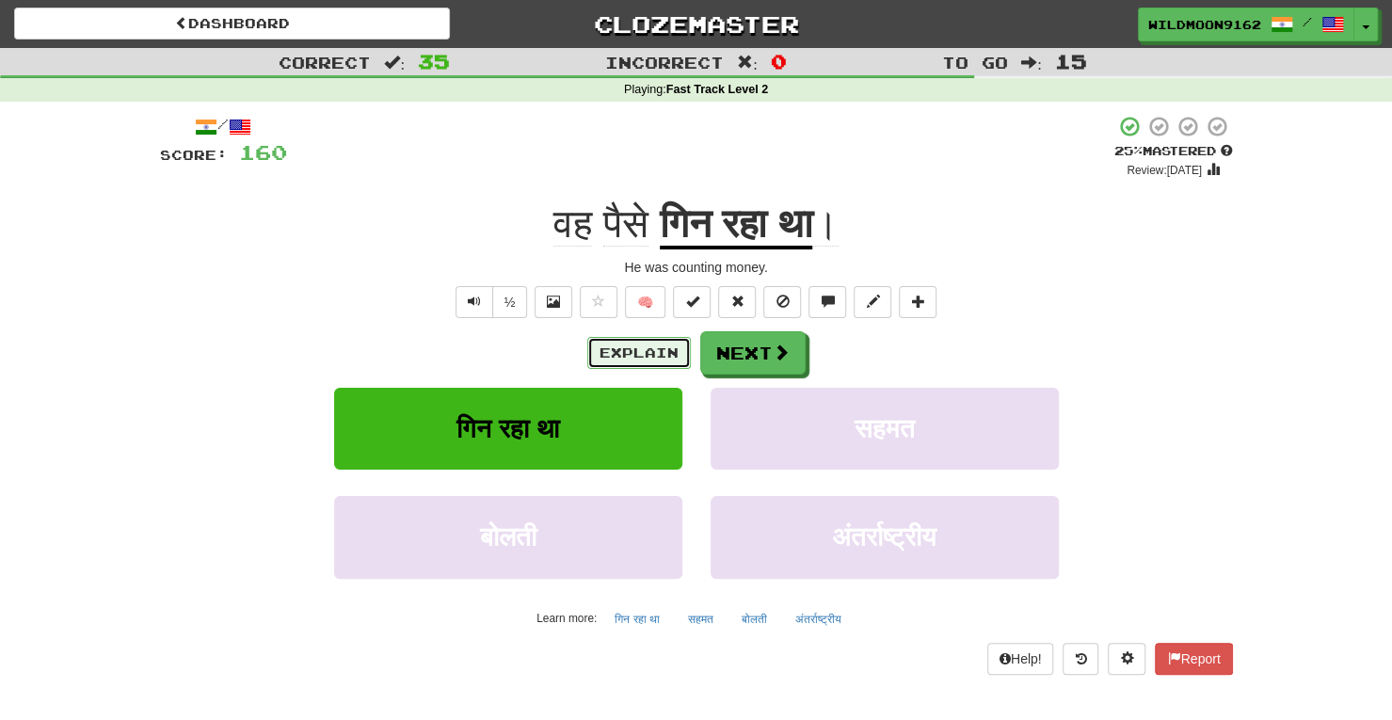
click at [640, 351] on button "Explain" at bounding box center [639, 353] width 104 height 32
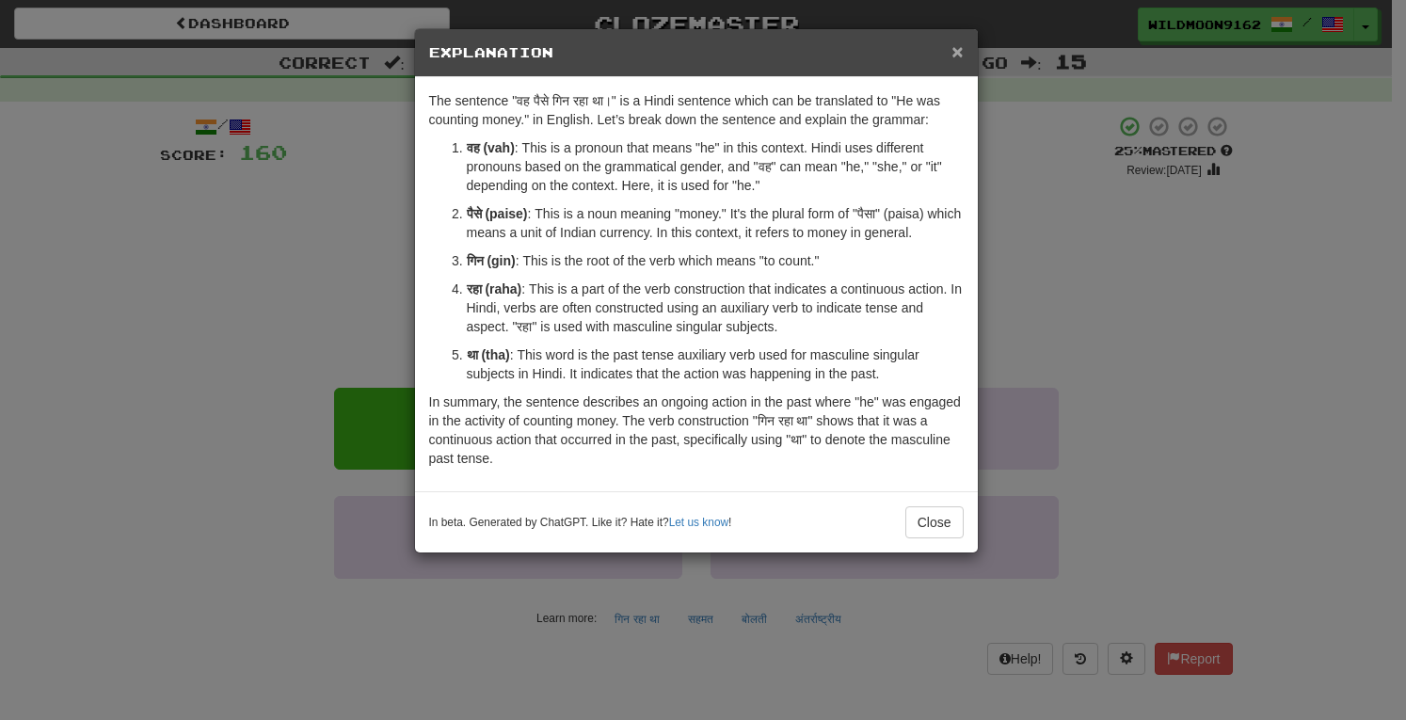
click at [962, 53] on span "×" at bounding box center [957, 51] width 11 height 22
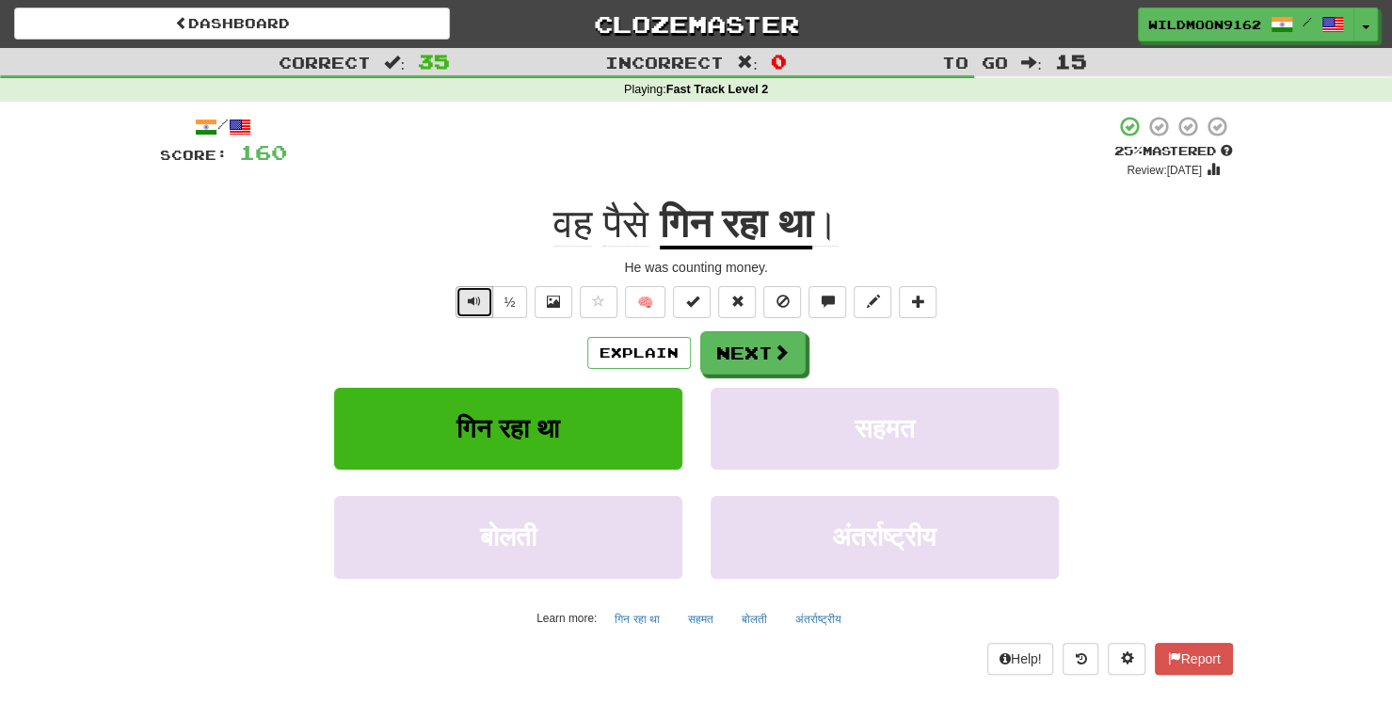
click at [479, 310] on button "Text-to-speech controls" at bounding box center [475, 302] width 38 height 32
click at [472, 303] on span "Text-to-speech controls" at bounding box center [474, 301] width 13 height 13
click at [749, 352] on button "Next" at bounding box center [753, 353] width 105 height 43
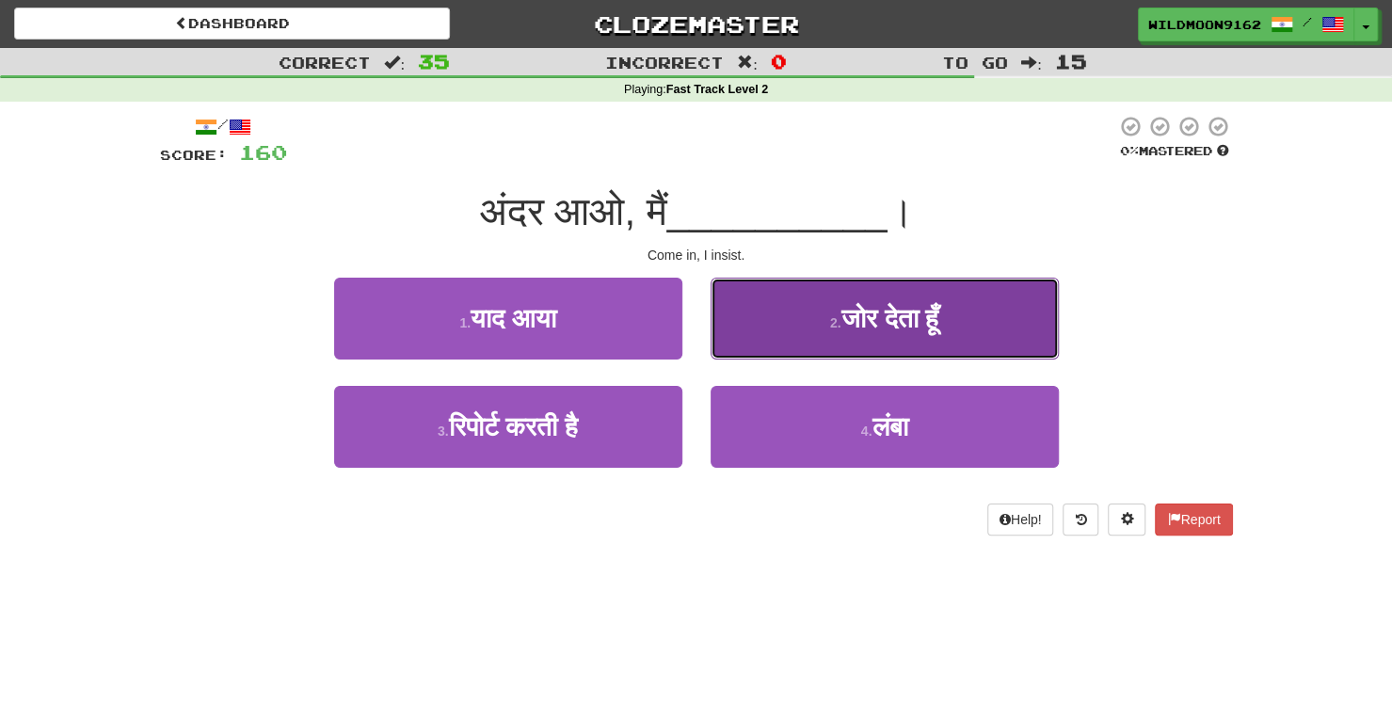
click at [851, 310] on span "जोर देता हूँ" at bounding box center [891, 318] width 98 height 29
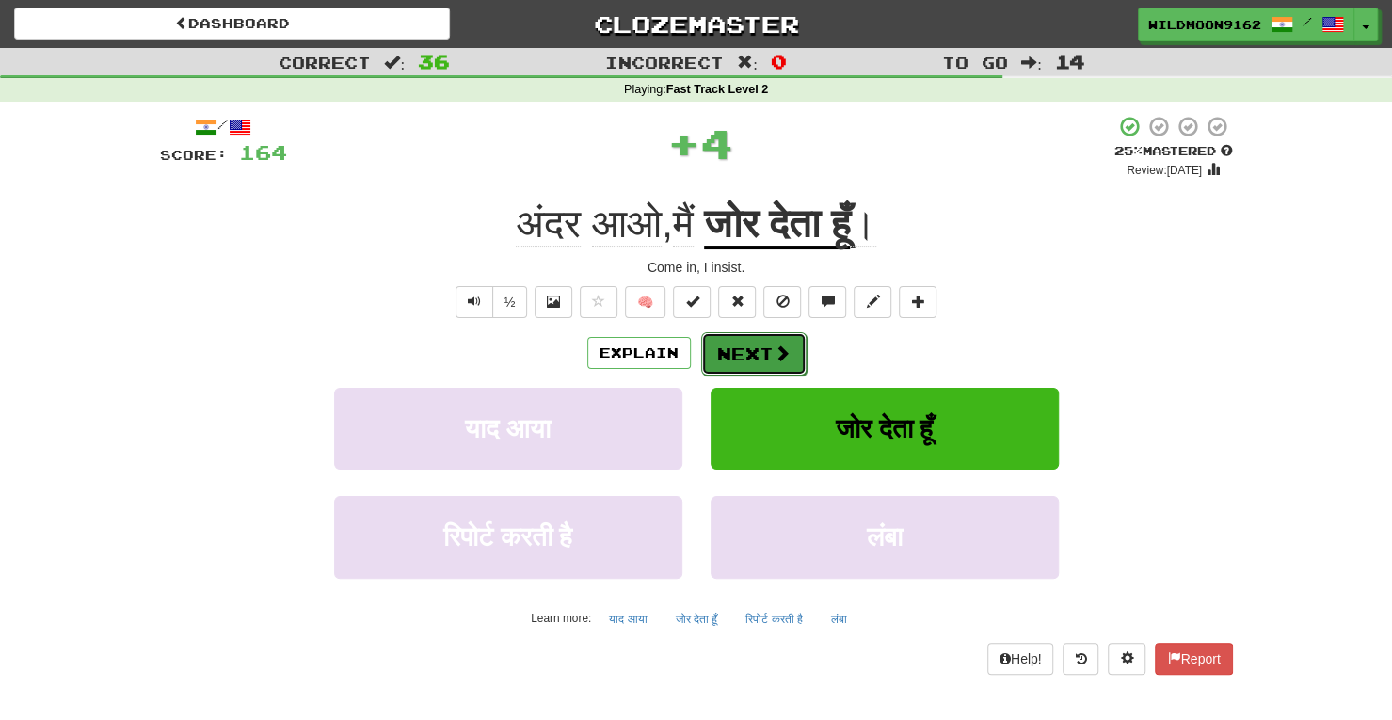
click at [764, 354] on button "Next" at bounding box center [753, 353] width 105 height 43
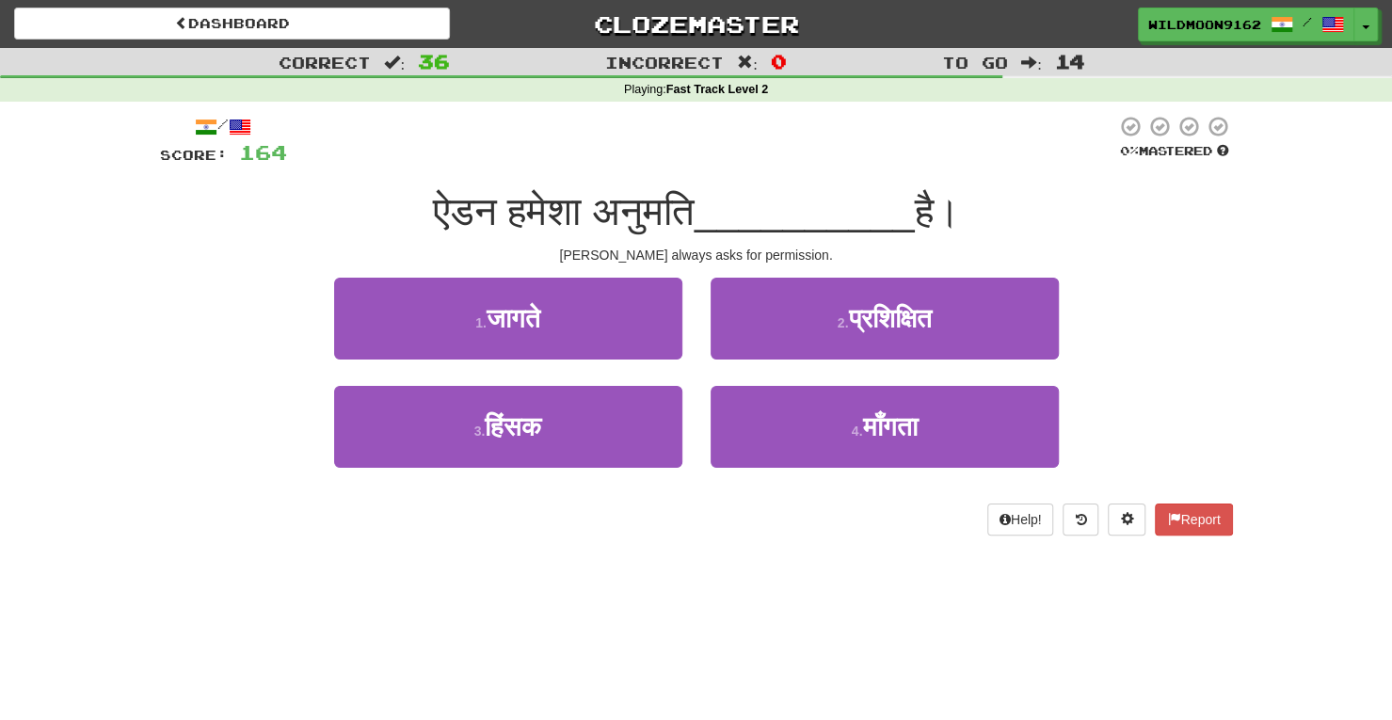
click at [817, 555] on div "/ Score: 164 0 % Mastered ऐडन हमेशा अनुमति __________ है। Aidan always asks for…" at bounding box center [696, 332] width 1073 height 460
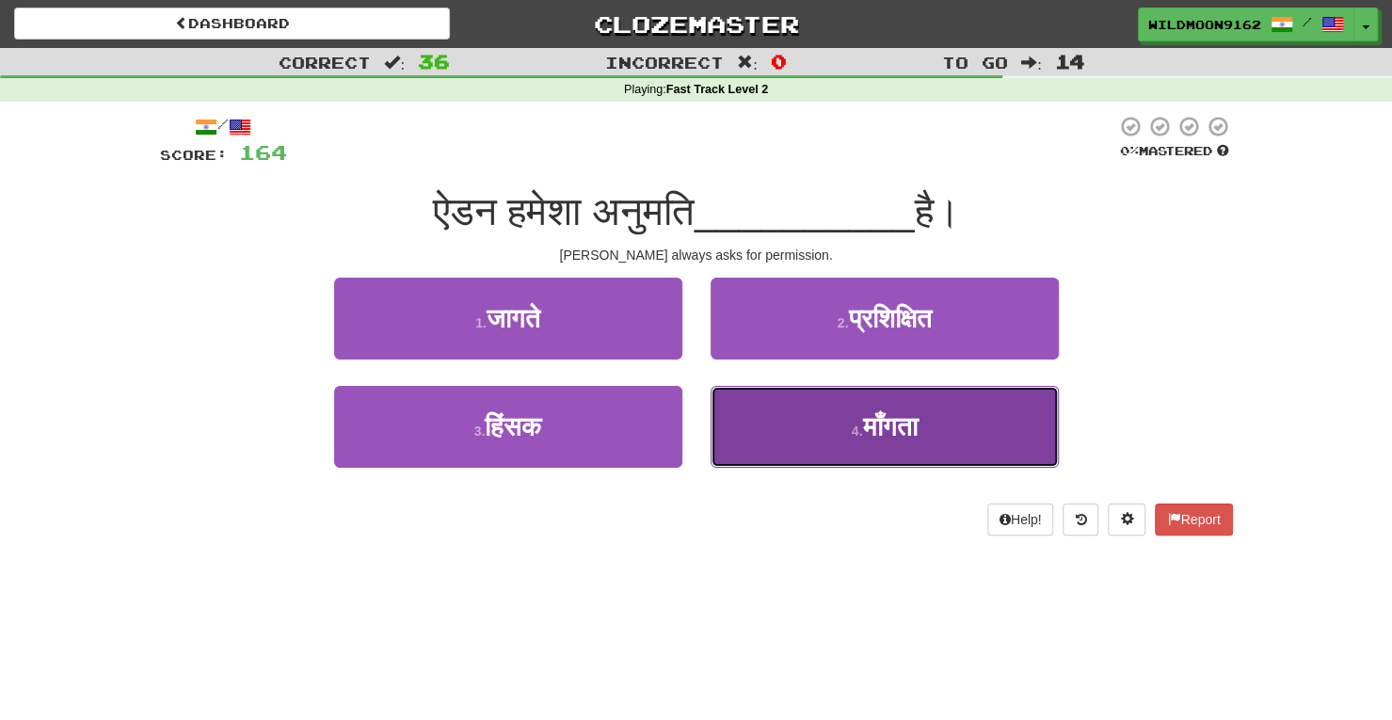
click at [795, 423] on button "4 . माँगता" at bounding box center [885, 427] width 348 height 82
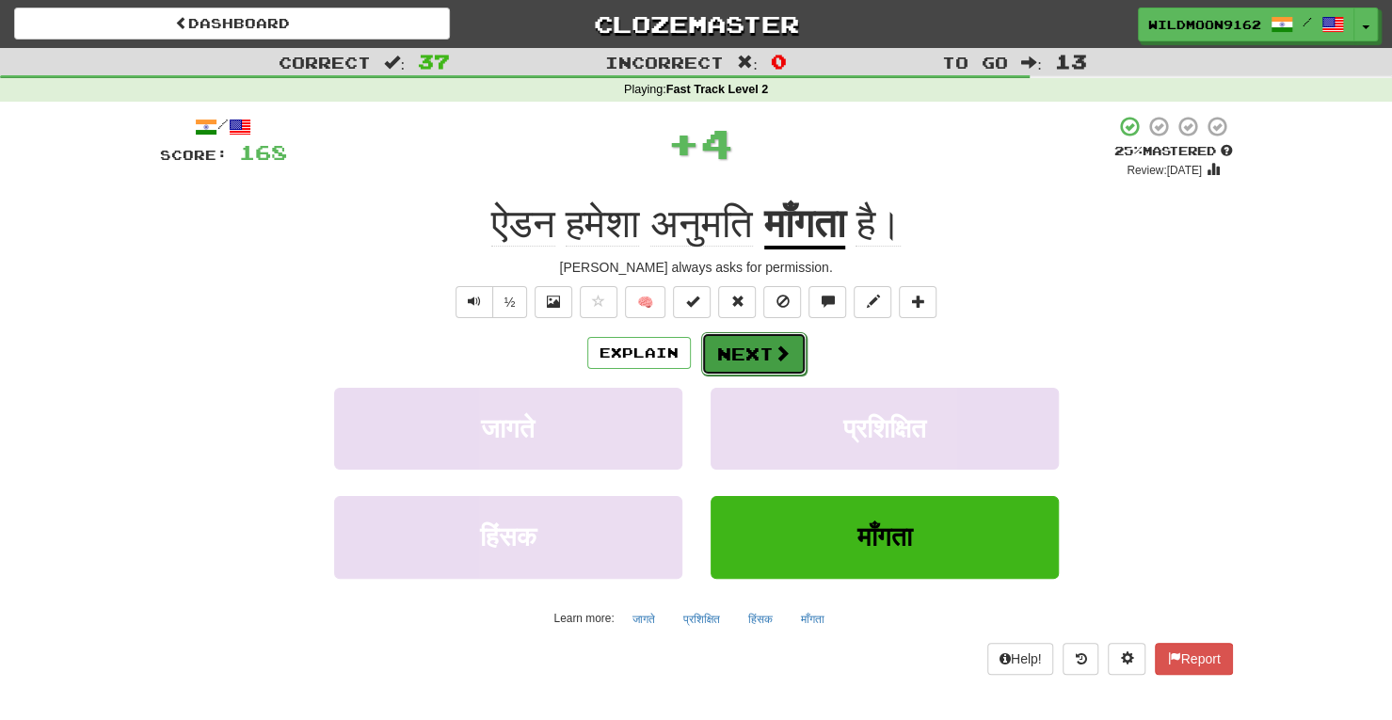
click at [762, 353] on button "Next" at bounding box center [753, 353] width 105 height 43
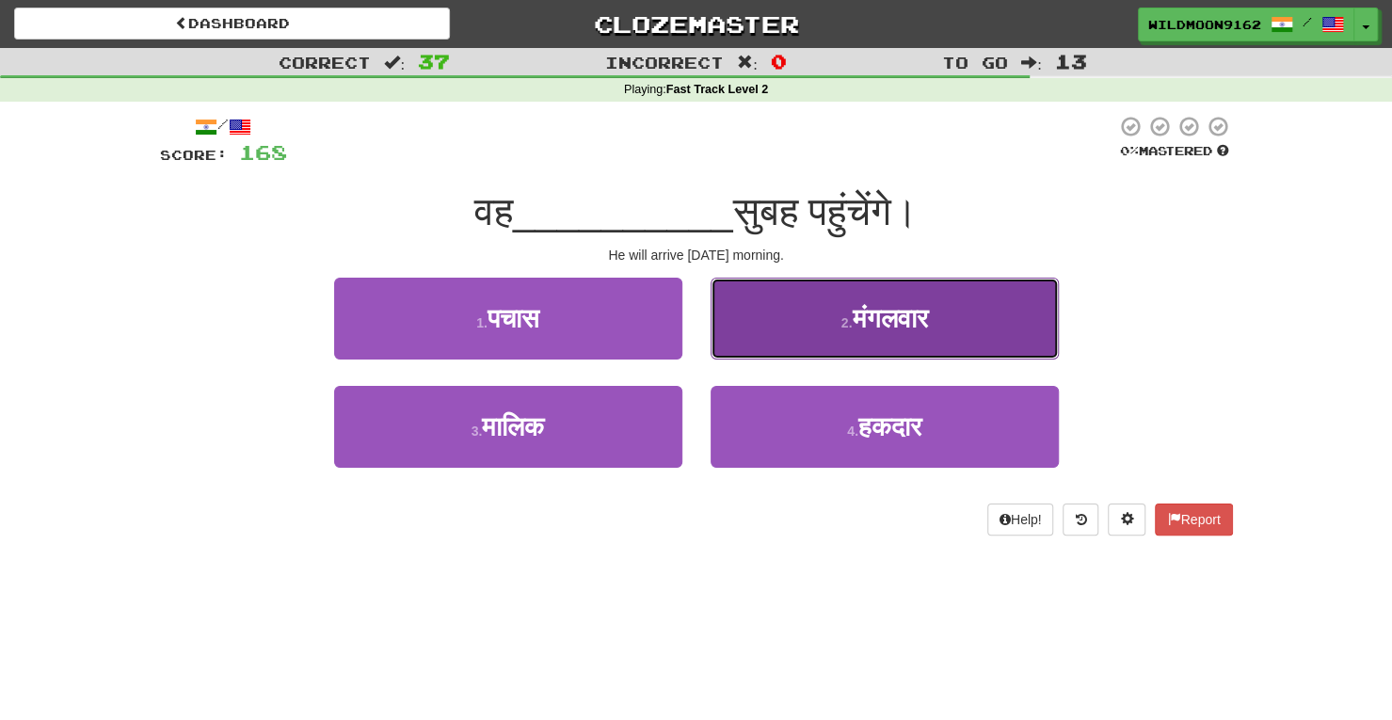
click at [833, 313] on button "2 . मंगलवार" at bounding box center [885, 319] width 348 height 82
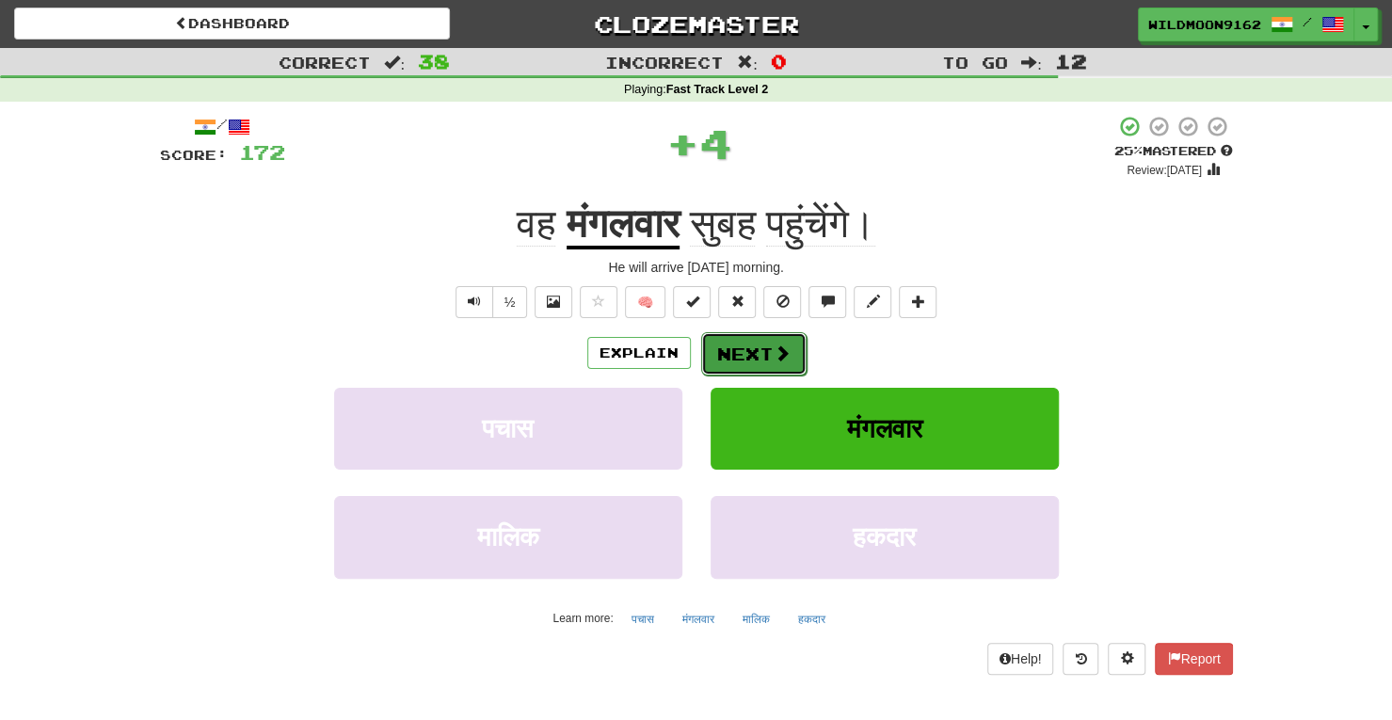
click at [735, 357] on button "Next" at bounding box center [753, 353] width 105 height 43
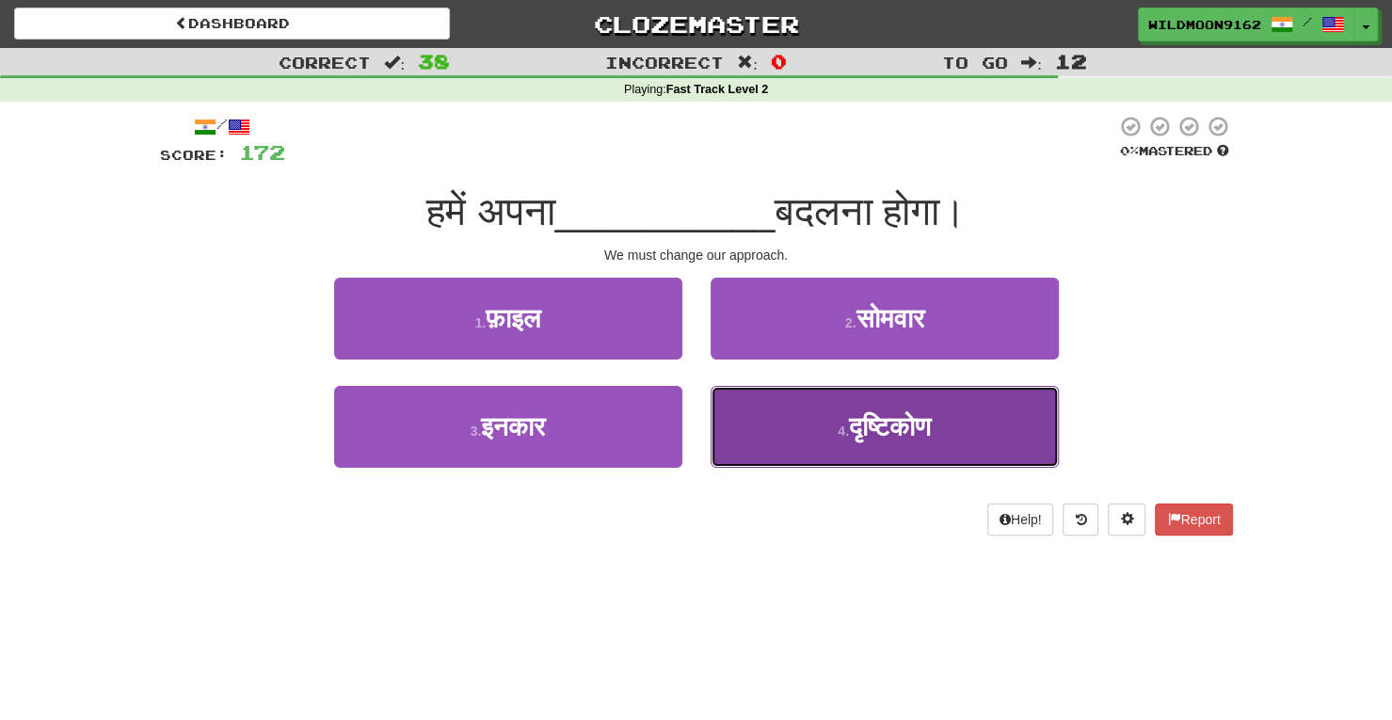
click at [879, 409] on button "4 . दृष्टिकोण" at bounding box center [885, 427] width 348 height 82
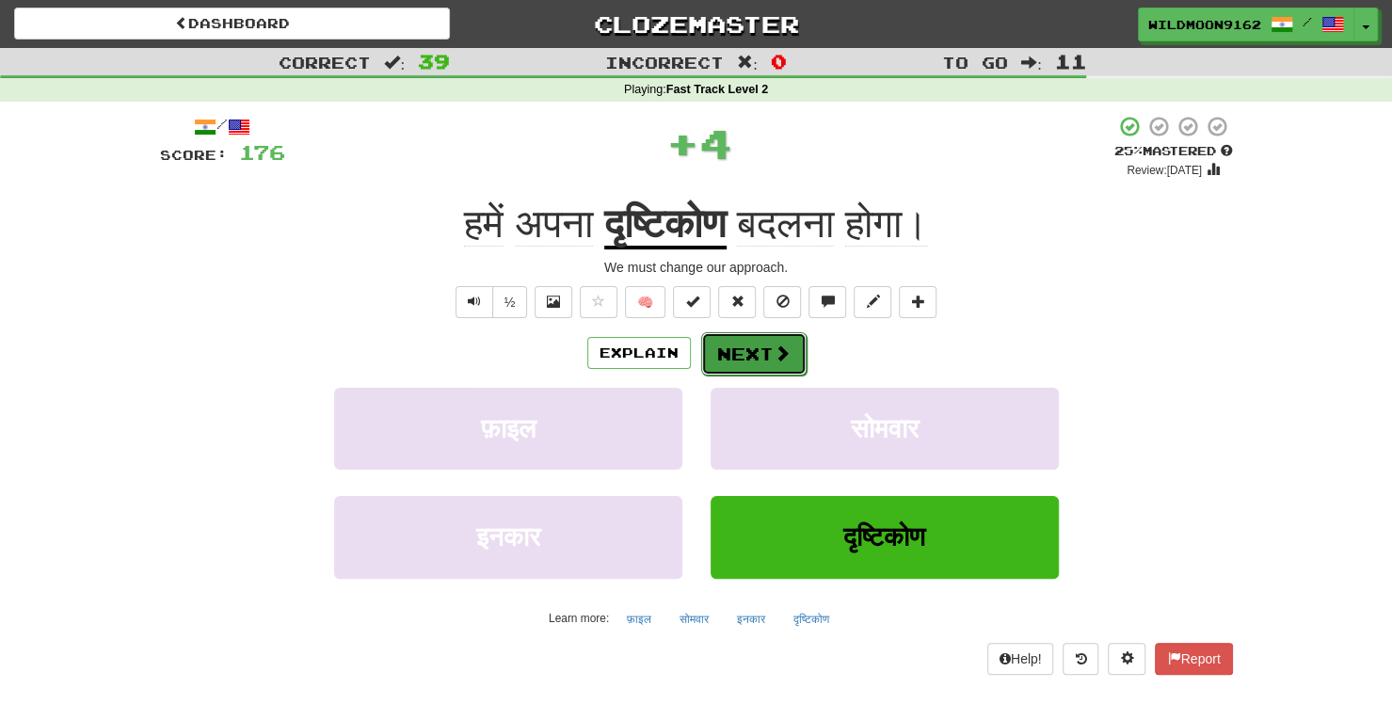
click at [759, 347] on button "Next" at bounding box center [753, 353] width 105 height 43
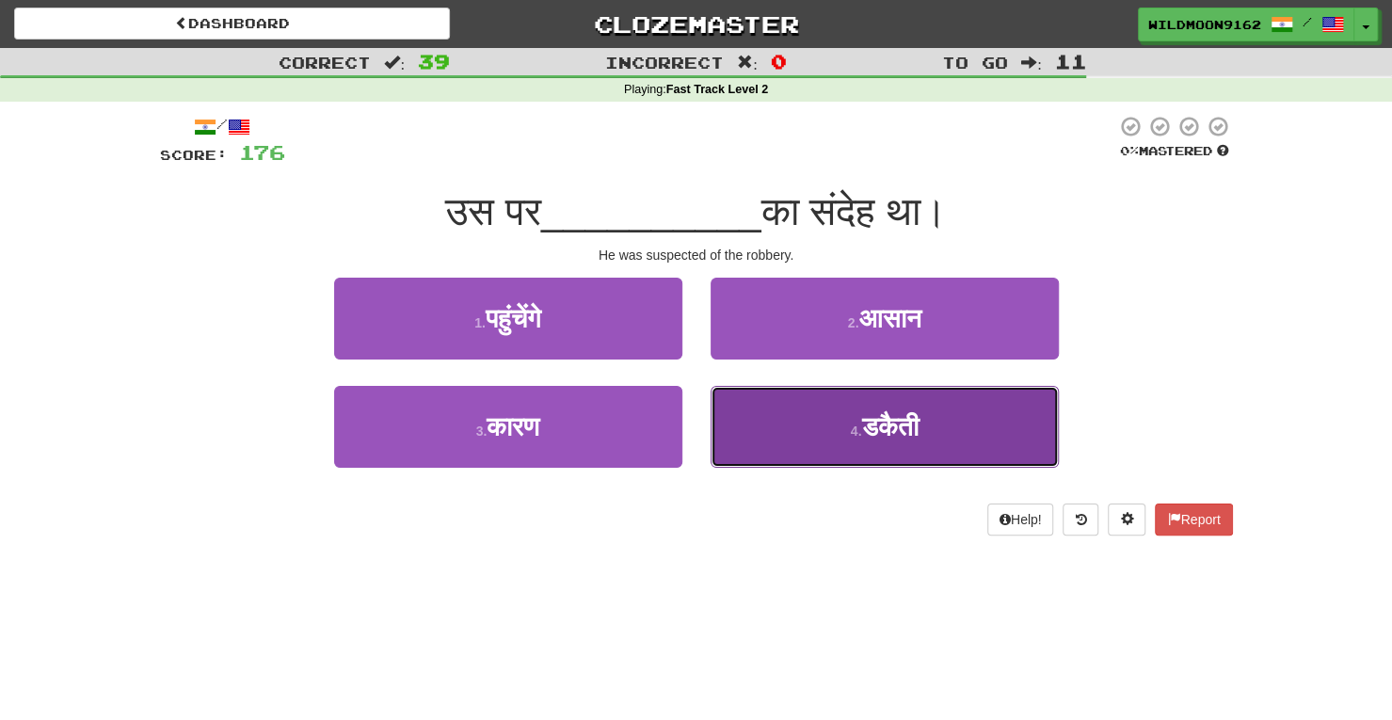
click at [844, 419] on button "4 . डकैती" at bounding box center [885, 427] width 348 height 82
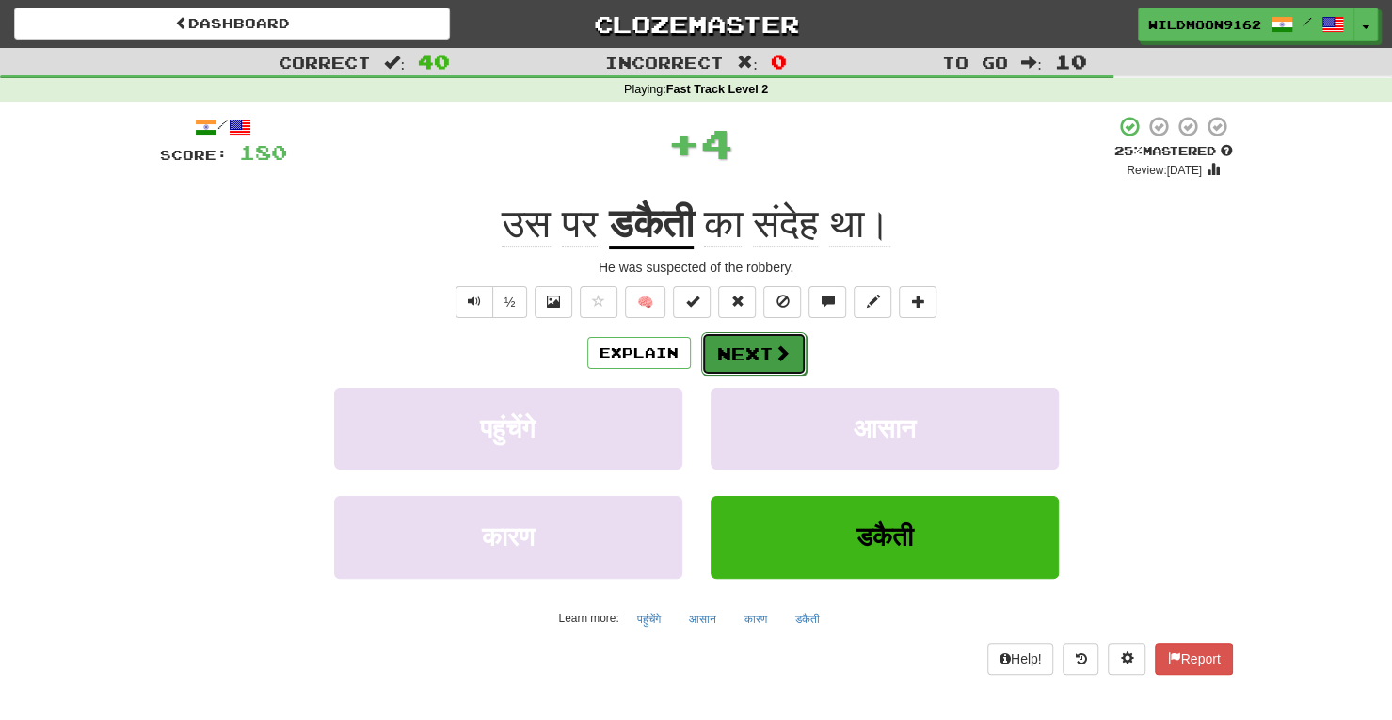
click at [779, 353] on span at bounding box center [782, 353] width 17 height 17
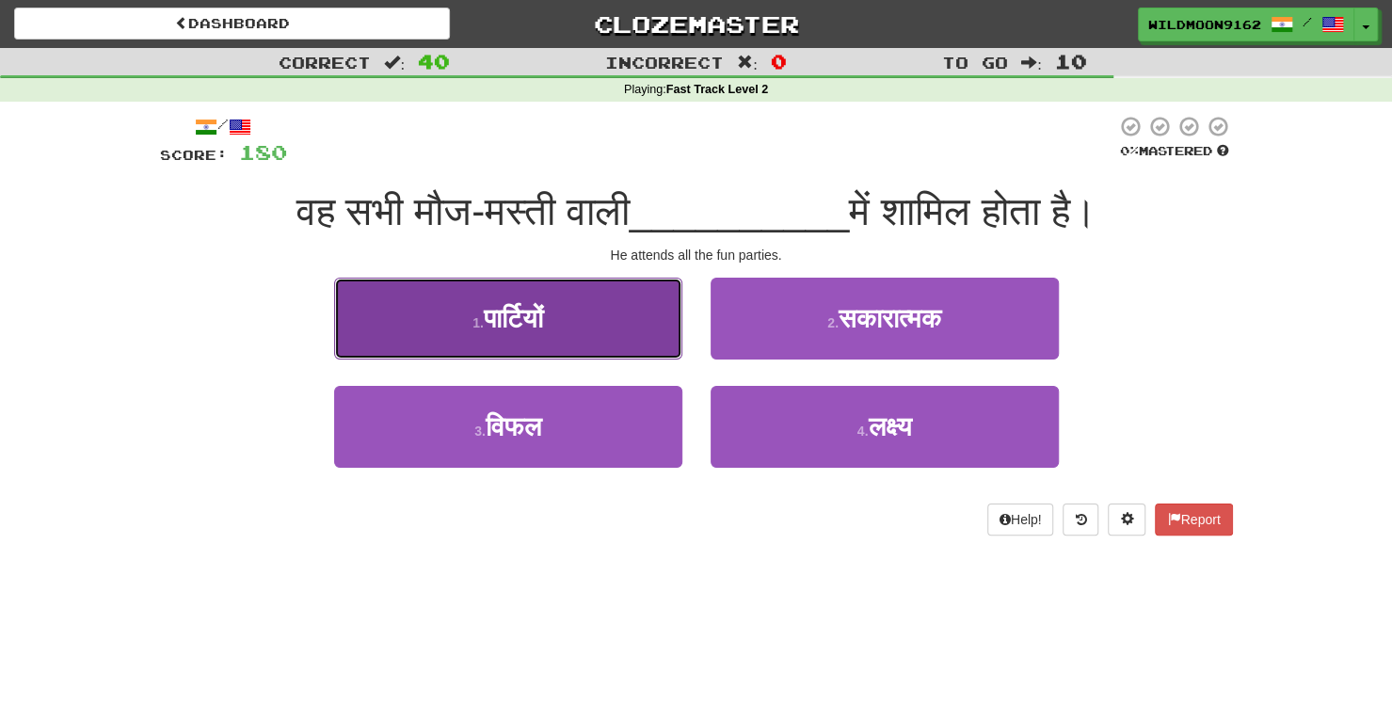
click at [623, 321] on button "1 . पार्टियों" at bounding box center [508, 319] width 348 height 82
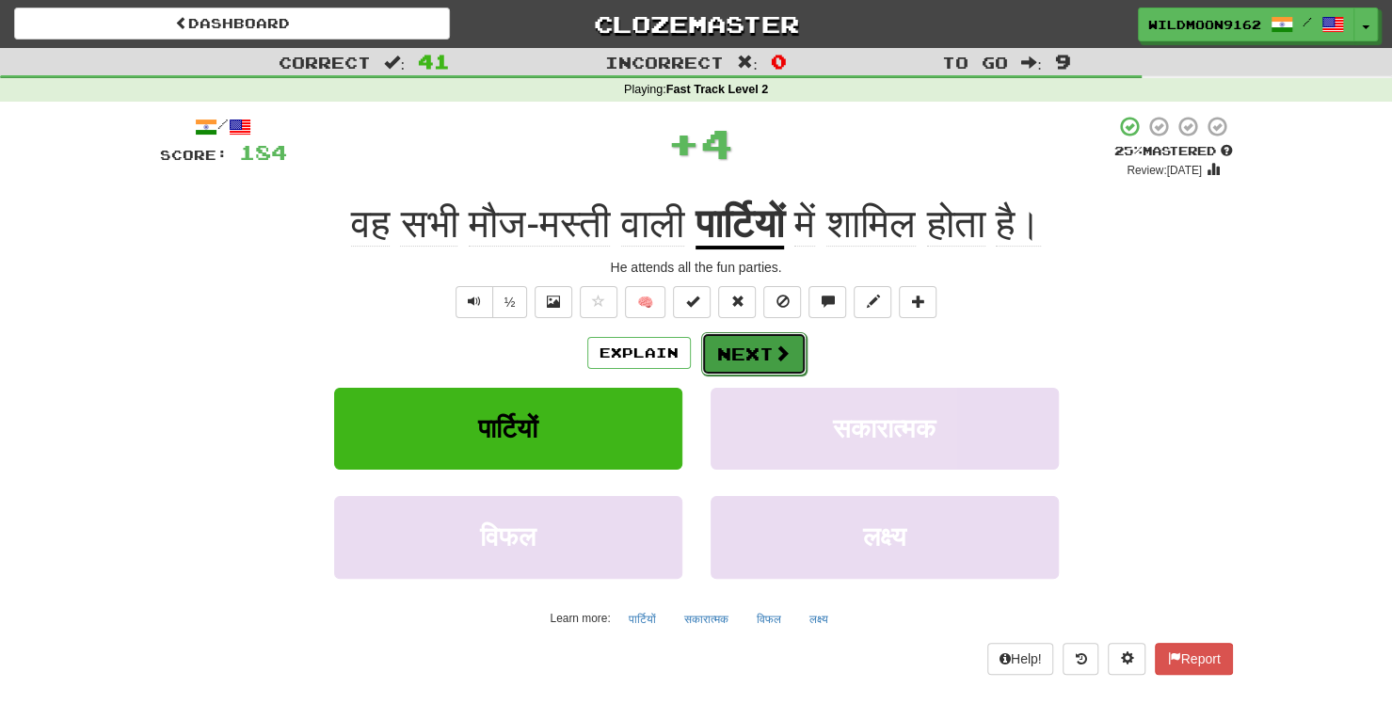
click at [760, 354] on button "Next" at bounding box center [753, 353] width 105 height 43
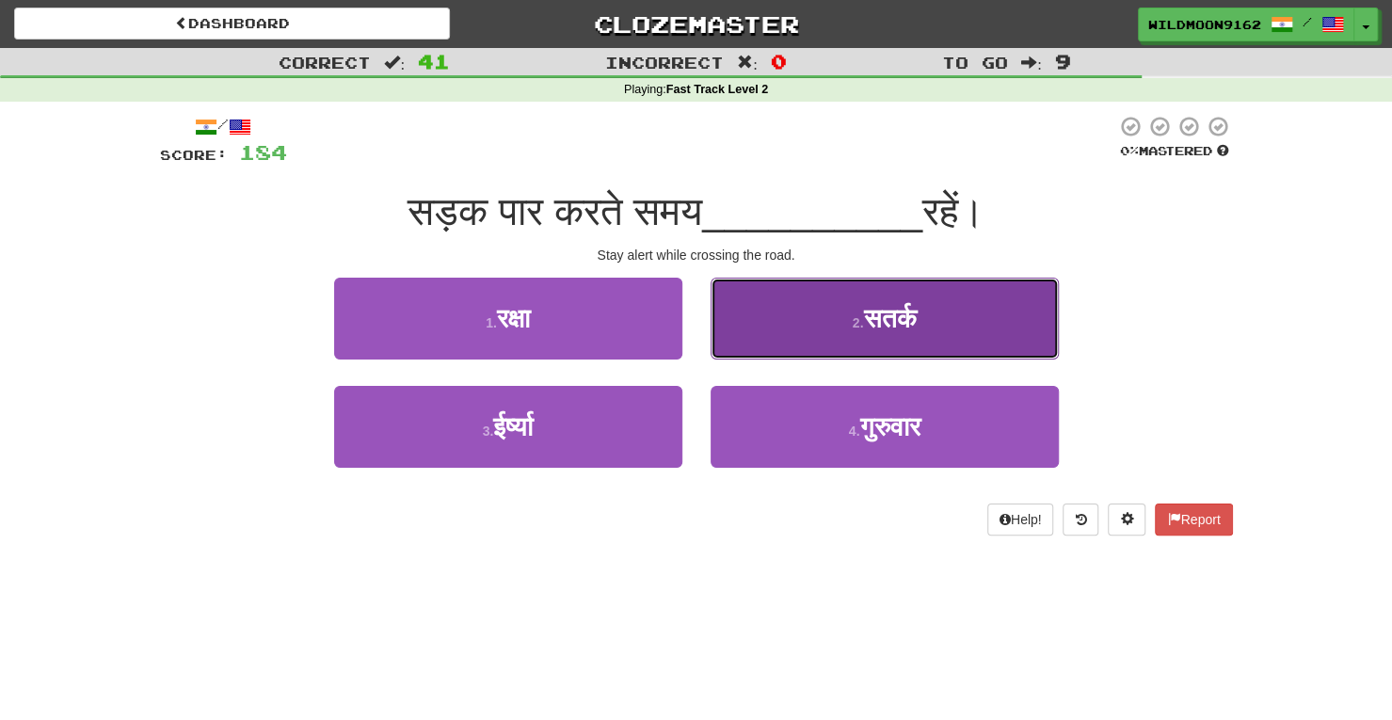
click at [850, 313] on button "2 . सतर्क" at bounding box center [885, 319] width 348 height 82
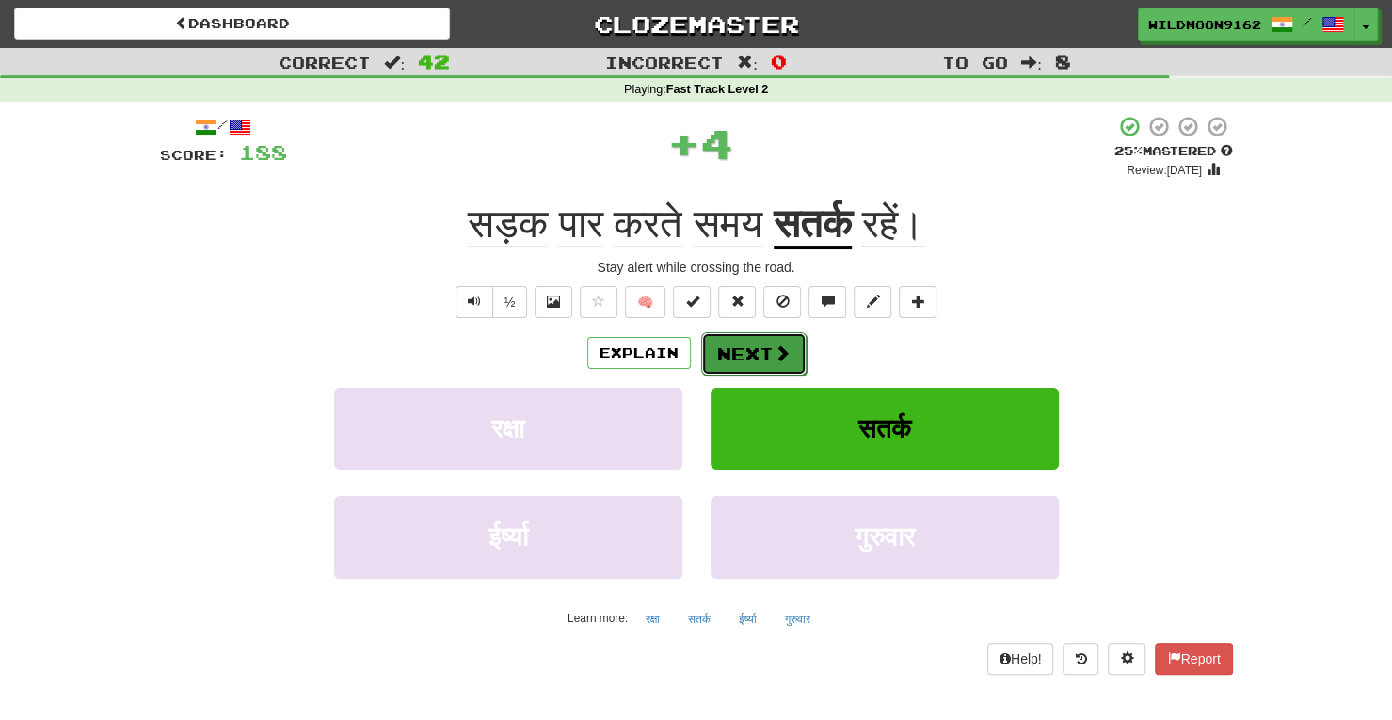
click at [778, 351] on span at bounding box center [782, 353] width 17 height 17
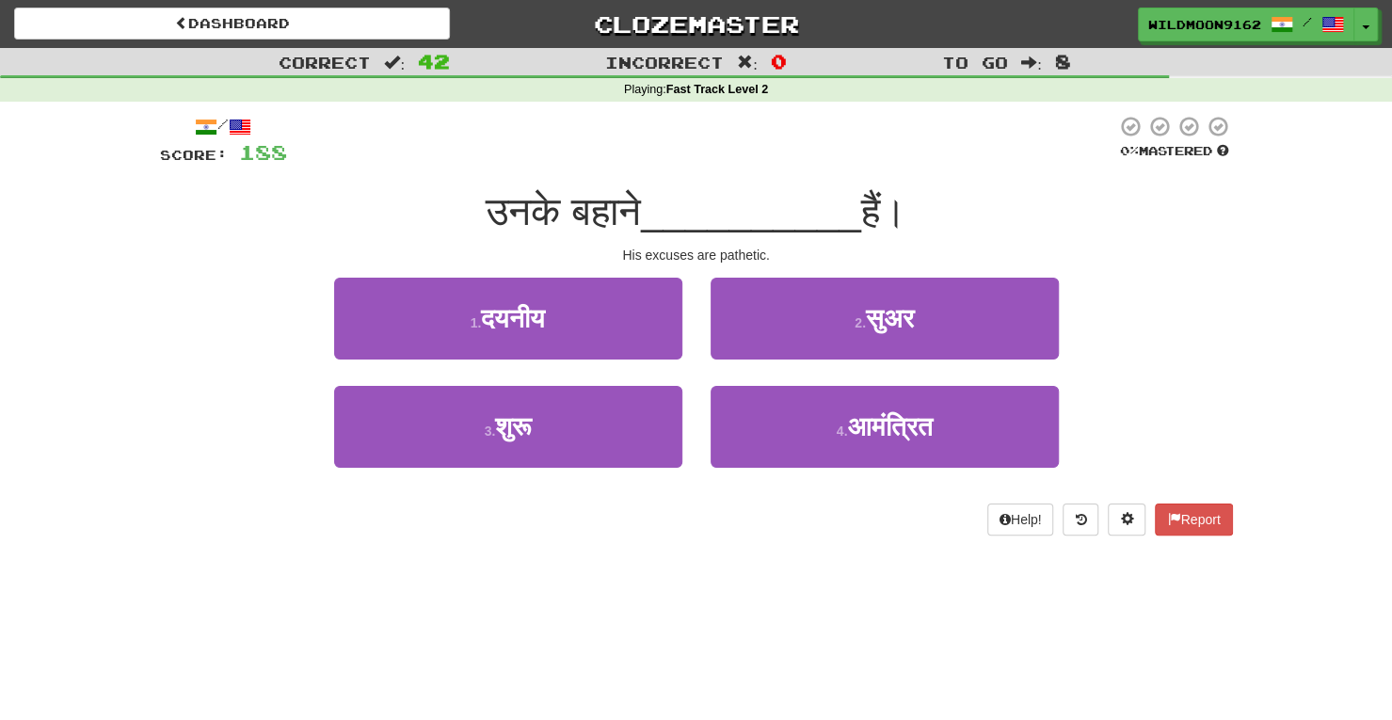
drag, startPoint x: 800, startPoint y: 596, endPoint x: 594, endPoint y: 624, distance: 208.1
click at [594, 624] on div "Dashboard Clozemaster WildMoon9162 / Toggle Dropdown Dashboard Leaderboard Acti…" at bounding box center [696, 360] width 1392 height 720
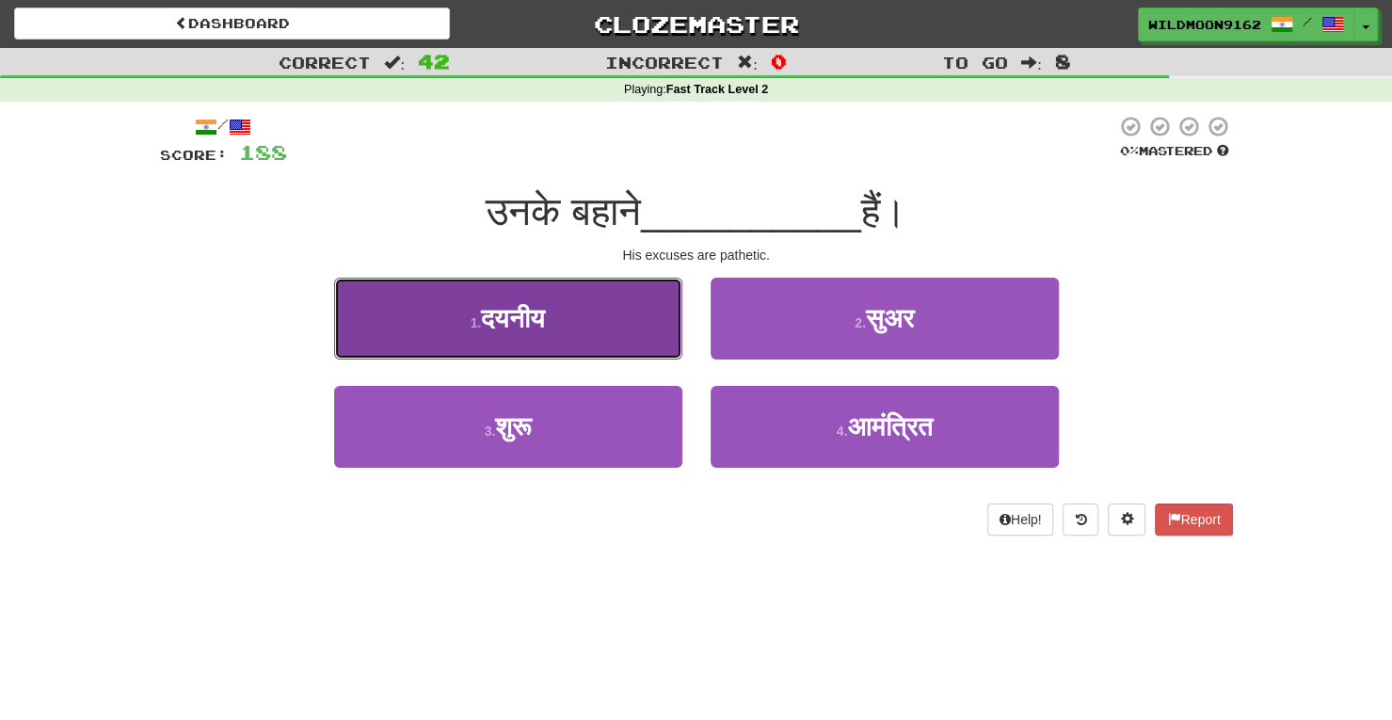
click at [545, 316] on span "दयनीय" at bounding box center [513, 318] width 64 height 29
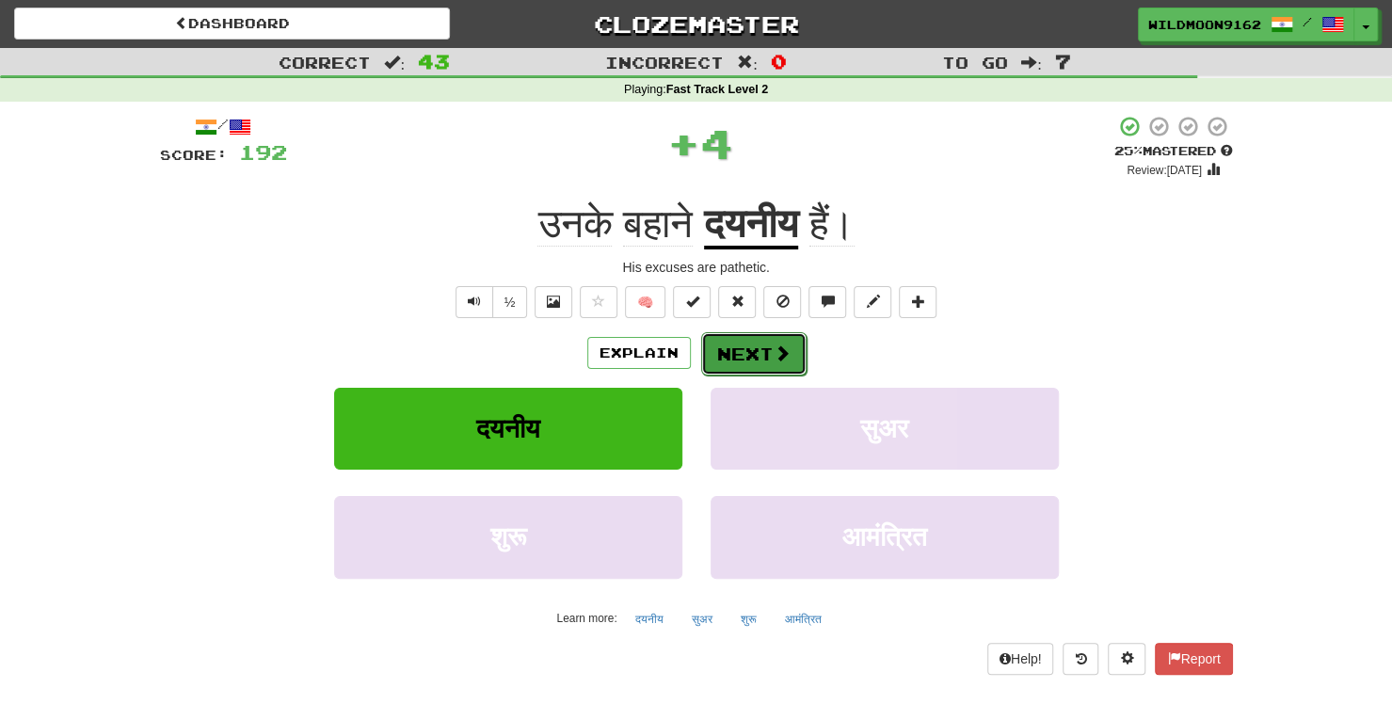
click at [736, 359] on button "Next" at bounding box center [753, 353] width 105 height 43
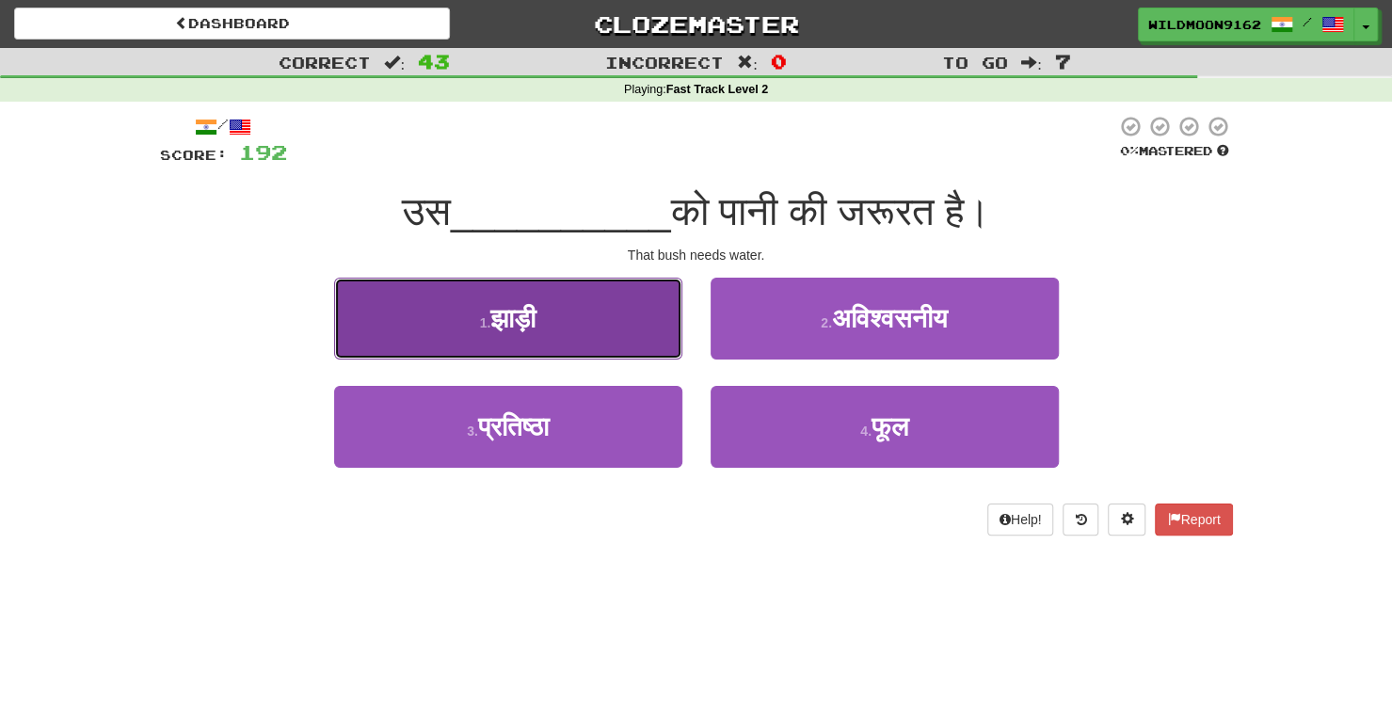
click at [560, 331] on button "1 . झाड़ी" at bounding box center [508, 319] width 348 height 82
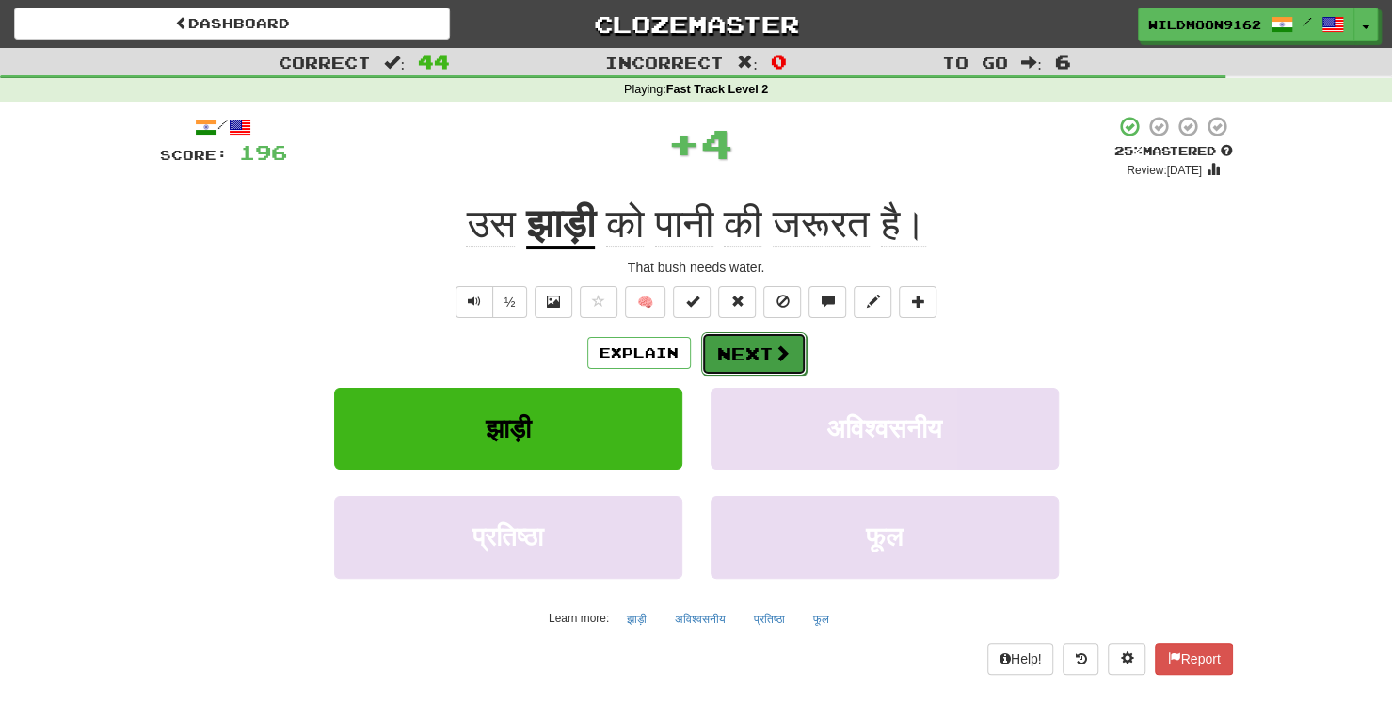
click at [757, 347] on button "Next" at bounding box center [753, 353] width 105 height 43
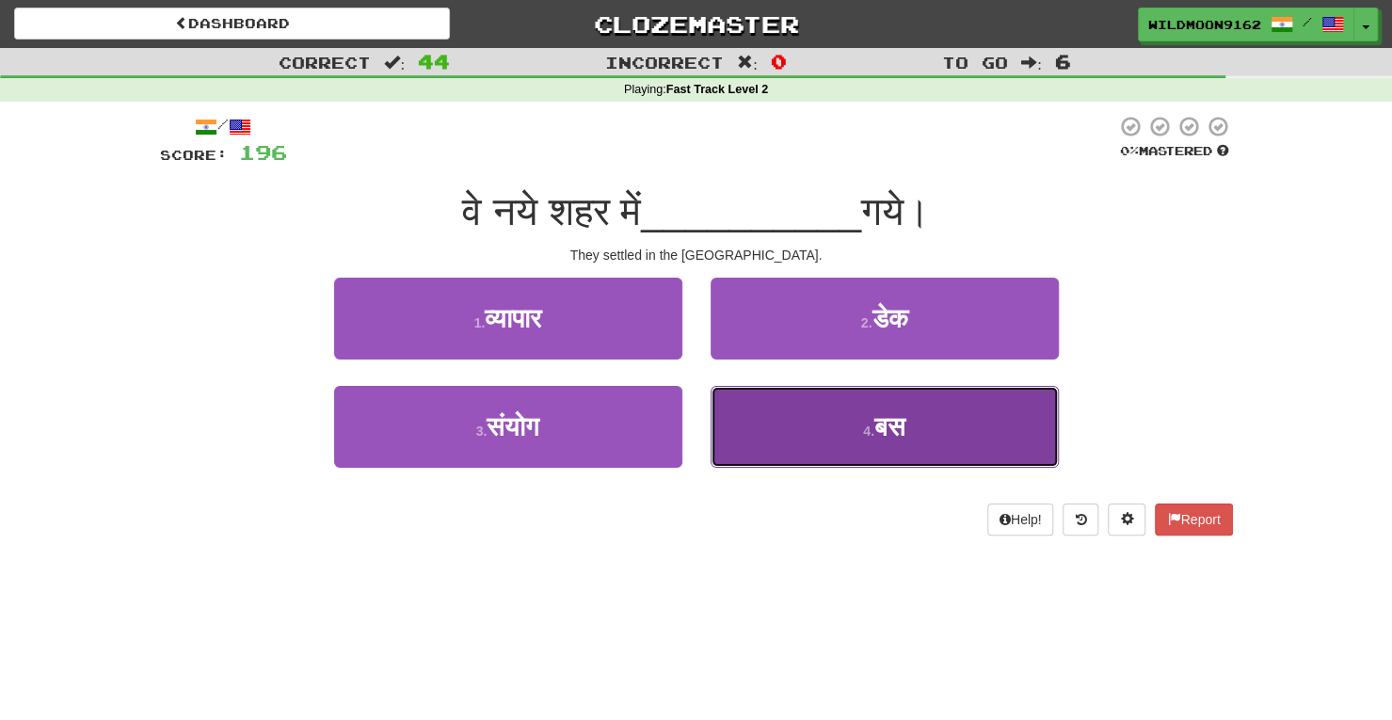
click at [800, 408] on button "4 . बस" at bounding box center [885, 427] width 348 height 82
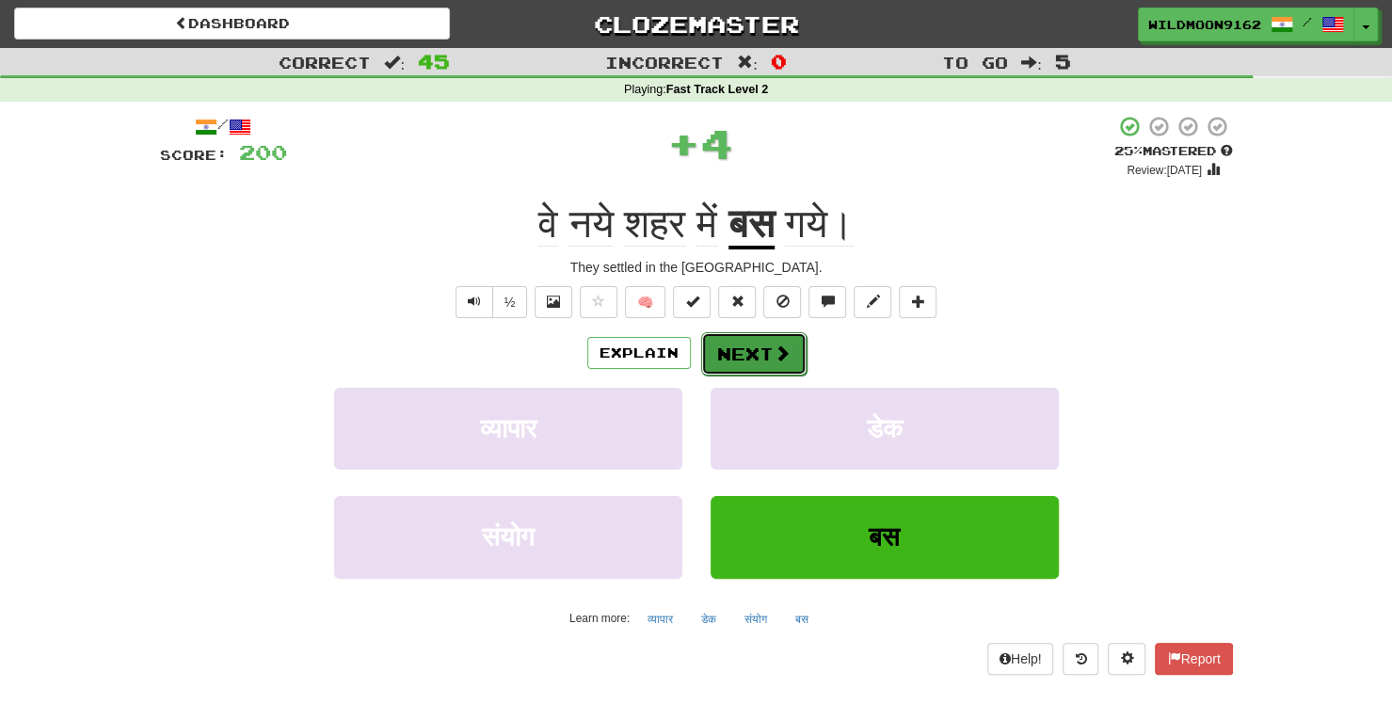
click at [740, 355] on button "Next" at bounding box center [753, 353] width 105 height 43
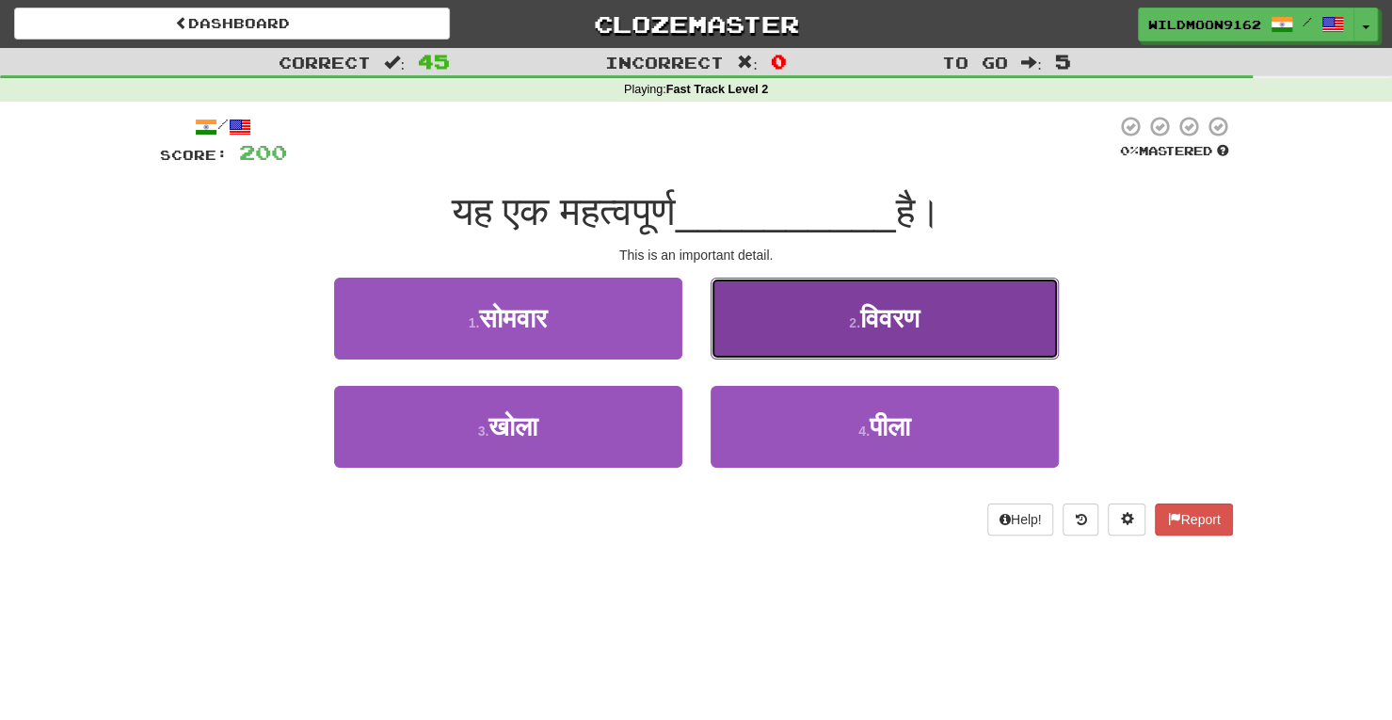
click at [832, 323] on button "2 . विवरण" at bounding box center [885, 319] width 348 height 82
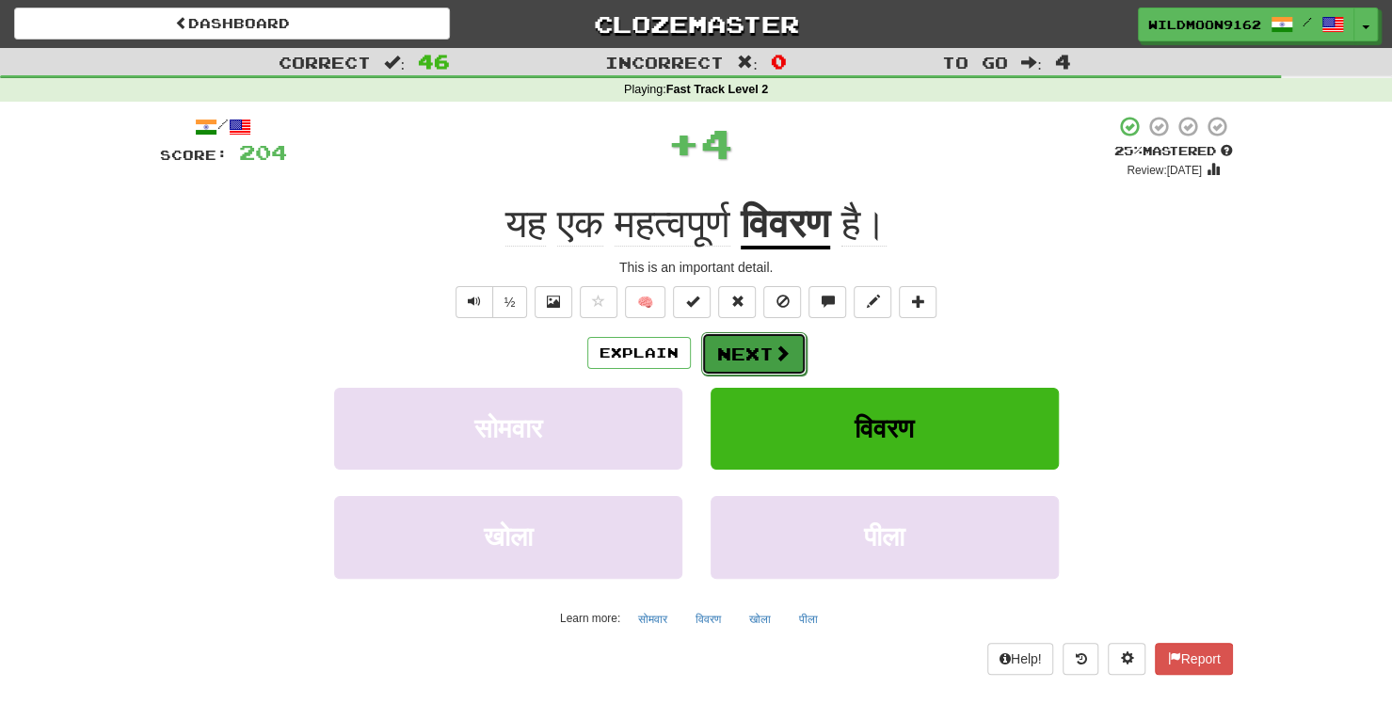
click at [759, 351] on button "Next" at bounding box center [753, 353] width 105 height 43
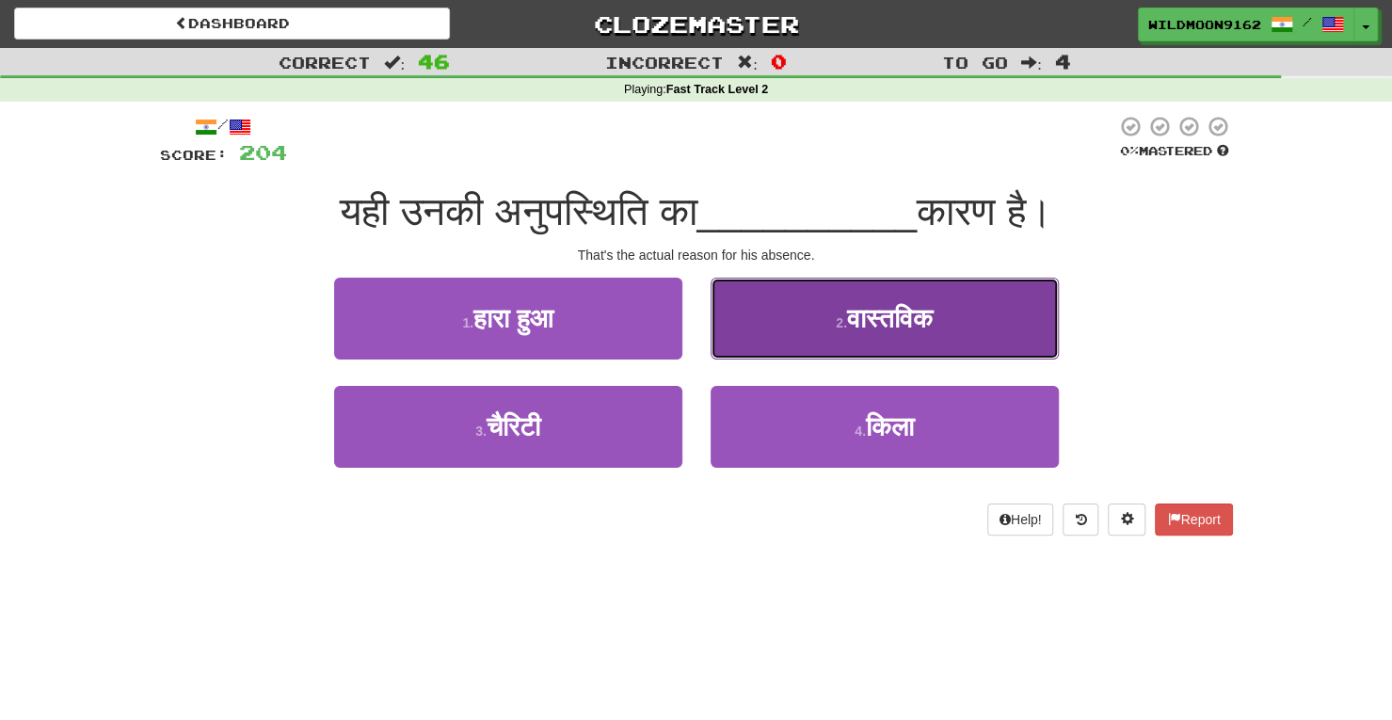
click at [870, 310] on span "वास्तविक" at bounding box center [890, 318] width 86 height 29
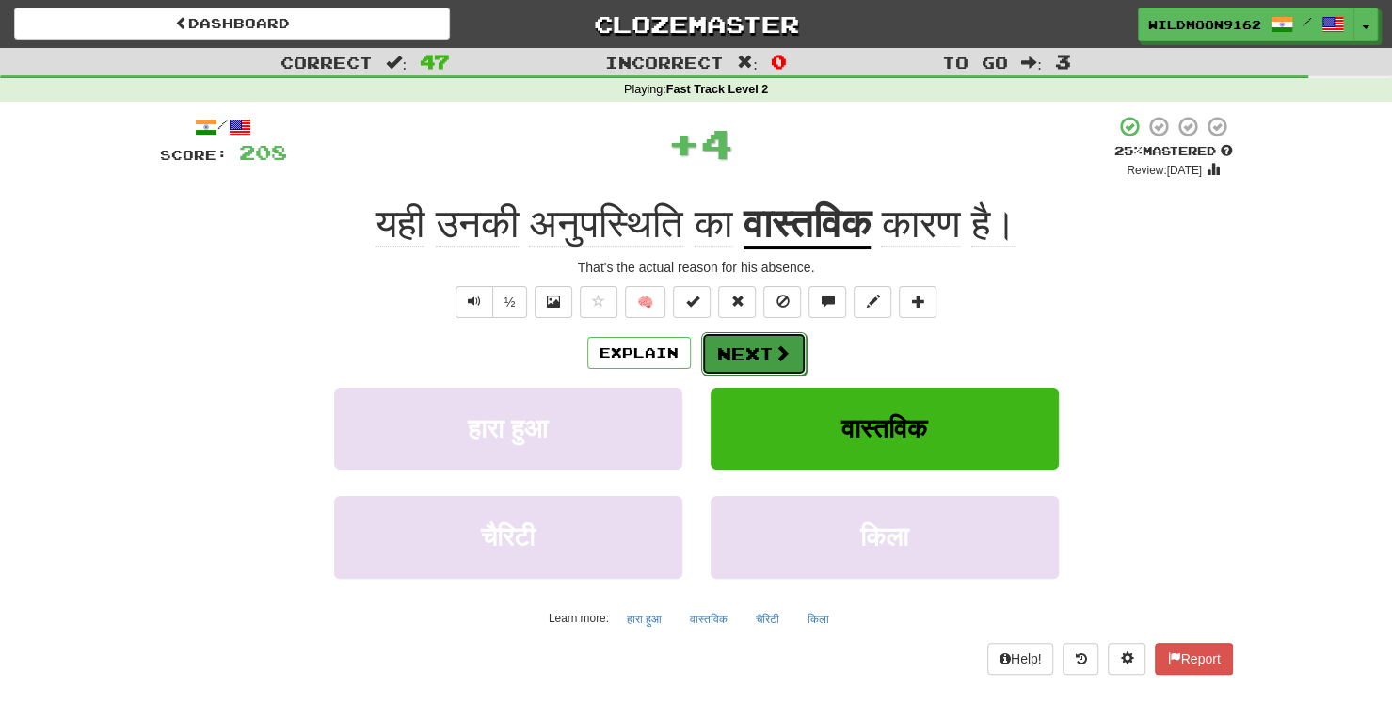
click at [774, 354] on span at bounding box center [782, 353] width 17 height 17
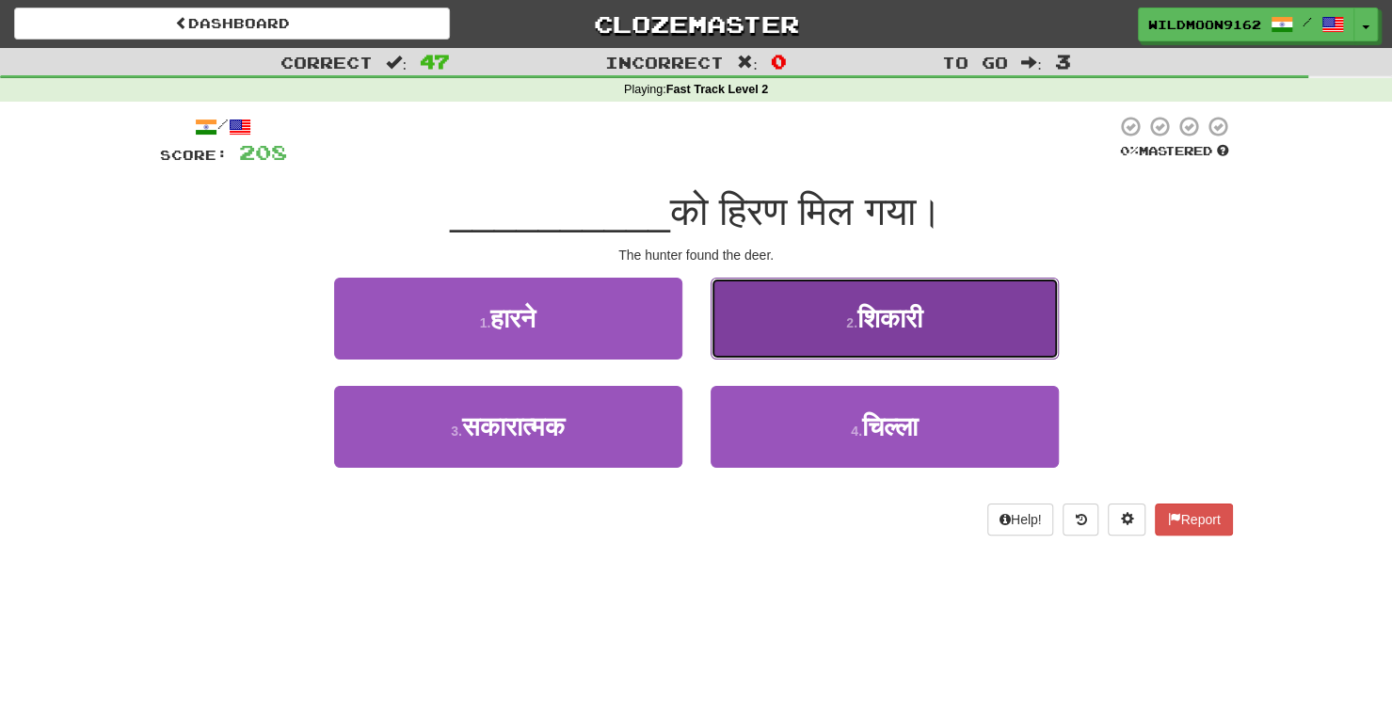
click at [821, 316] on button "2 . शिकारी" at bounding box center [885, 319] width 348 height 82
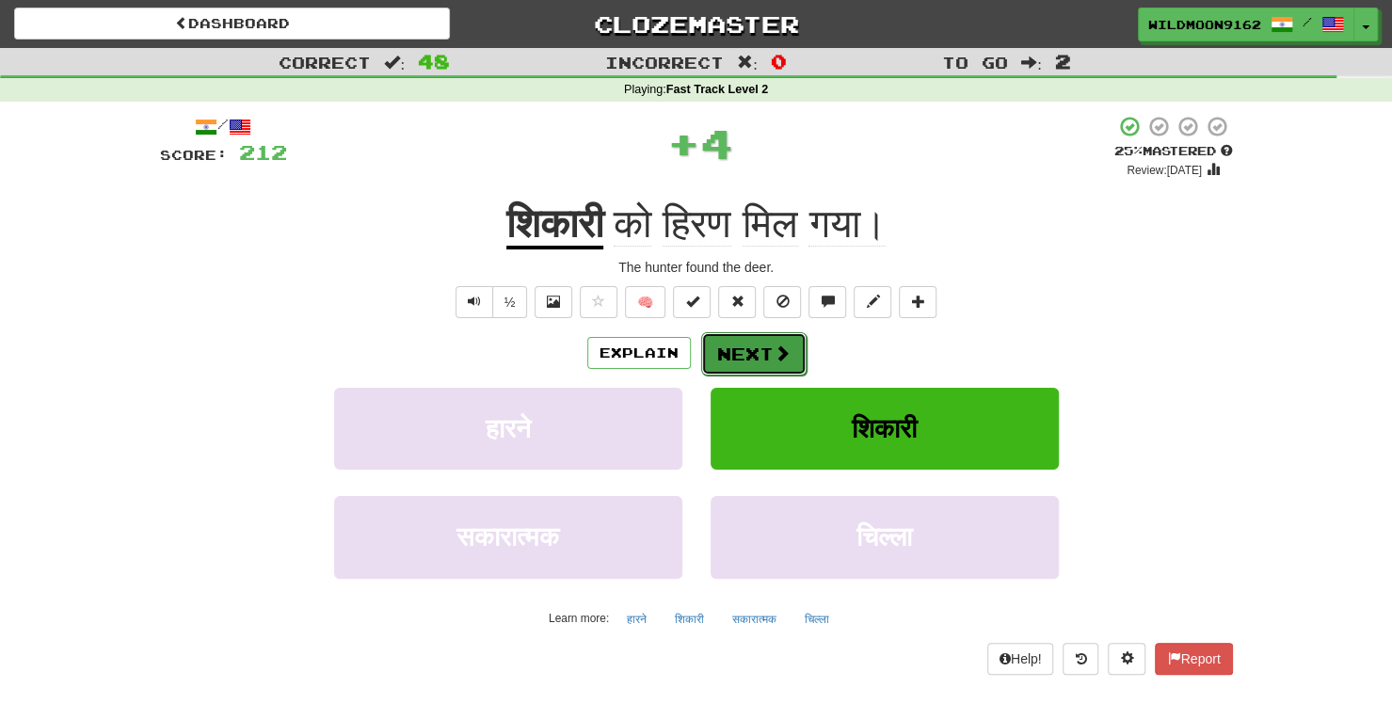
click at [743, 353] on button "Next" at bounding box center [753, 353] width 105 height 43
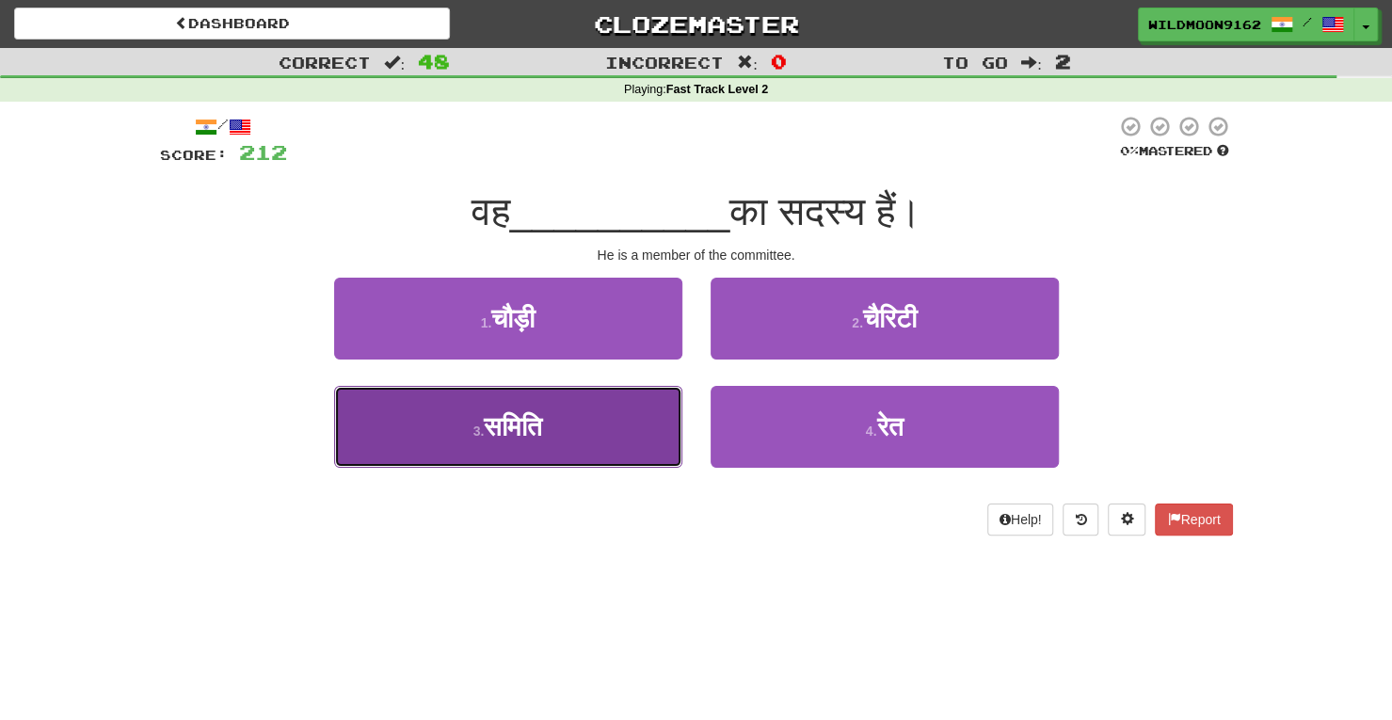
click at [555, 442] on button "3 . समिति" at bounding box center [508, 427] width 348 height 82
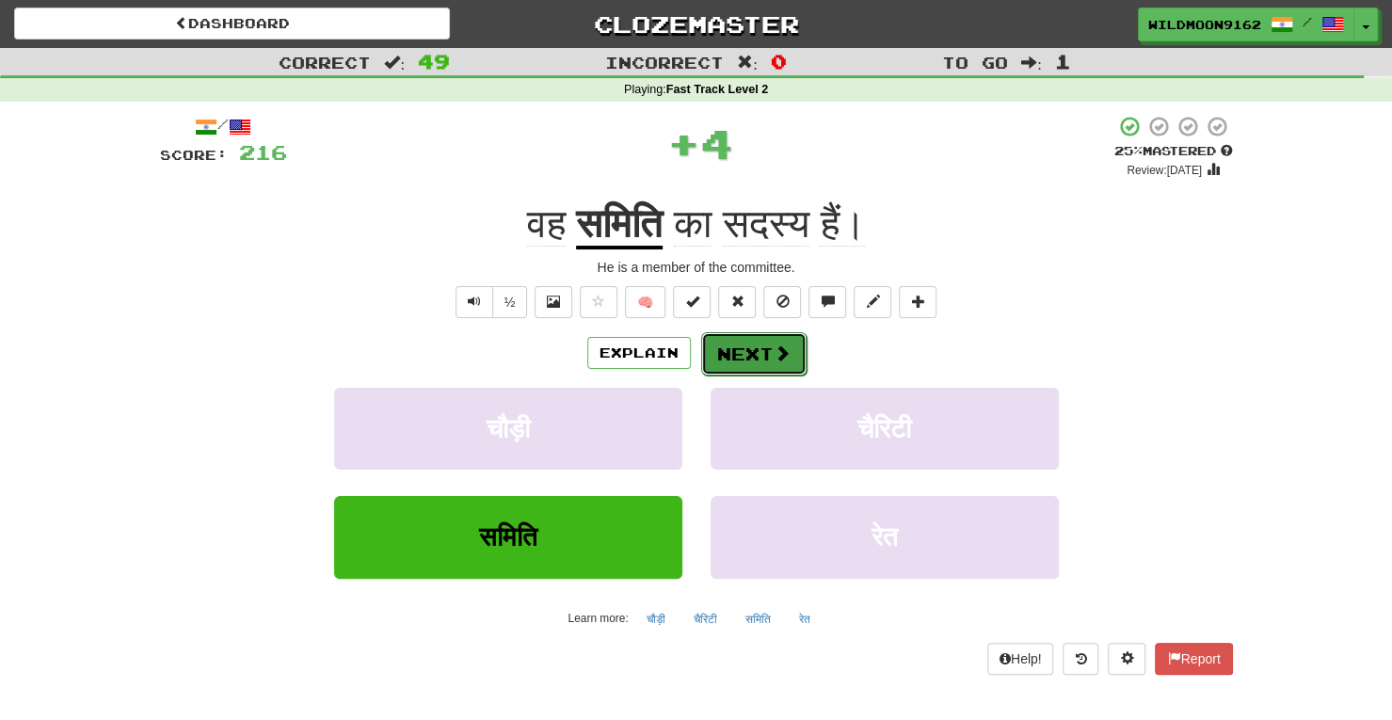
click at [751, 352] on button "Next" at bounding box center [753, 353] width 105 height 43
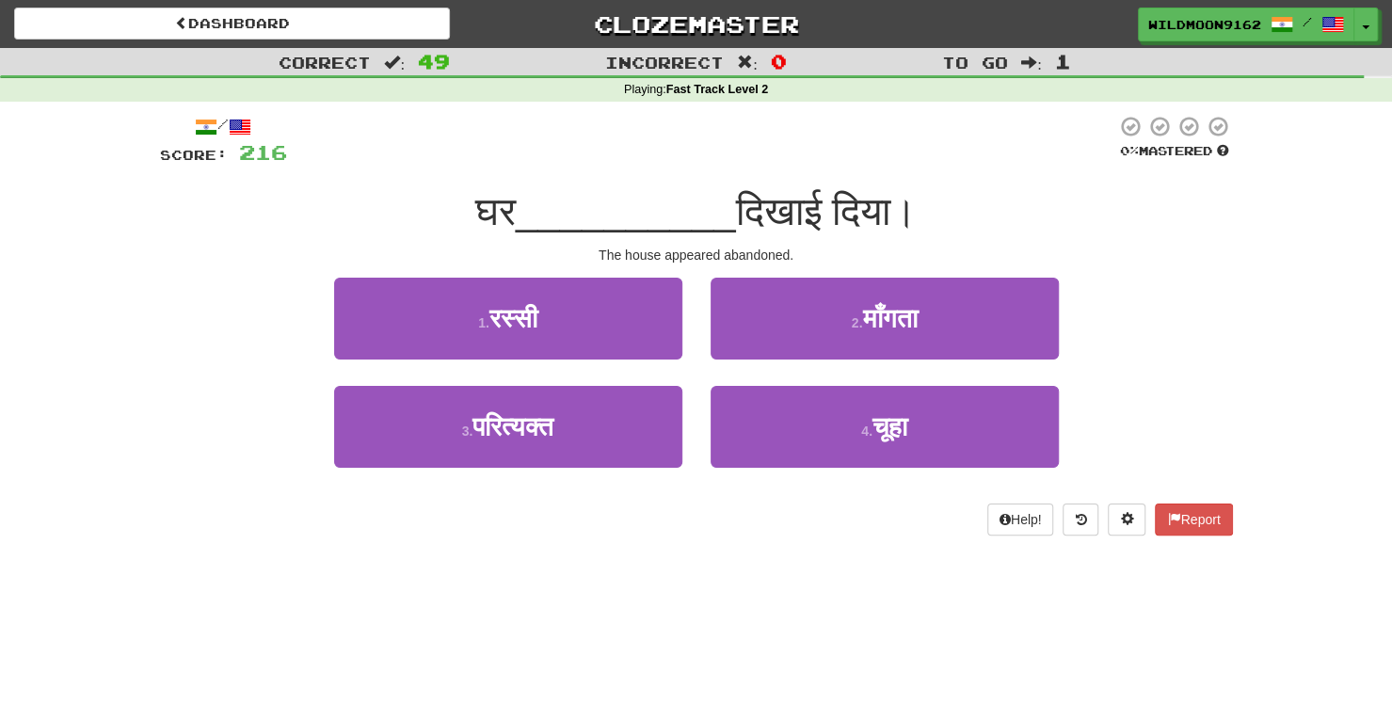
click at [724, 538] on div "/ Score: 216 0 % Mastered घर __________ दिखाई दिया। The house appeared abandone…" at bounding box center [696, 332] width 1073 height 460
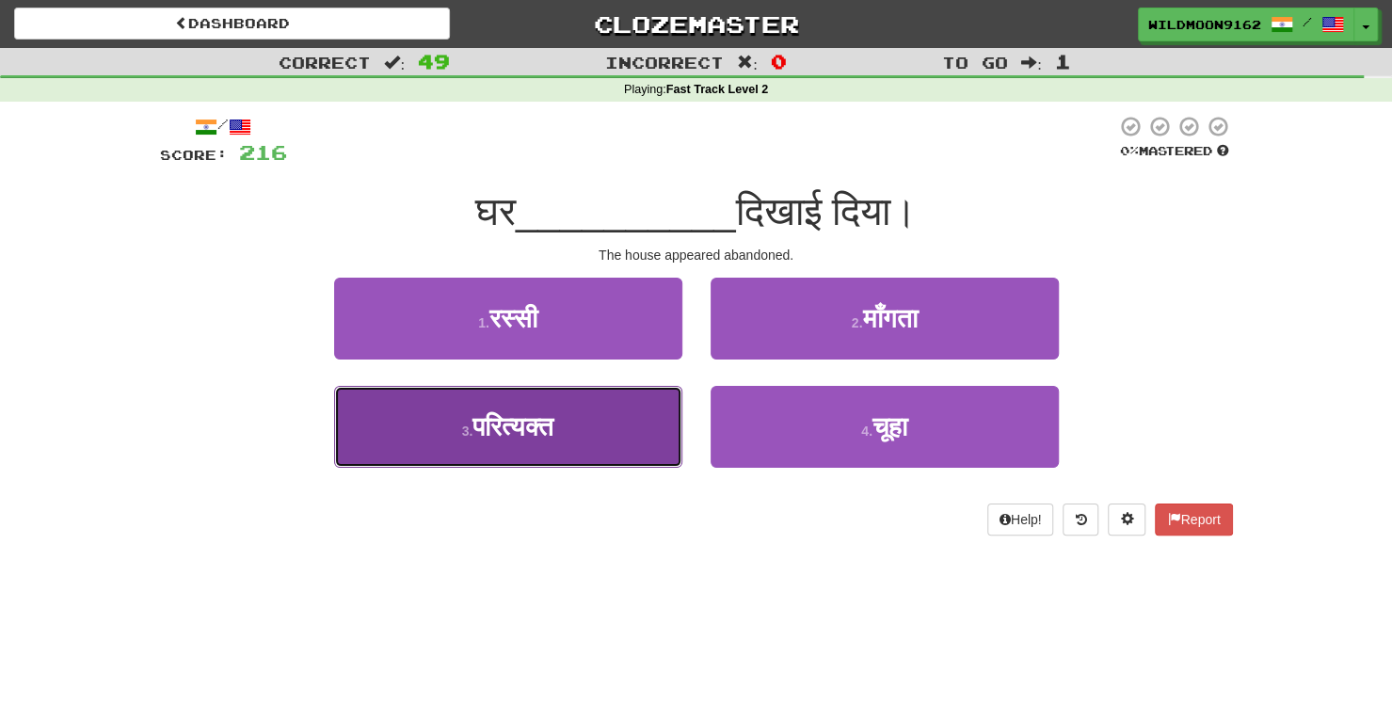
click at [554, 423] on span "परित्यक्त" at bounding box center [513, 426] width 81 height 29
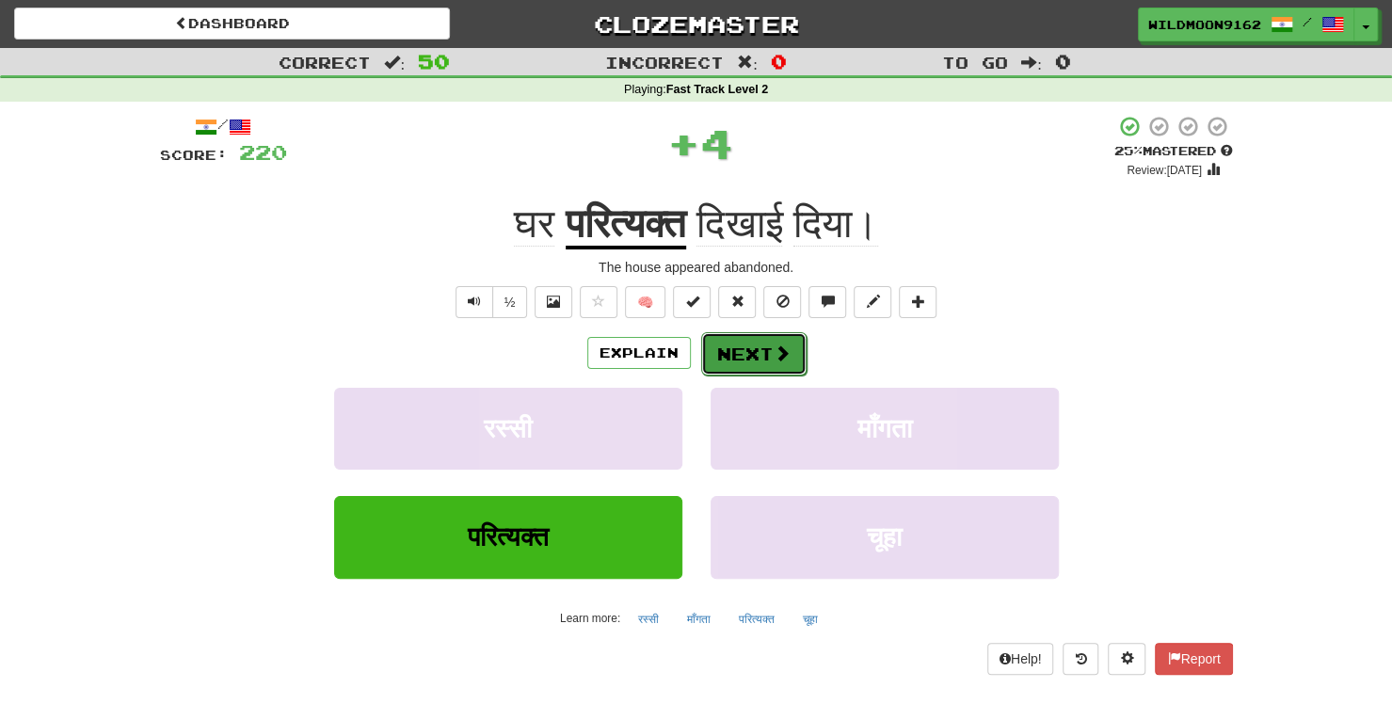
click at [732, 344] on button "Next" at bounding box center [753, 353] width 105 height 43
